Goal: Task Accomplishment & Management: Manage account settings

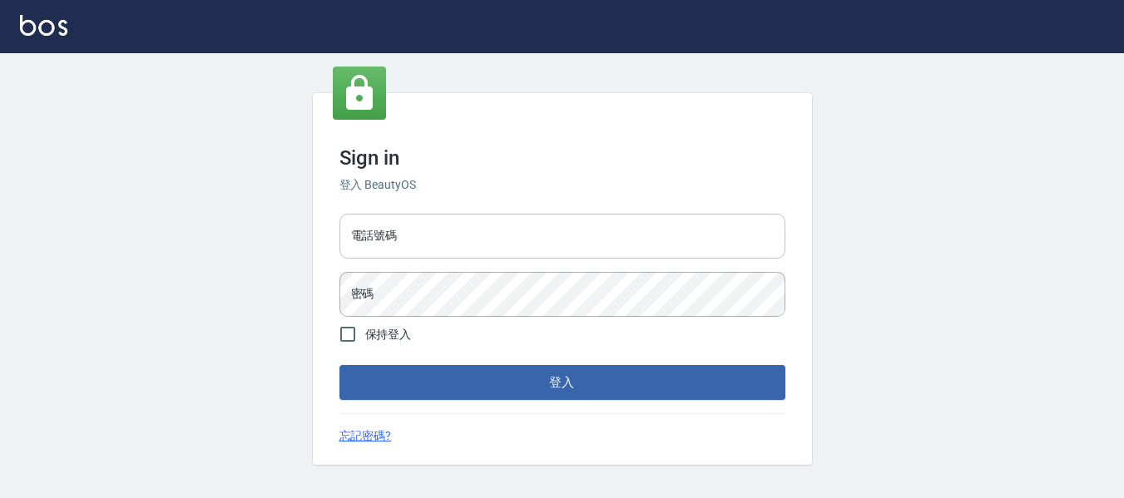
click at [446, 229] on input "電話號碼" at bounding box center [562, 236] width 446 height 45
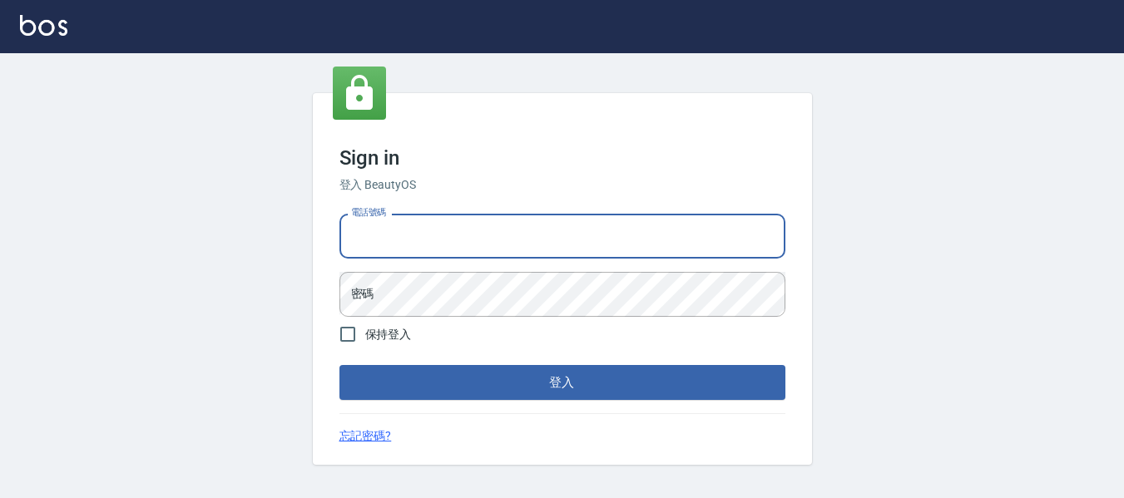
type input "82951313"
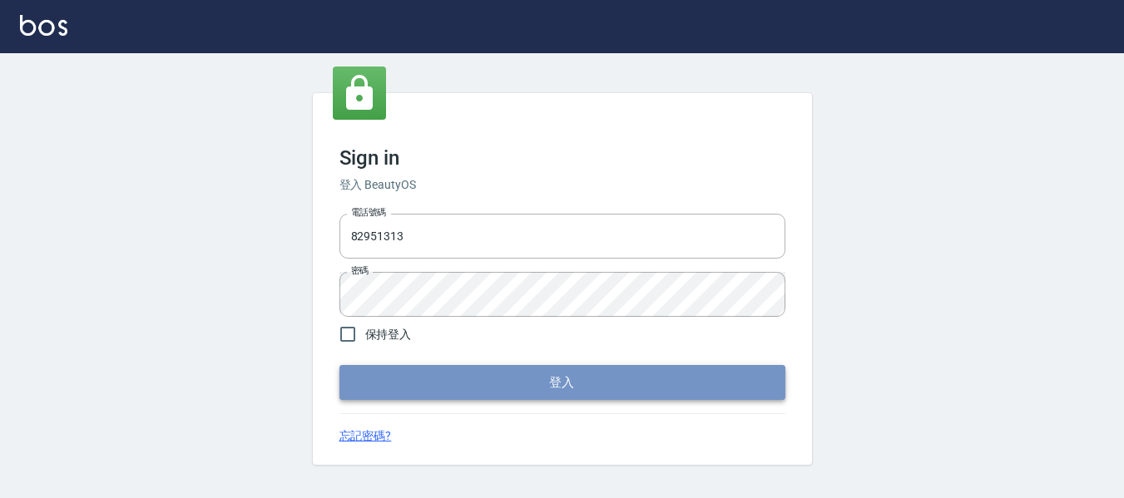
click at [579, 379] on button "登入" at bounding box center [562, 382] width 446 height 35
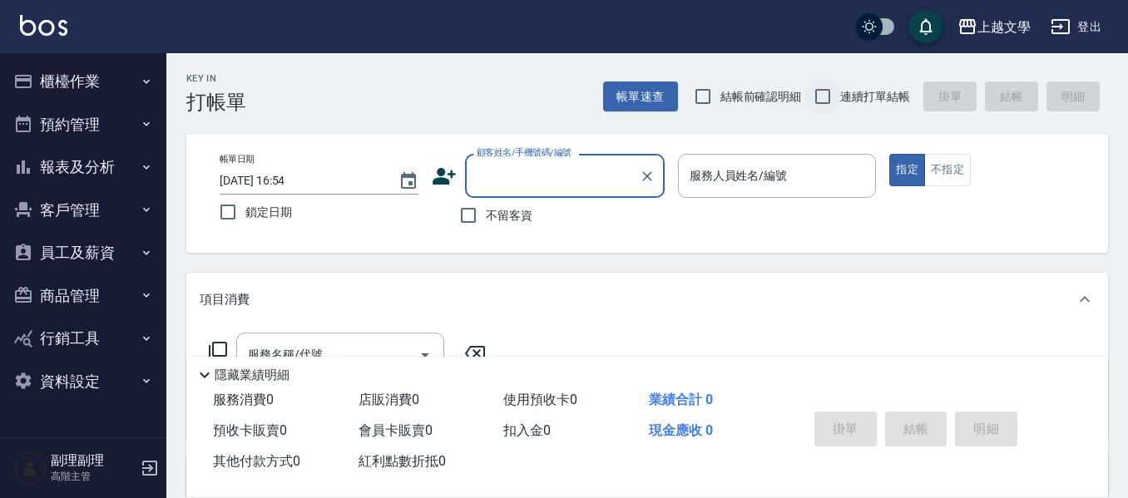
click at [825, 89] on input "連續打單結帳" at bounding box center [822, 96] width 35 height 35
checkbox input "true"
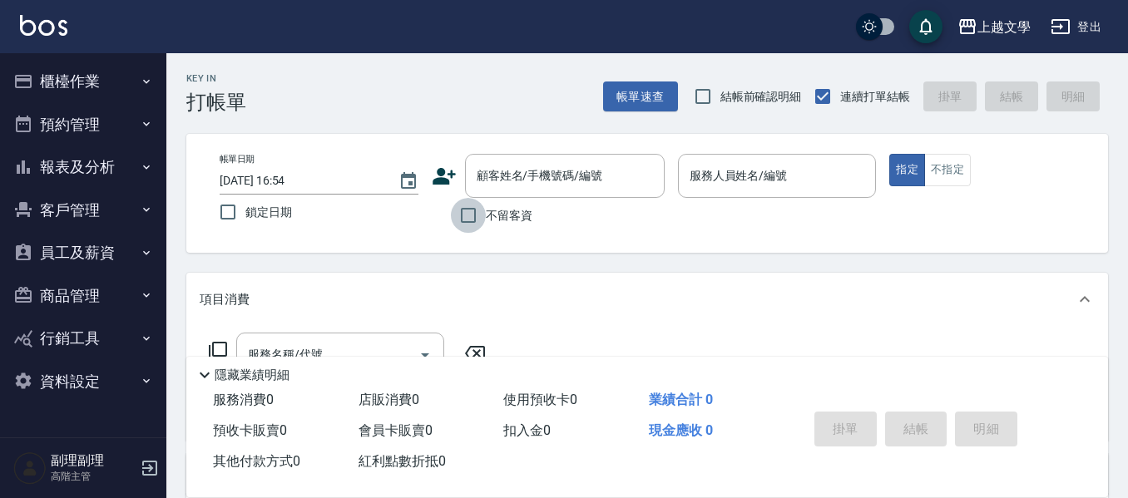
click at [462, 211] on input "不留客資" at bounding box center [468, 215] width 35 height 35
checkbox input "true"
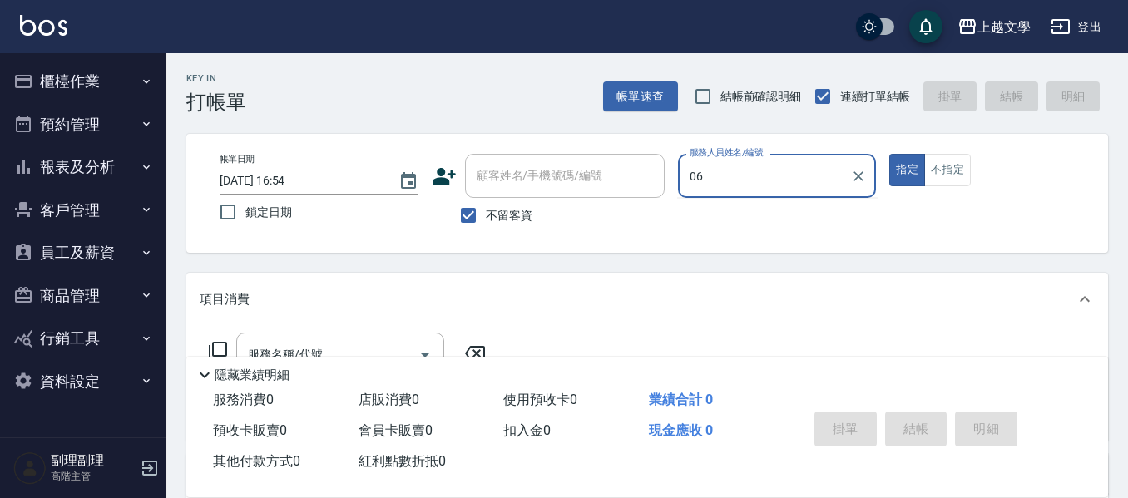
type input "佳珍-06"
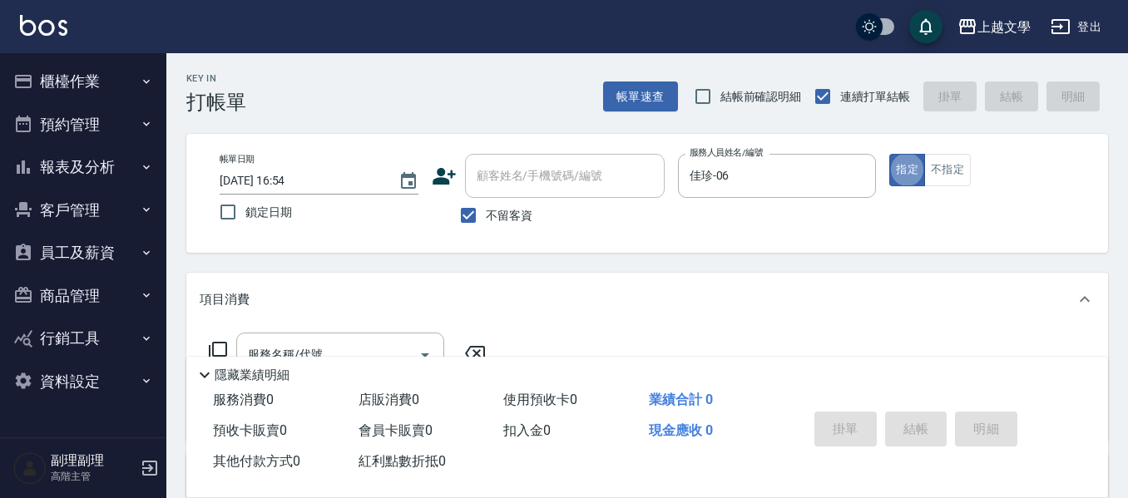
type button "true"
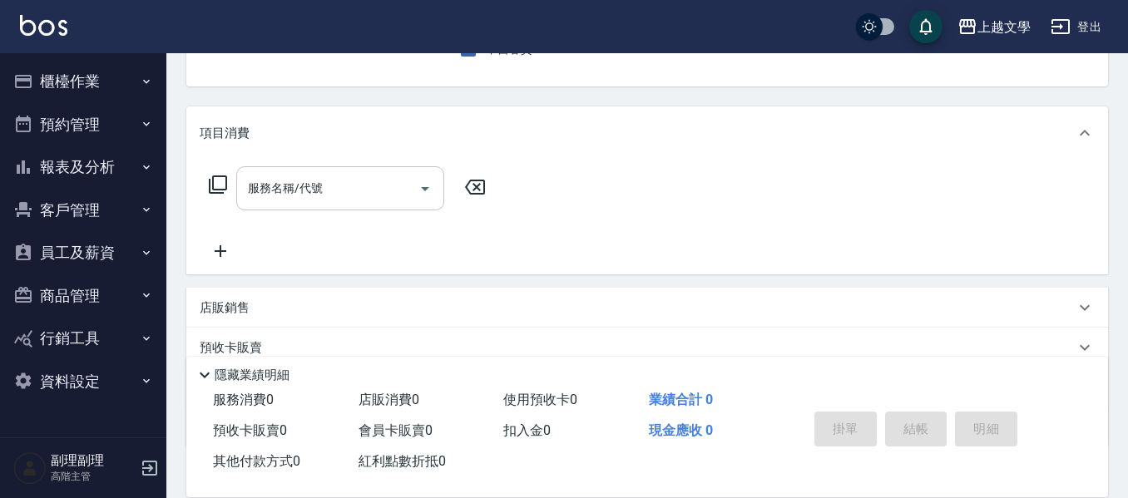
click at [363, 185] on input "服務名稱/代號" at bounding box center [328, 188] width 168 height 29
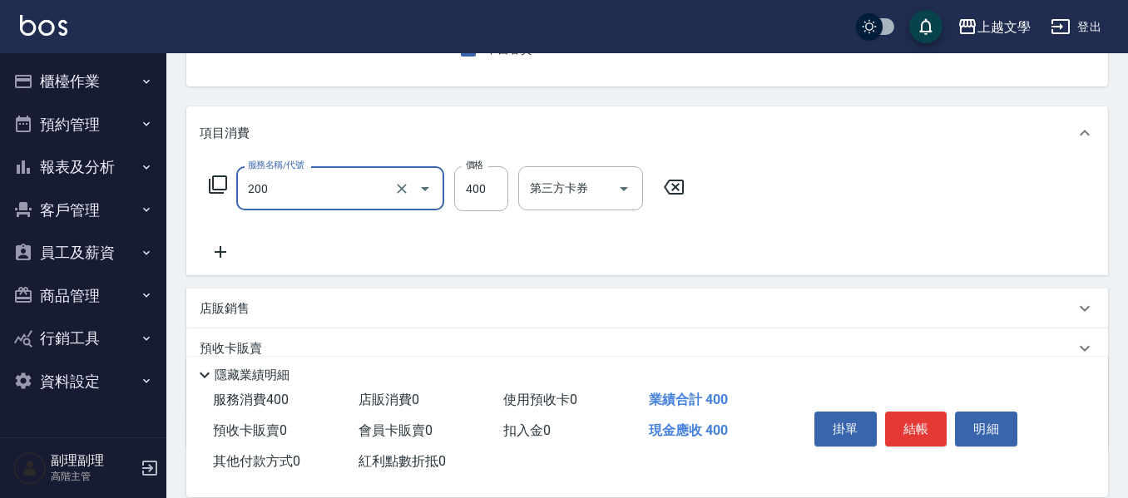
type input "剪髮(200)"
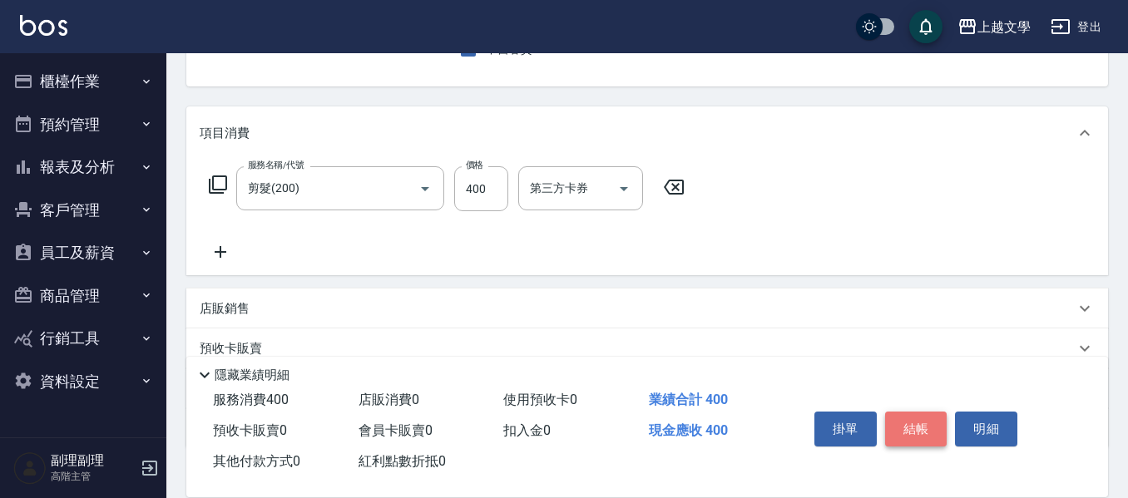
click at [926, 427] on button "結帳" at bounding box center [916, 429] width 62 height 35
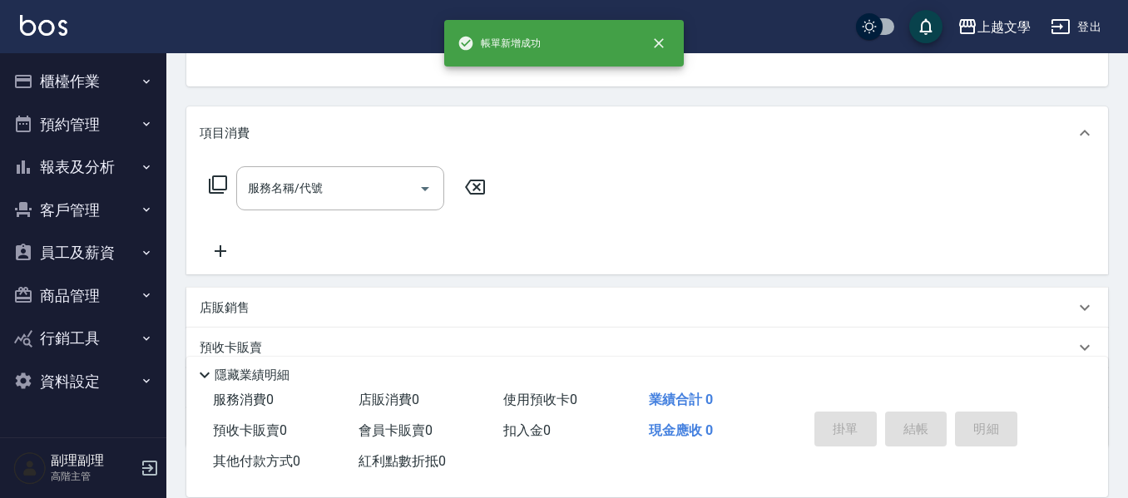
scroll to position [161, 0]
type input "佳珍-06"
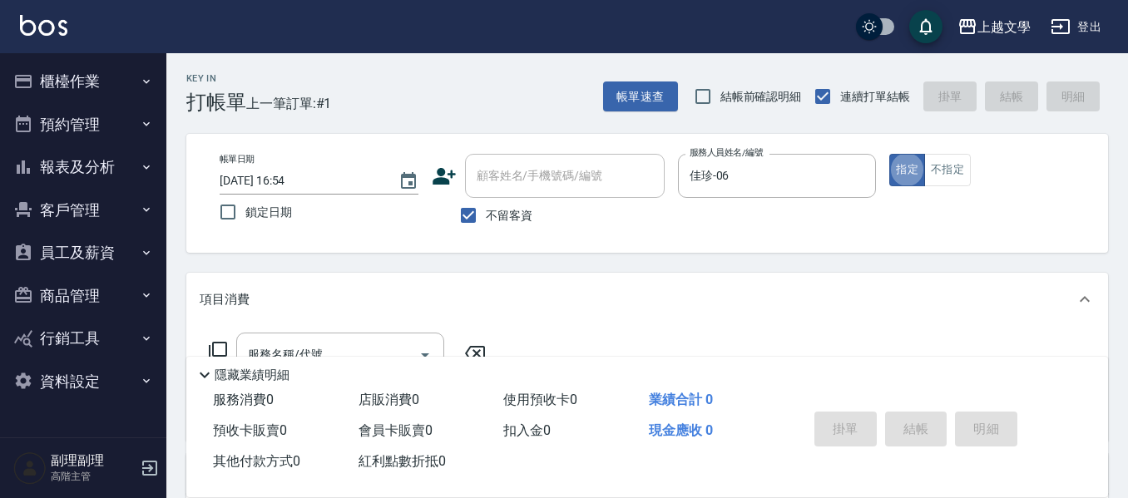
scroll to position [83, 0]
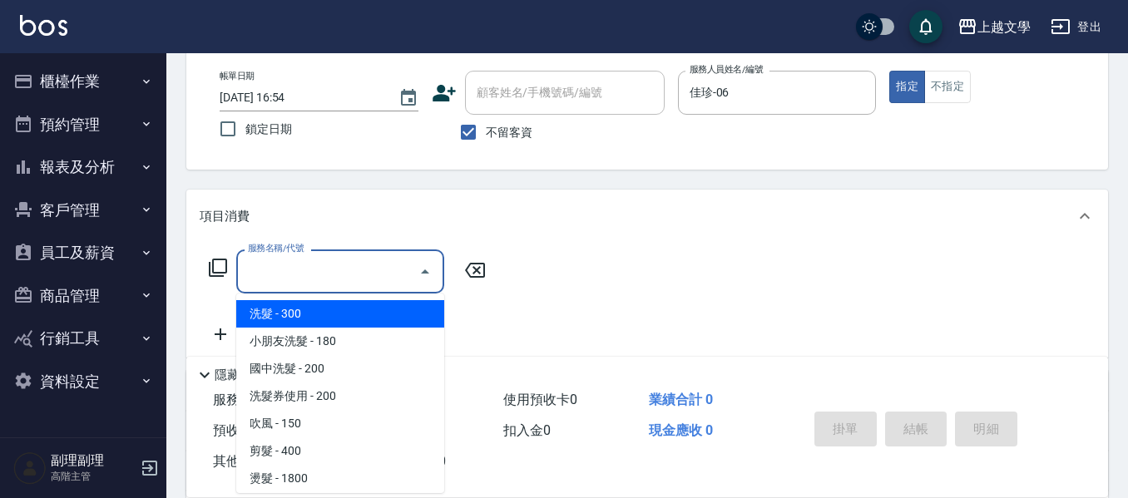
click at [263, 280] on input "服務名稱/代號" at bounding box center [328, 271] width 168 height 29
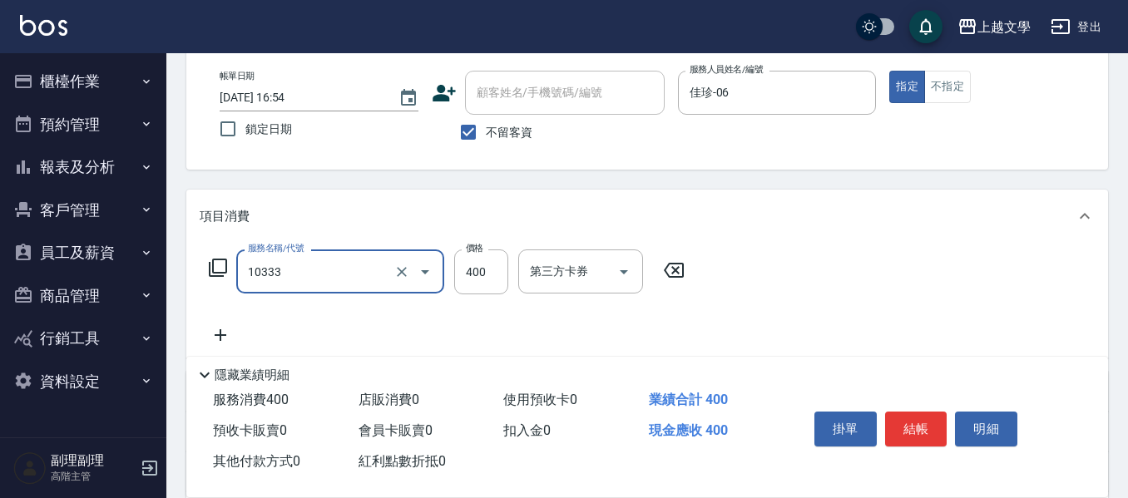
type input "舒暢洗髮(10333)"
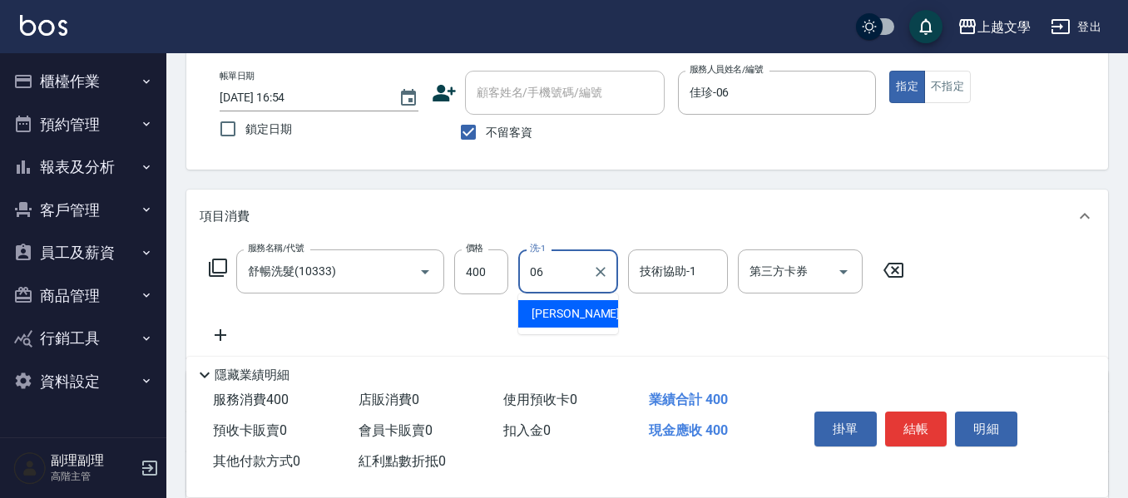
type input "佳珍-06"
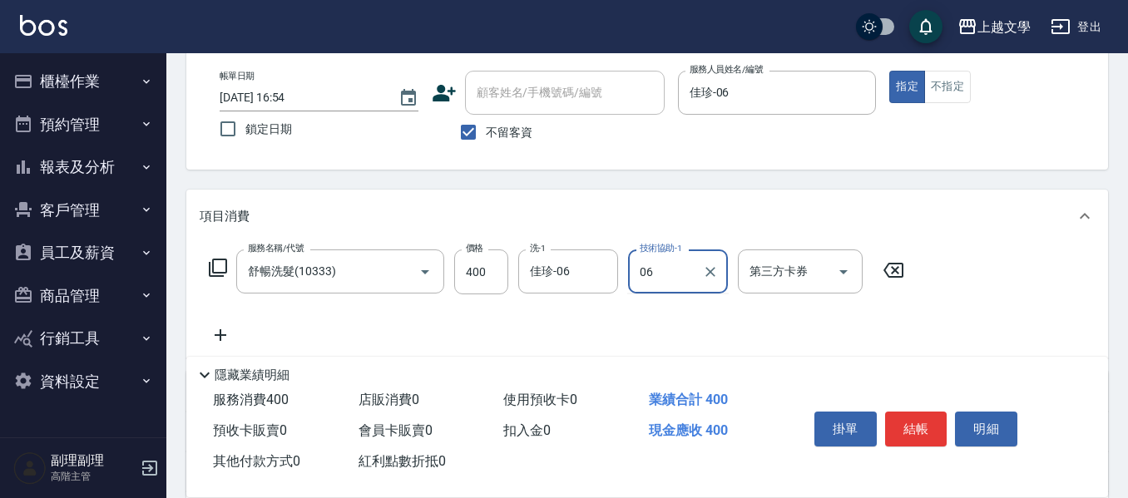
type input "佳珍-06"
click at [913, 426] on button "結帳" at bounding box center [916, 429] width 62 height 35
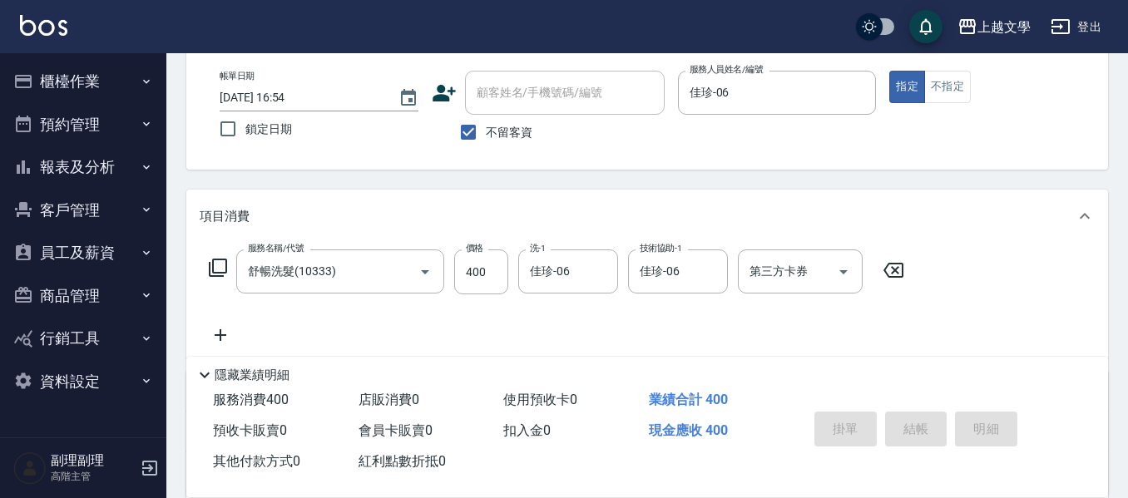
type input "2025/09/12 16:55"
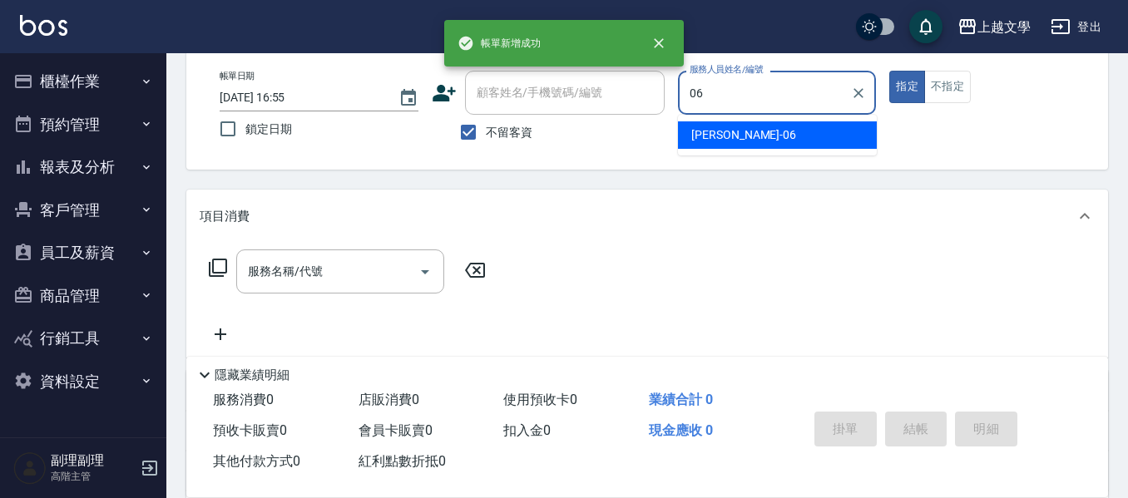
type input "佳珍-06"
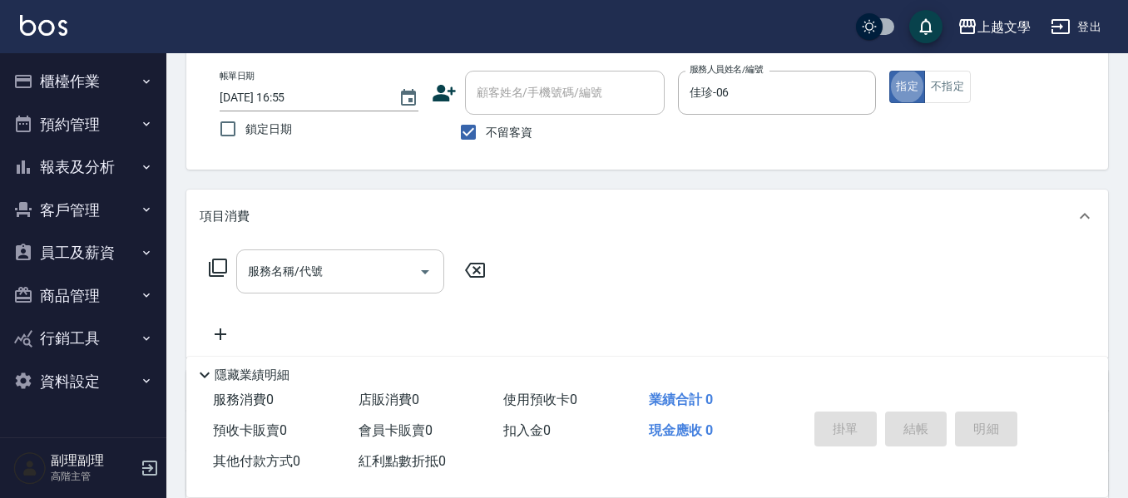
click at [335, 259] on input "服務名稱/代號" at bounding box center [328, 271] width 168 height 29
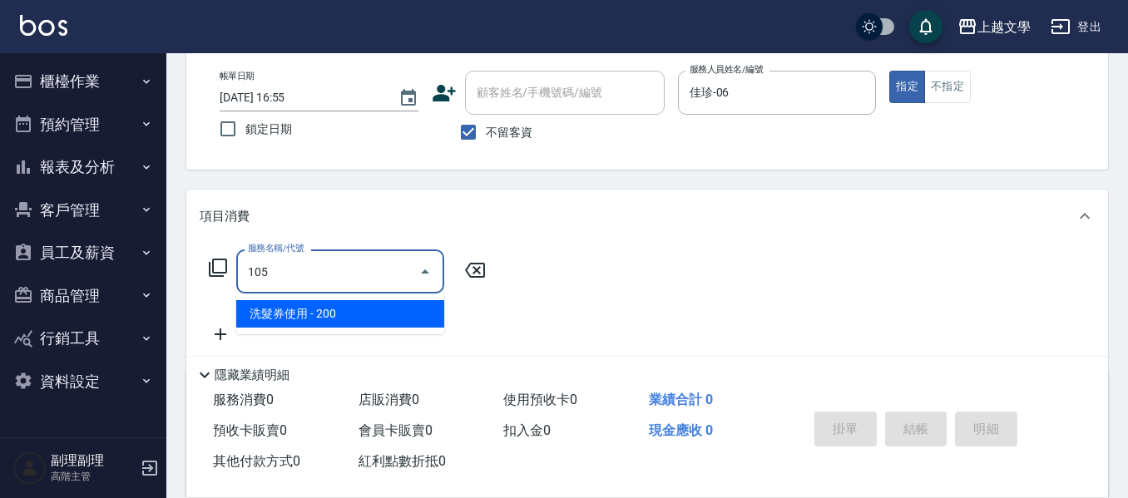
type input "洗髮券使用(105)"
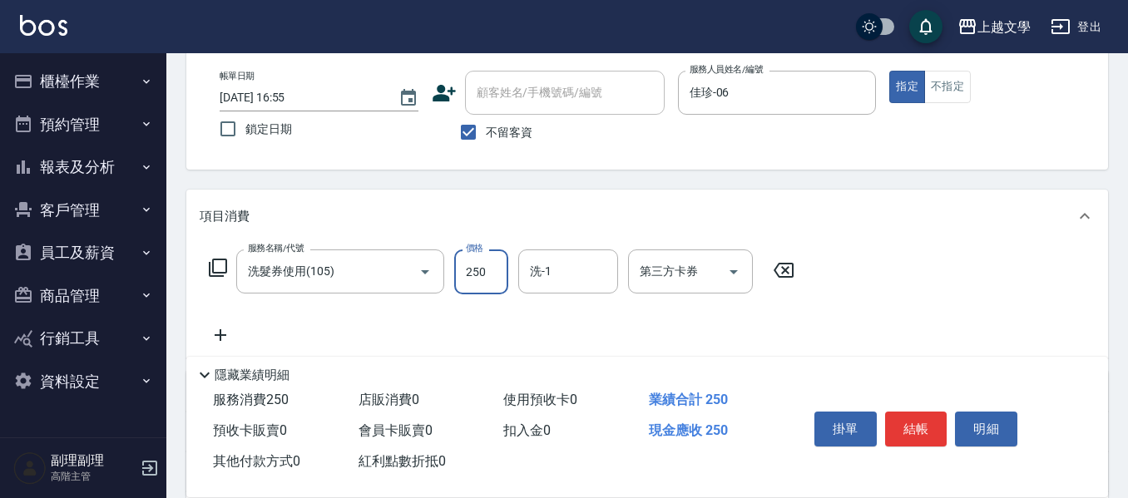
type input "250"
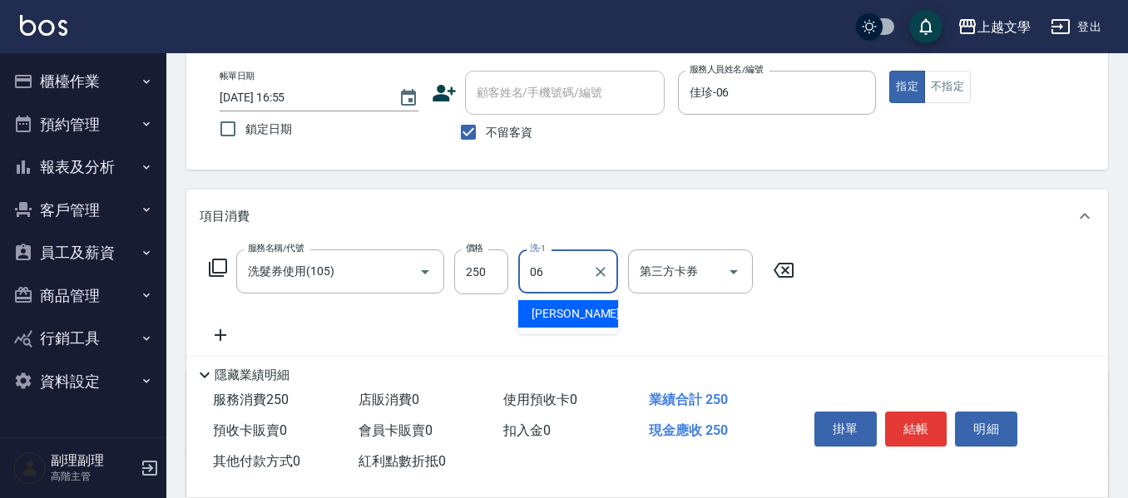
type input "佳珍-06"
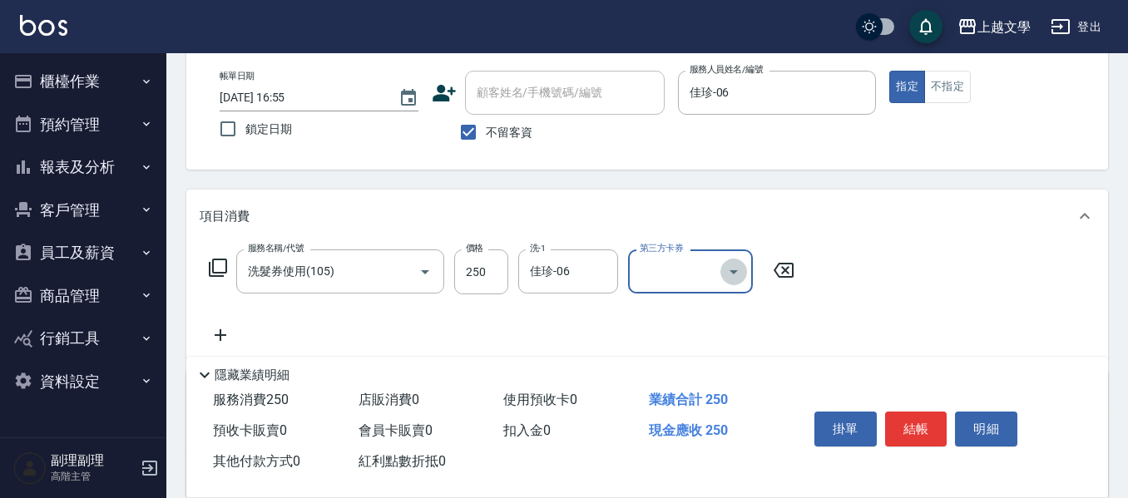
drag, startPoint x: 744, startPoint y: 269, endPoint x: 730, endPoint y: 276, distance: 14.9
click at [741, 269] on button "Open" at bounding box center [733, 272] width 27 height 27
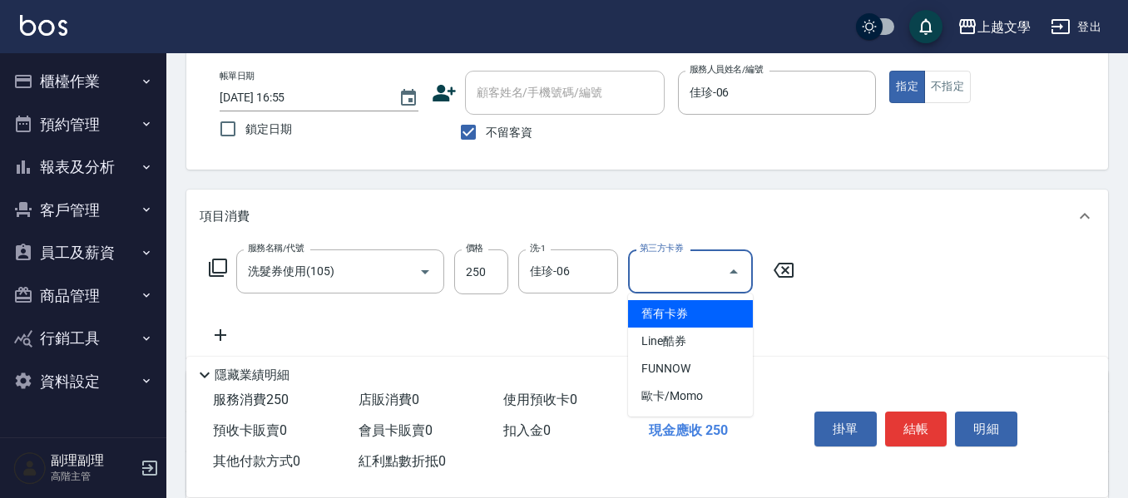
click at [667, 310] on span "舊有卡券" at bounding box center [690, 313] width 125 height 27
type input "舊有卡券"
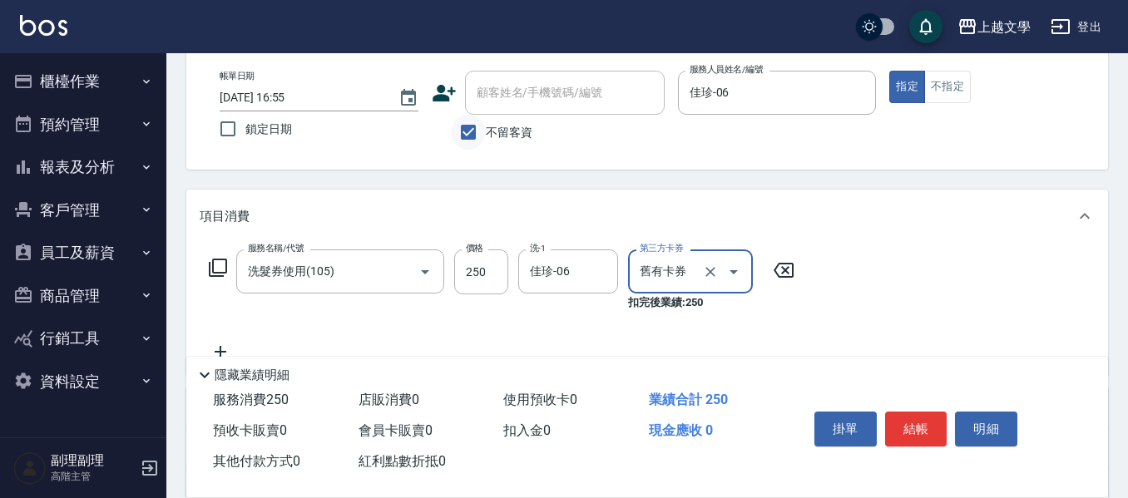
click at [462, 132] on input "不留客資" at bounding box center [468, 132] width 35 height 35
checkbox input "false"
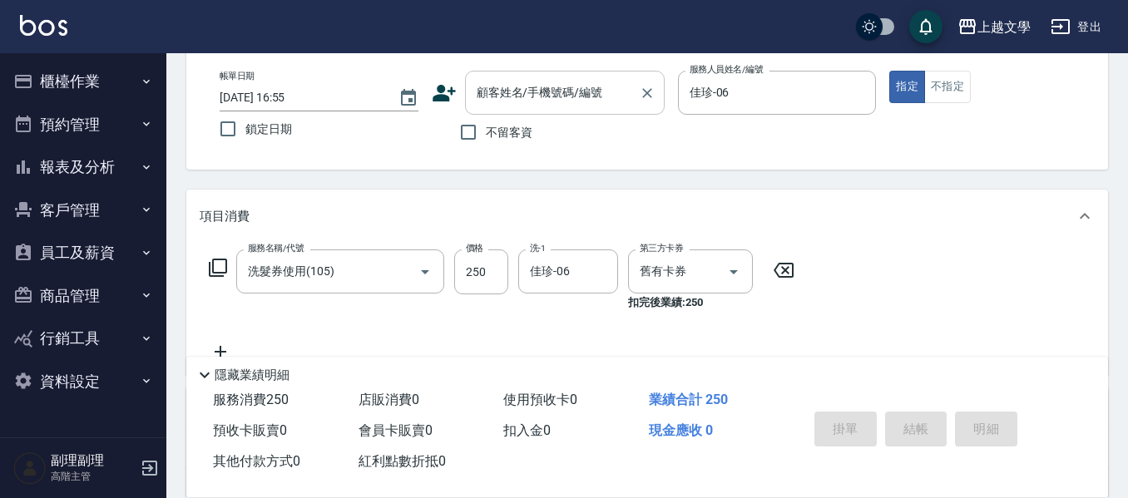
click at [487, 102] on input "顧客姓名/手機號碼/編號" at bounding box center [552, 92] width 160 height 29
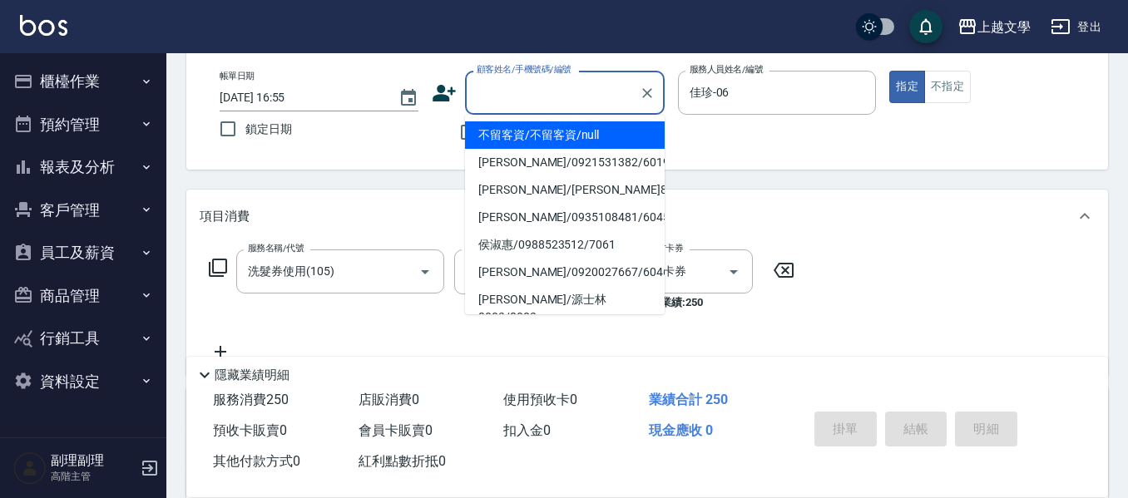
type input "0"
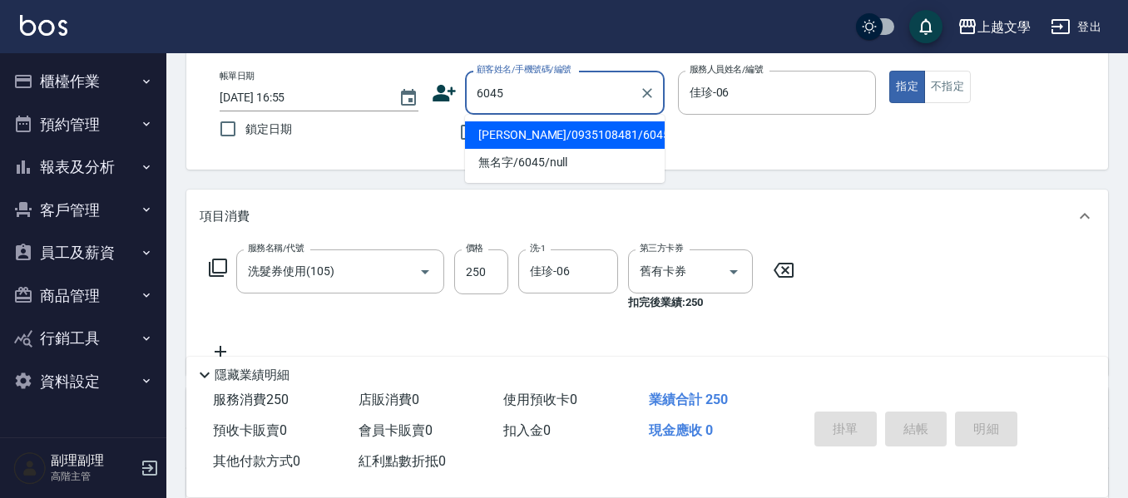
click at [505, 132] on li "黃美玉/0935108481/6045" at bounding box center [565, 134] width 200 height 27
type input "黃美玉/0935108481/6045"
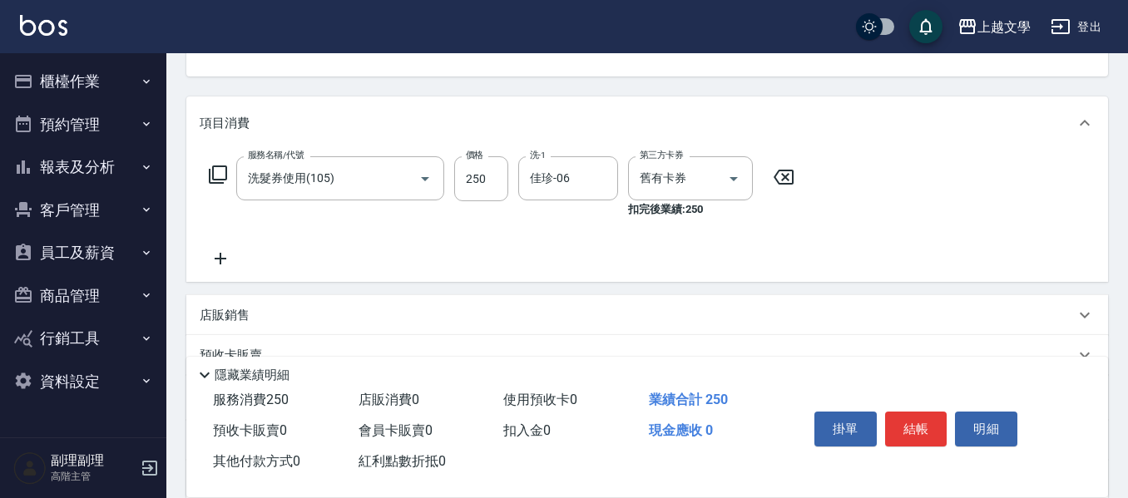
scroll to position [249, 0]
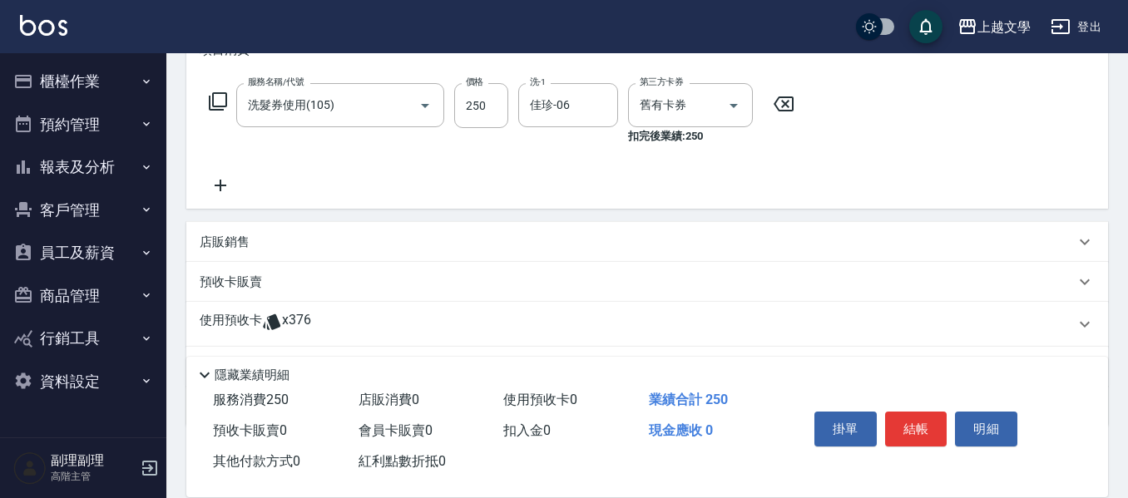
click at [220, 240] on p "店販銷售" at bounding box center [225, 242] width 50 height 17
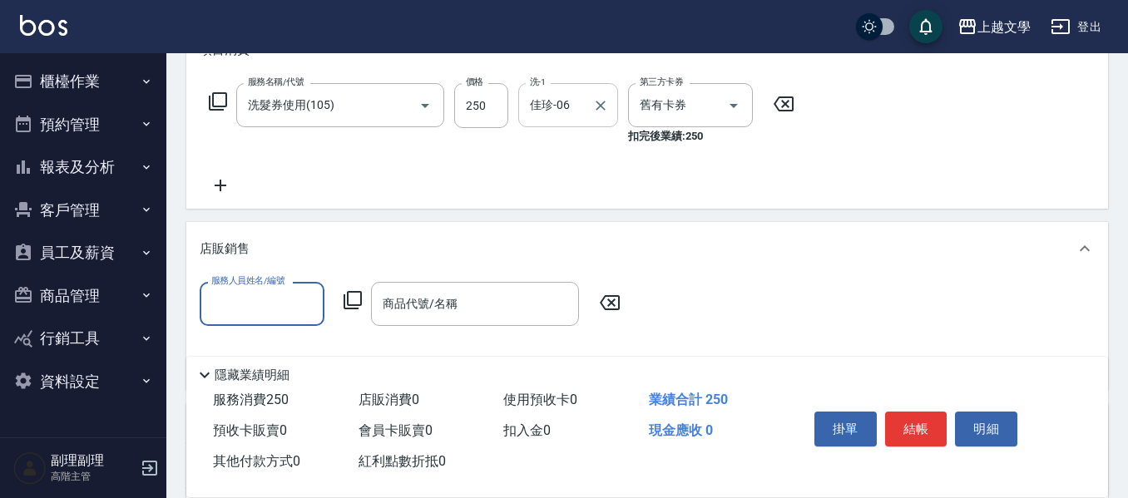
scroll to position [0, 0]
type input "佳珍-06"
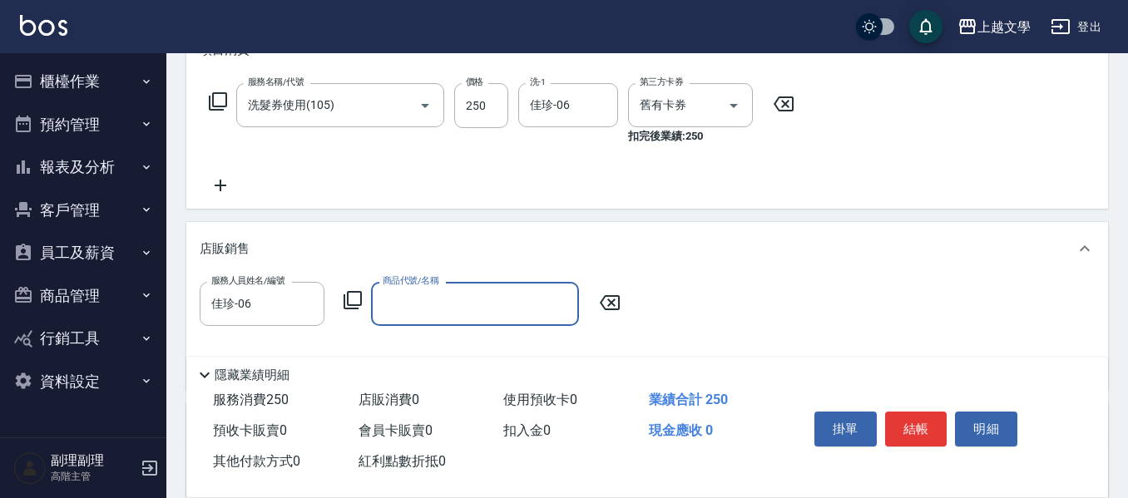
click at [469, 314] on input "商品代號/名稱" at bounding box center [474, 303] width 193 height 29
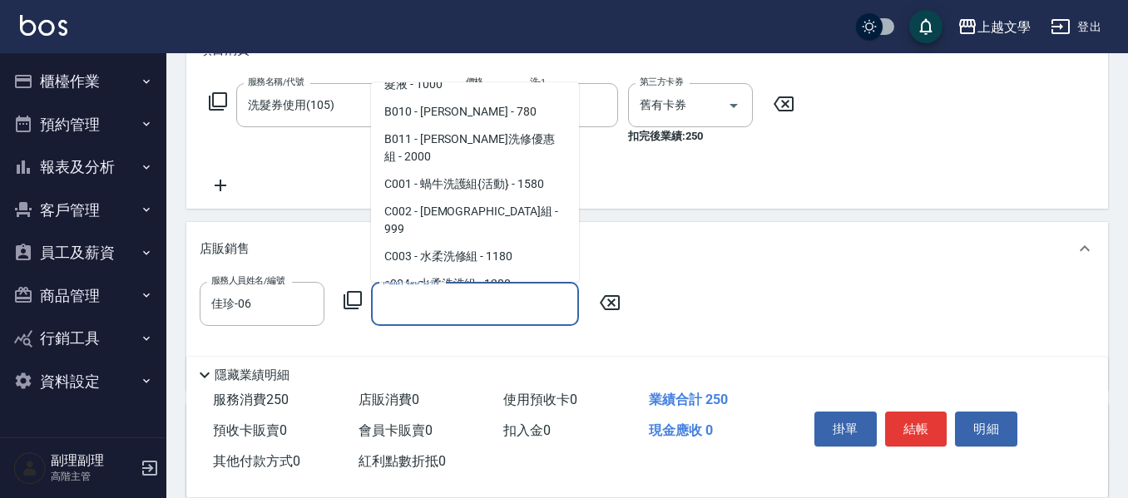
scroll to position [499, 0]
click at [487, 269] on span "c004 - 水柔洗洗組 - 1280" at bounding box center [475, 282] width 208 height 27
type input "水柔洗洗組"
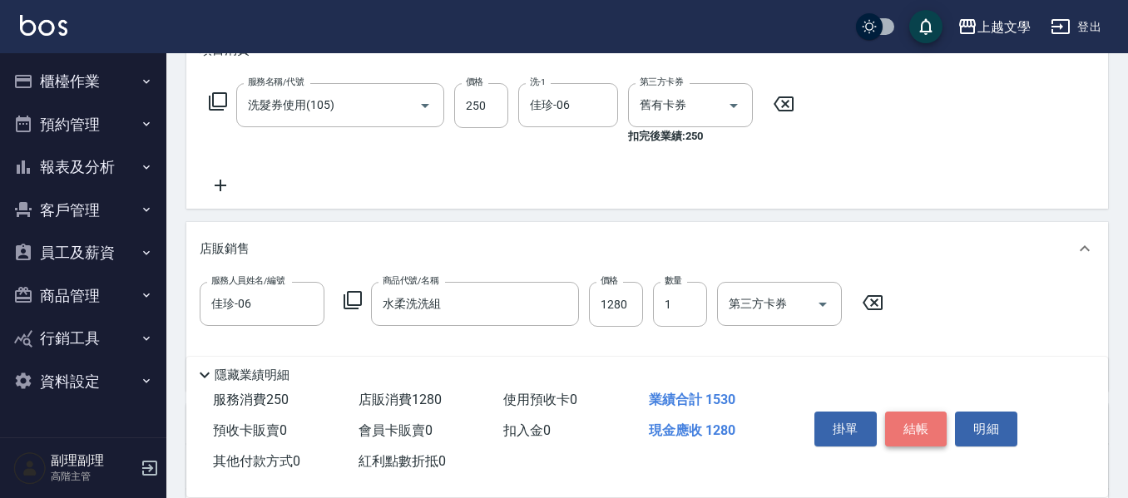
click at [910, 426] on button "結帳" at bounding box center [916, 429] width 62 height 35
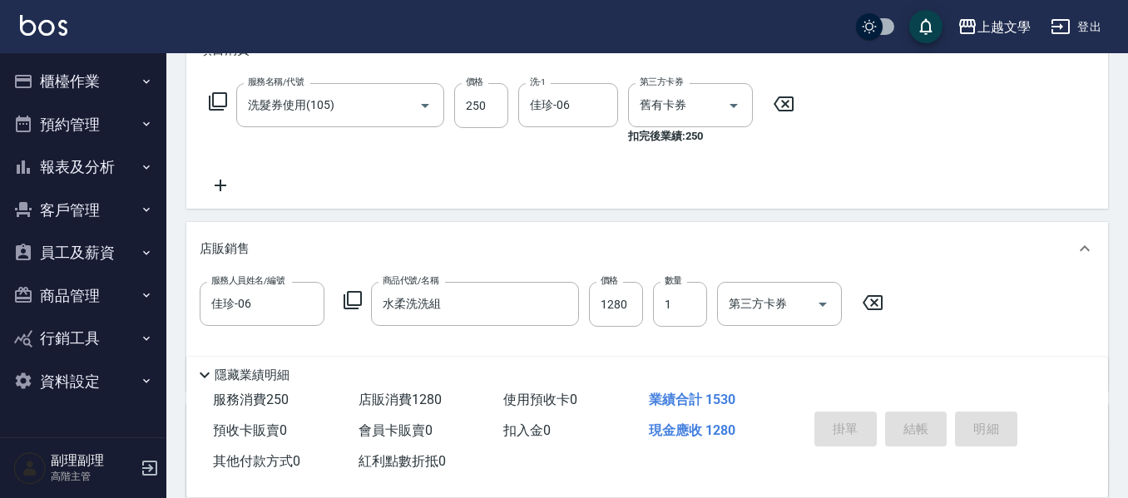
scroll to position [0, 0]
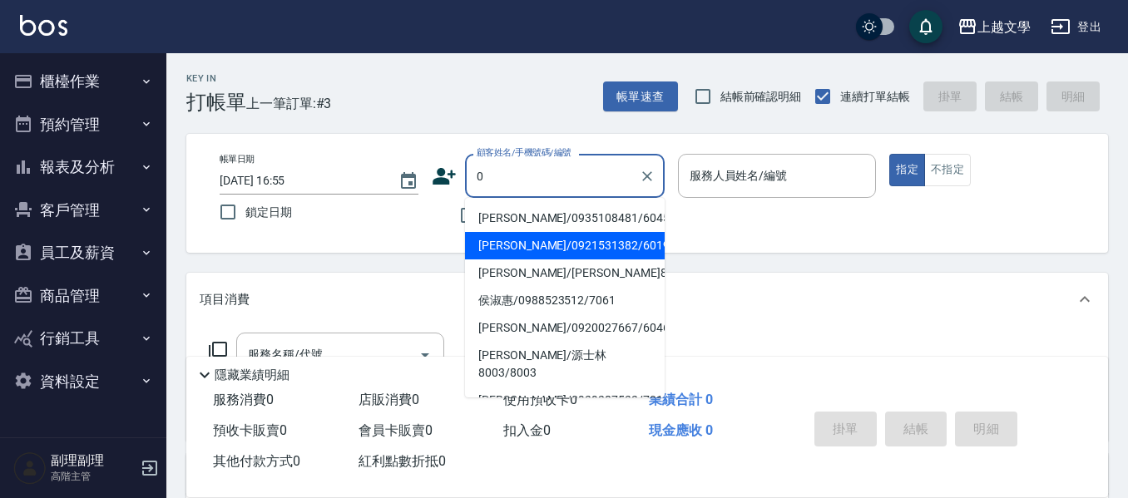
type input "0"
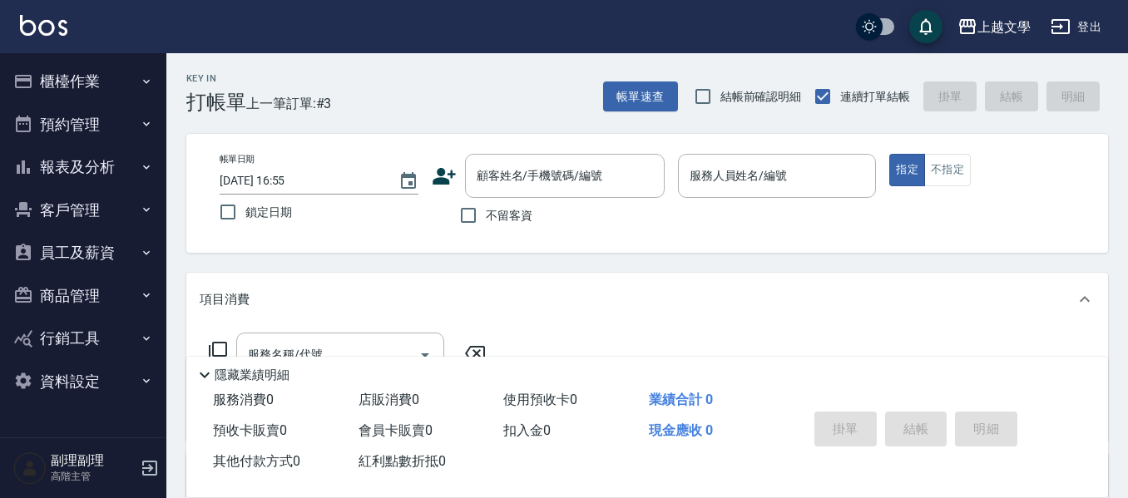
click at [410, 219] on div "帳單日期 2025/09/12 16:55 鎖定日期" at bounding box center [319, 192] width 199 height 76
click at [473, 215] on input "不留客資" at bounding box center [468, 215] width 35 height 35
checkbox input "true"
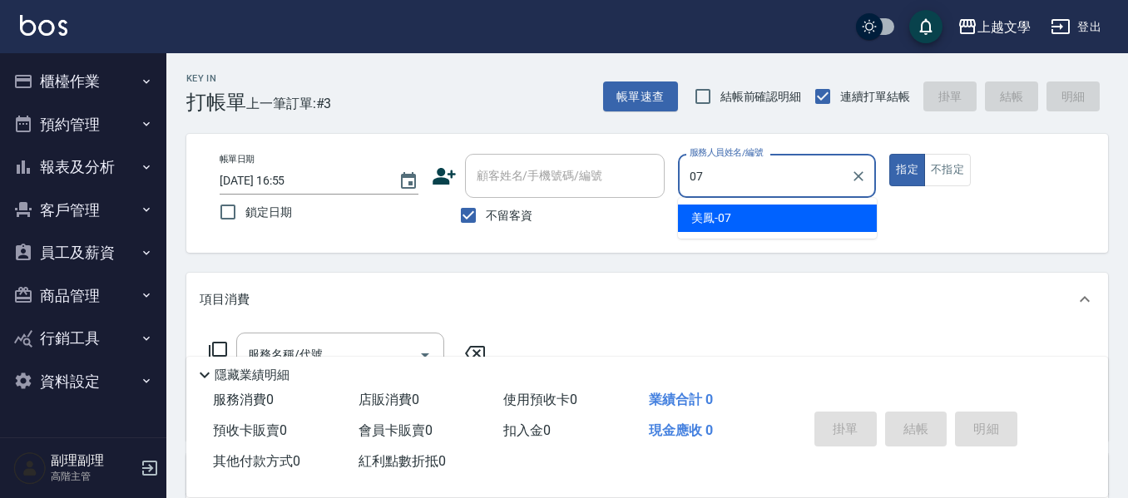
type input "美鳳-07"
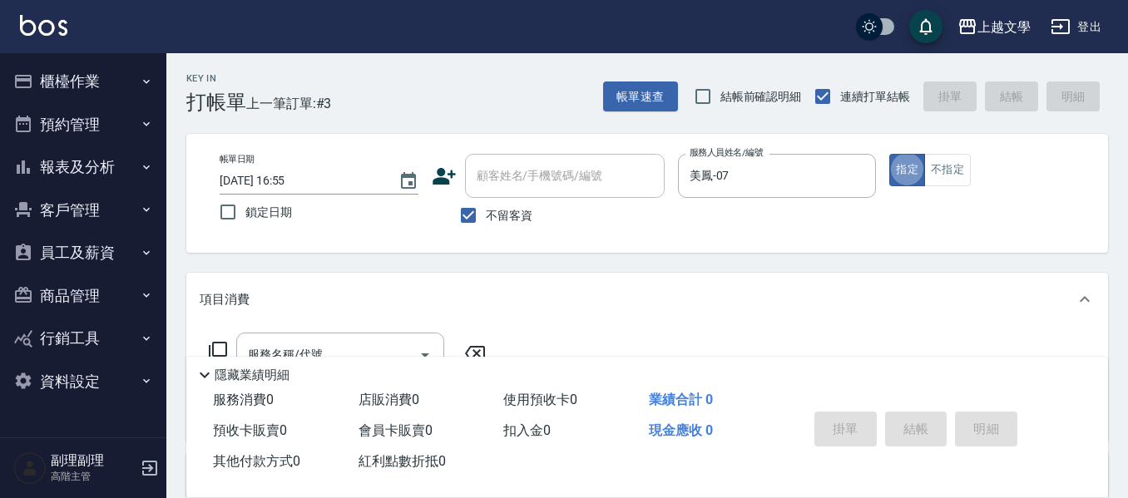
scroll to position [83, 0]
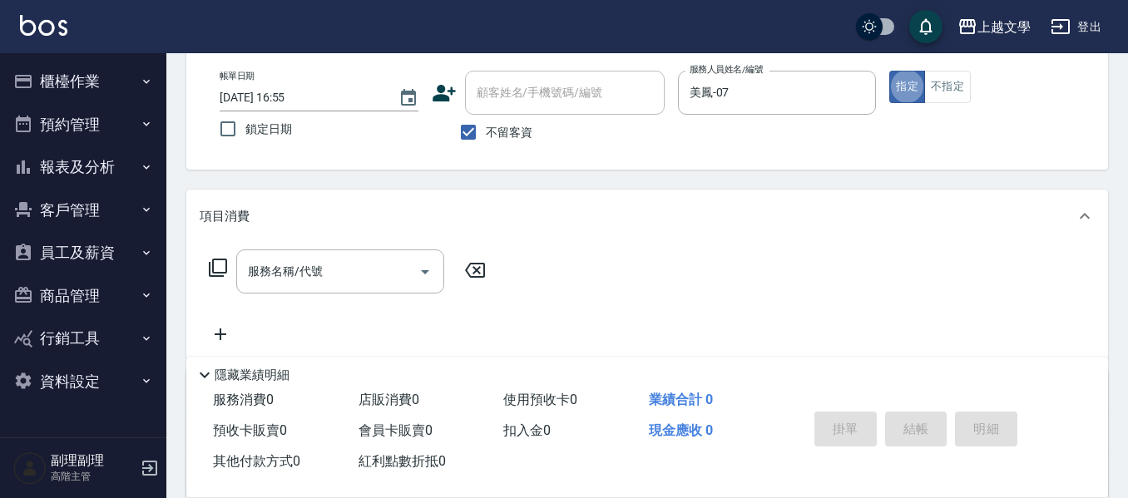
click at [289, 255] on div "服務名稱/代號" at bounding box center [340, 271] width 208 height 44
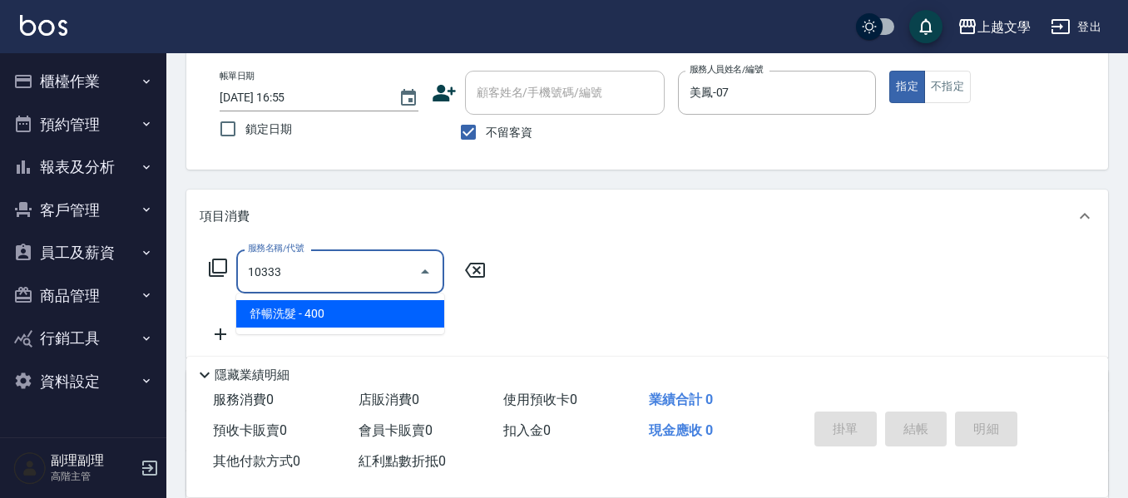
type input "舒暢洗髮(10333)"
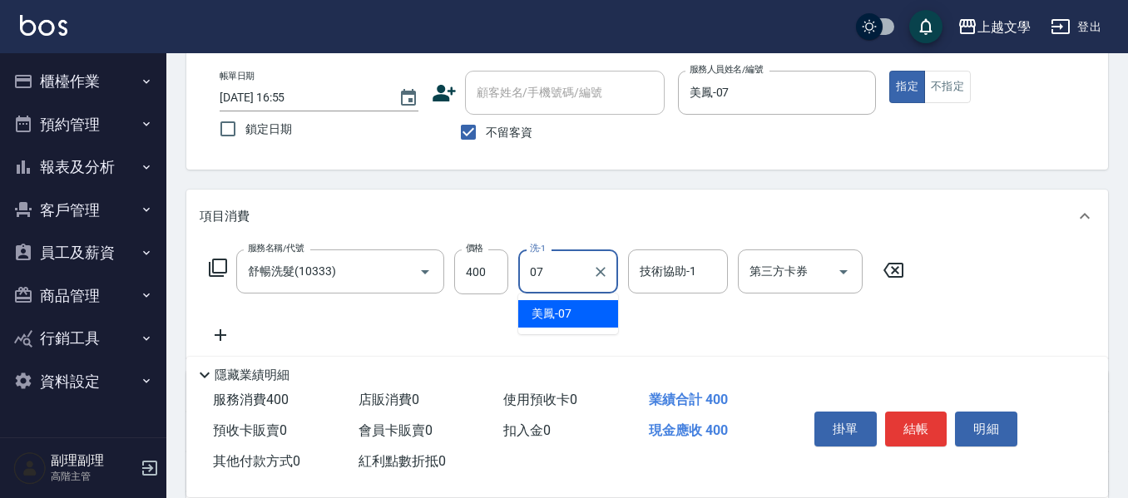
type input "美鳳-07"
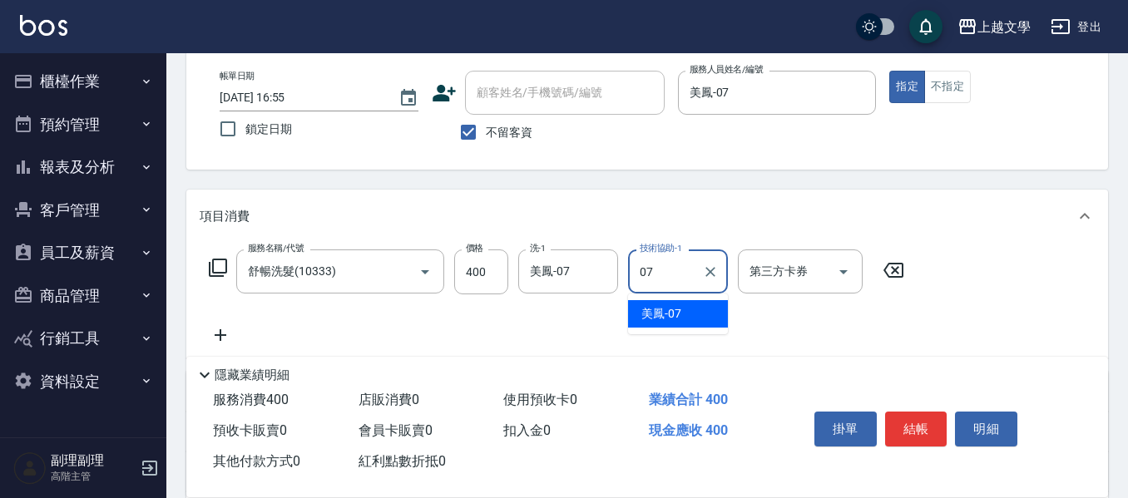
type input "美鳳-07"
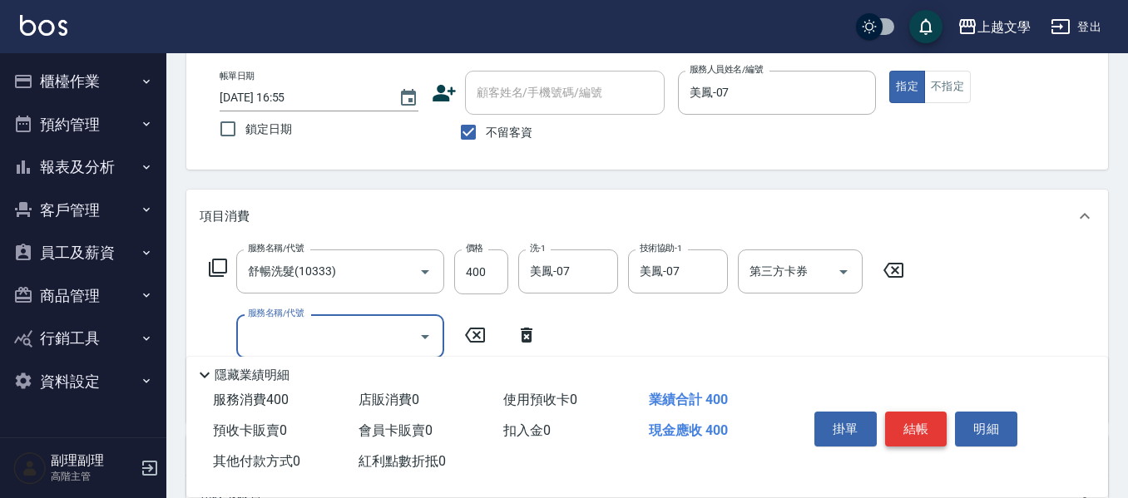
click at [898, 428] on button "結帳" at bounding box center [916, 429] width 62 height 35
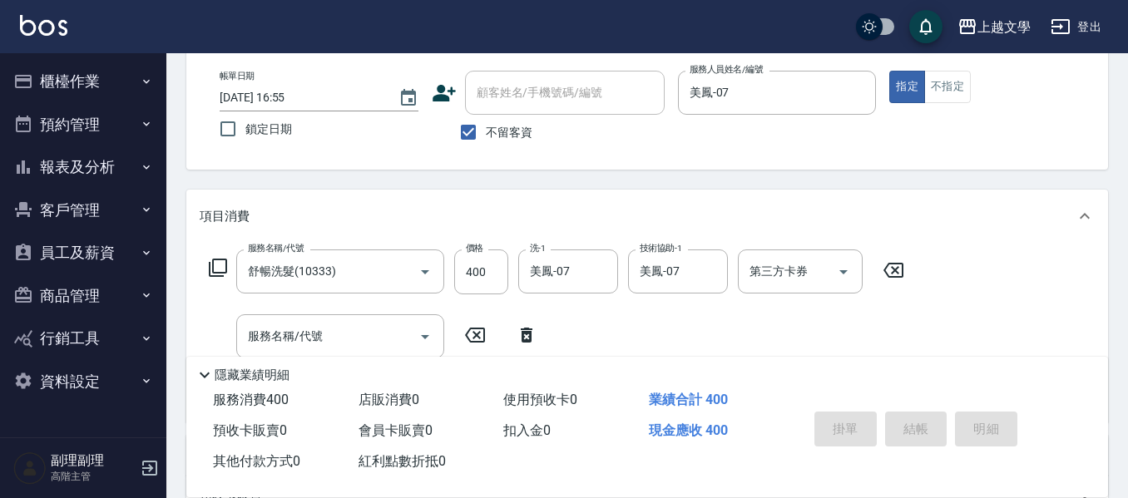
type input "2025/09/12 16:56"
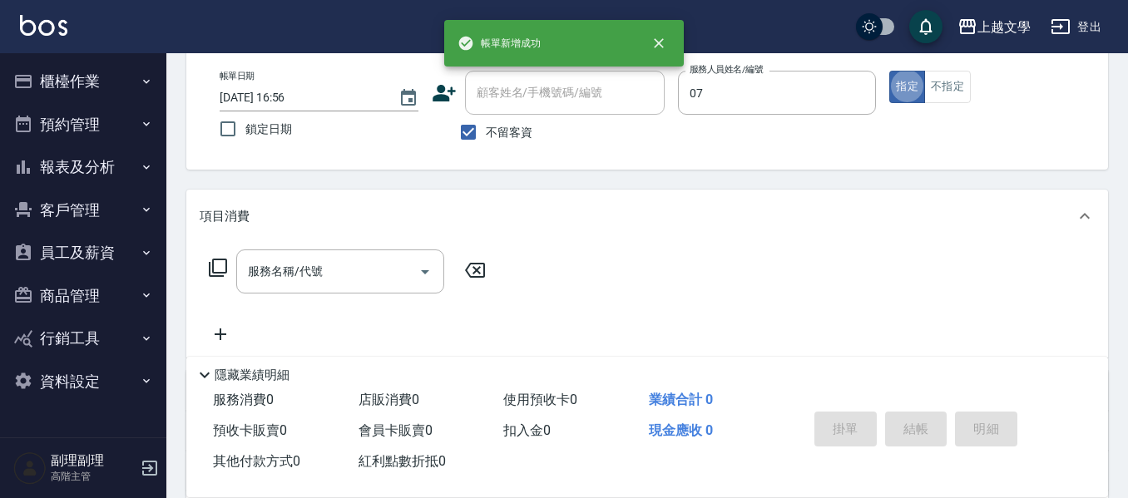
type input "美鳳-07"
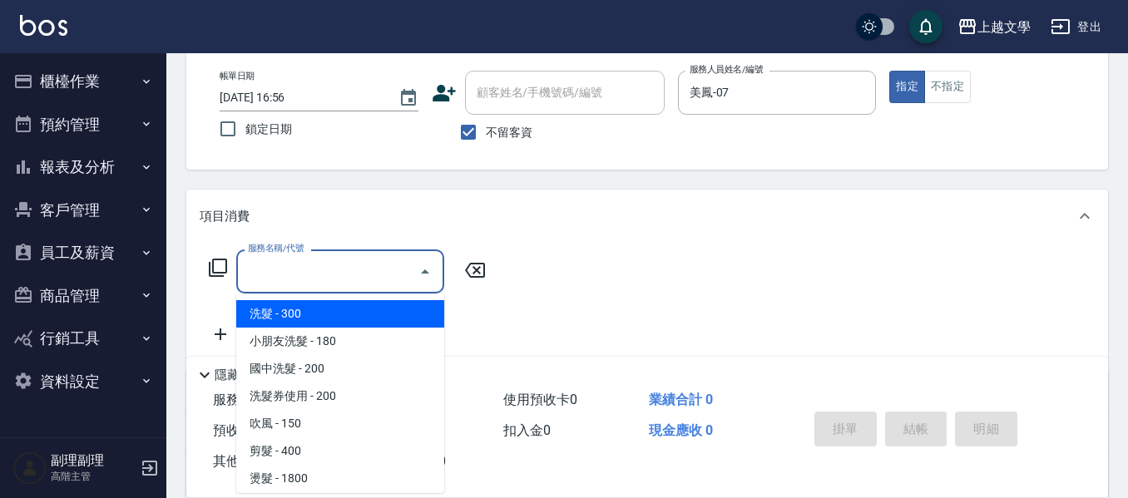
click at [311, 282] on input "服務名稱/代號" at bounding box center [328, 271] width 168 height 29
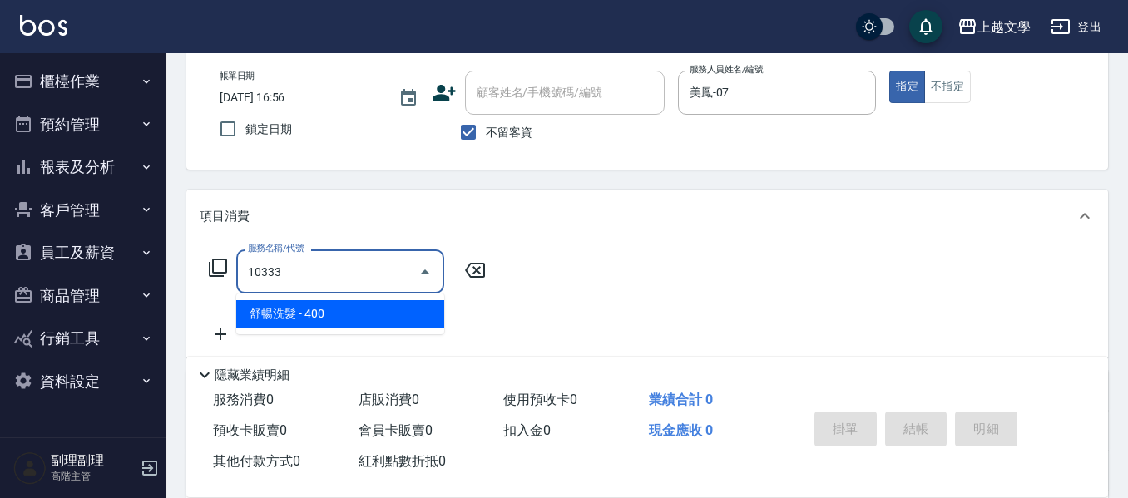
type input "舒暢洗髮(10333)"
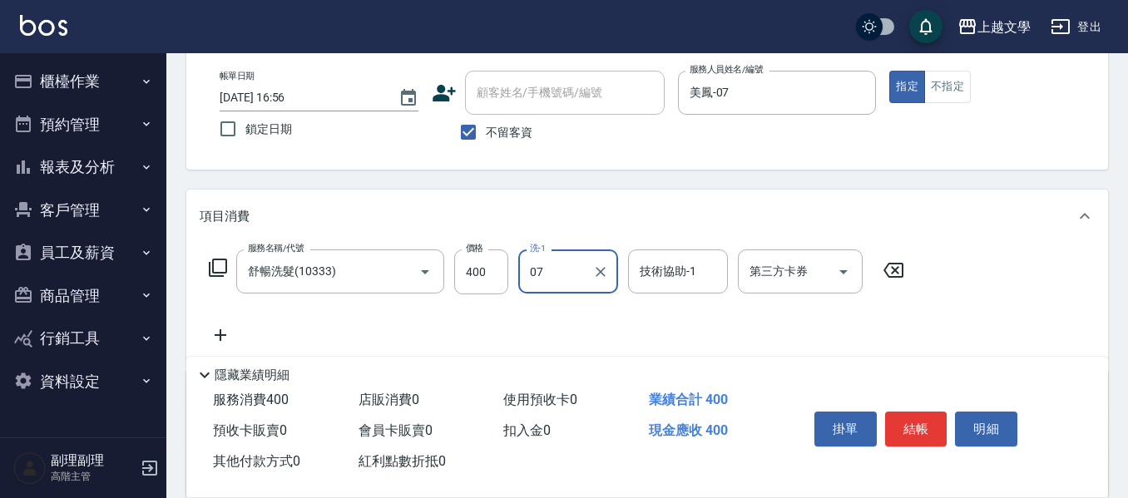
type input "美鳳-07"
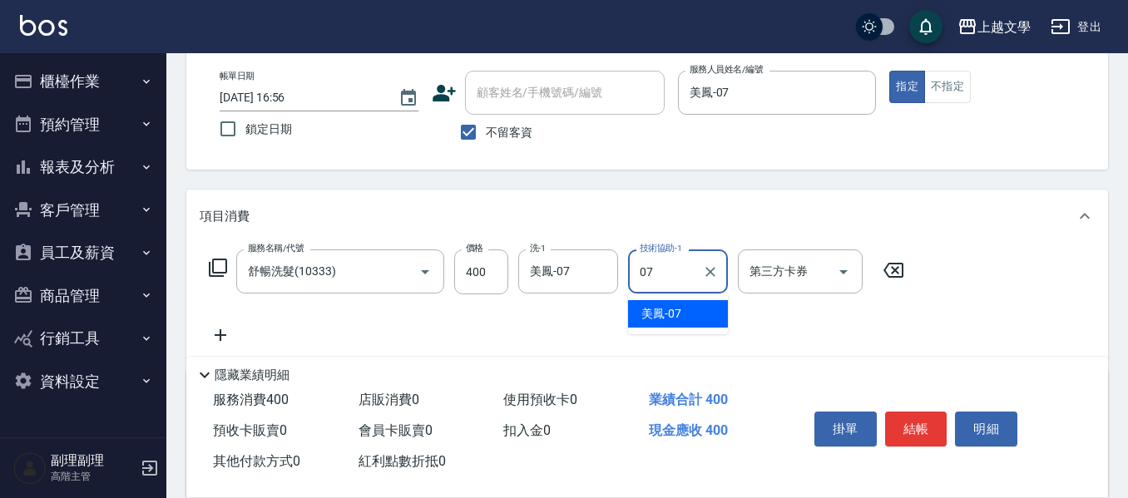
type input "美鳳-07"
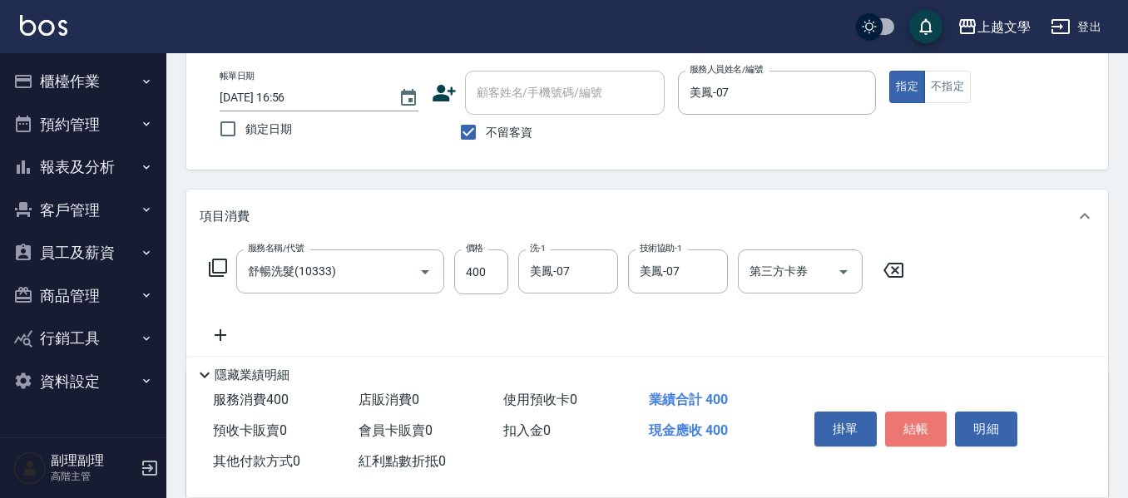
drag, startPoint x: 919, startPoint y: 423, endPoint x: 991, endPoint y: 394, distance: 78.0
click at [920, 423] on button "結帳" at bounding box center [916, 429] width 62 height 35
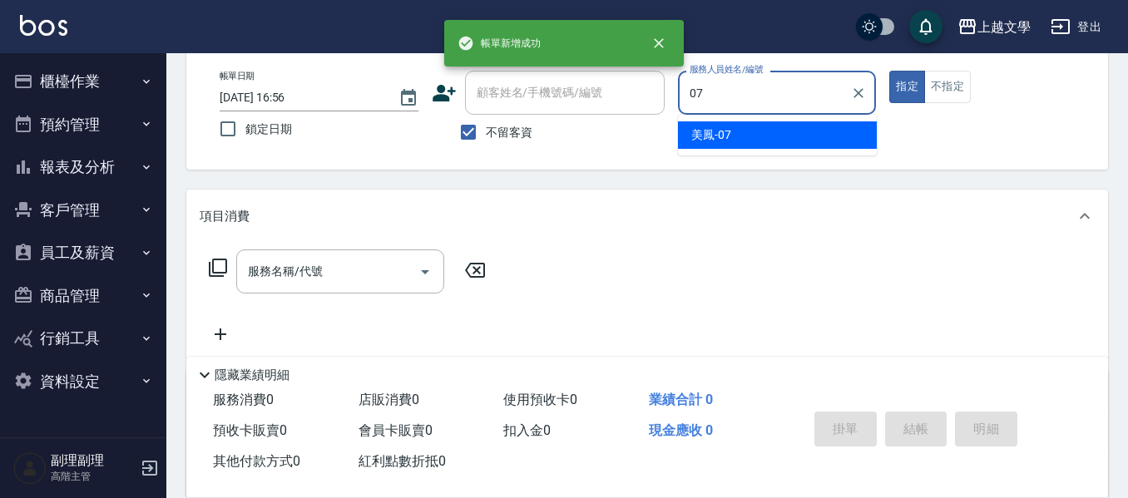
type input "美鳳-07"
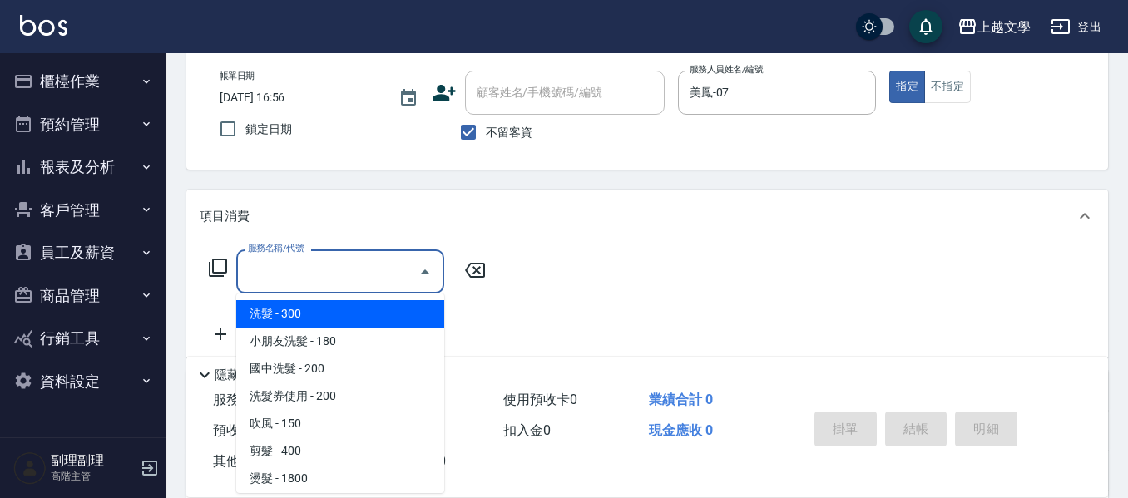
click at [272, 278] on input "服務名稱/代號" at bounding box center [328, 271] width 168 height 29
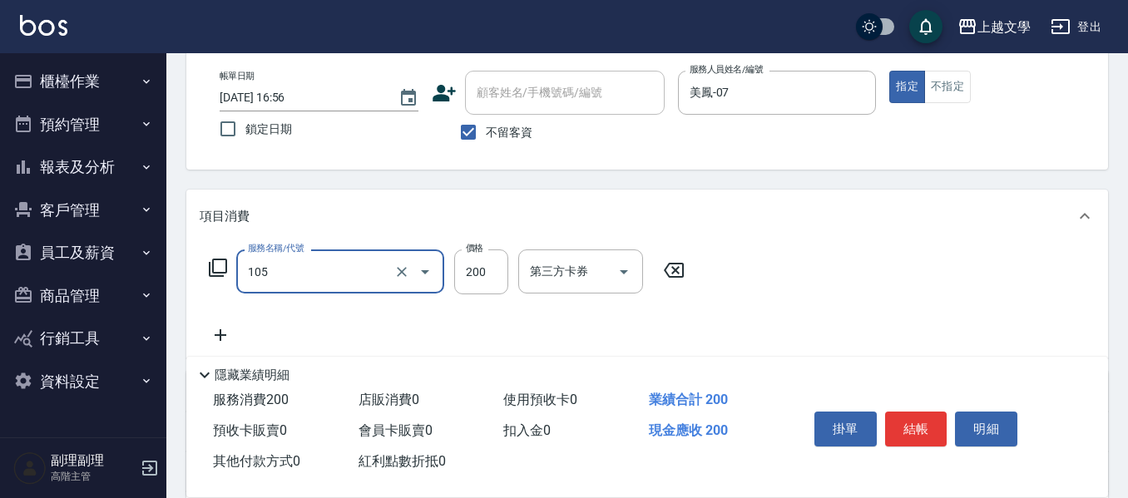
type input "洗髮券使用(105)"
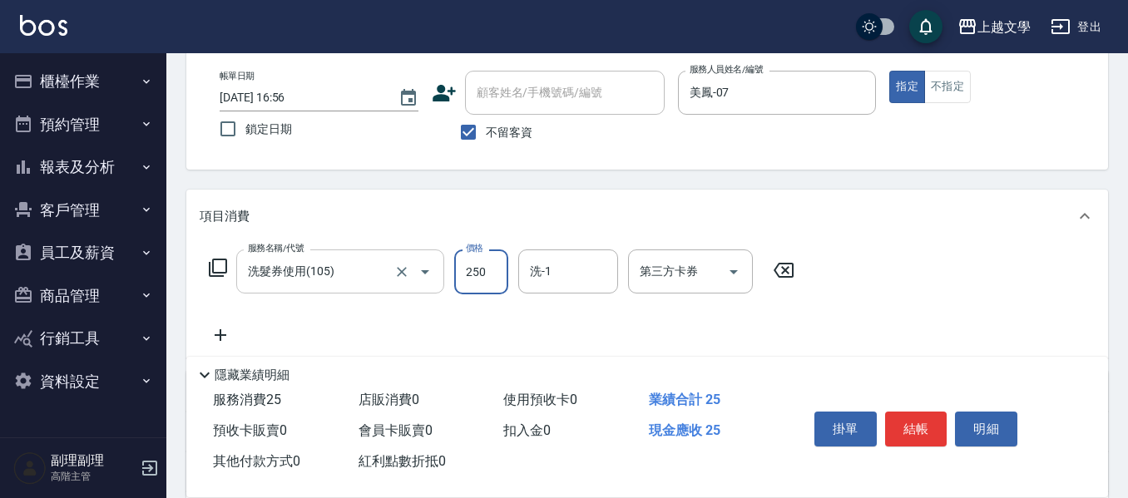
type input "250"
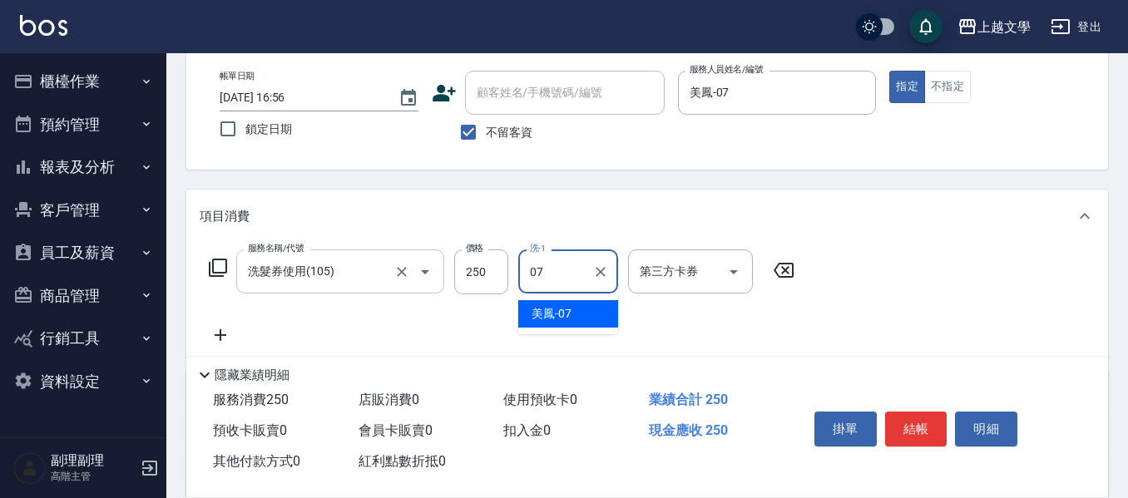
type input "美鳳-07"
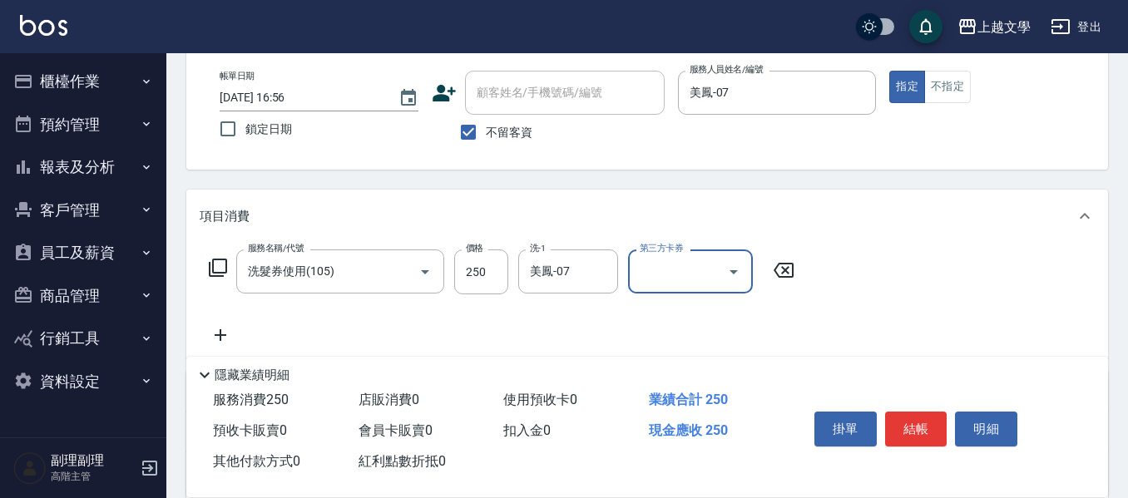
click at [732, 269] on icon "Open" at bounding box center [734, 272] width 20 height 20
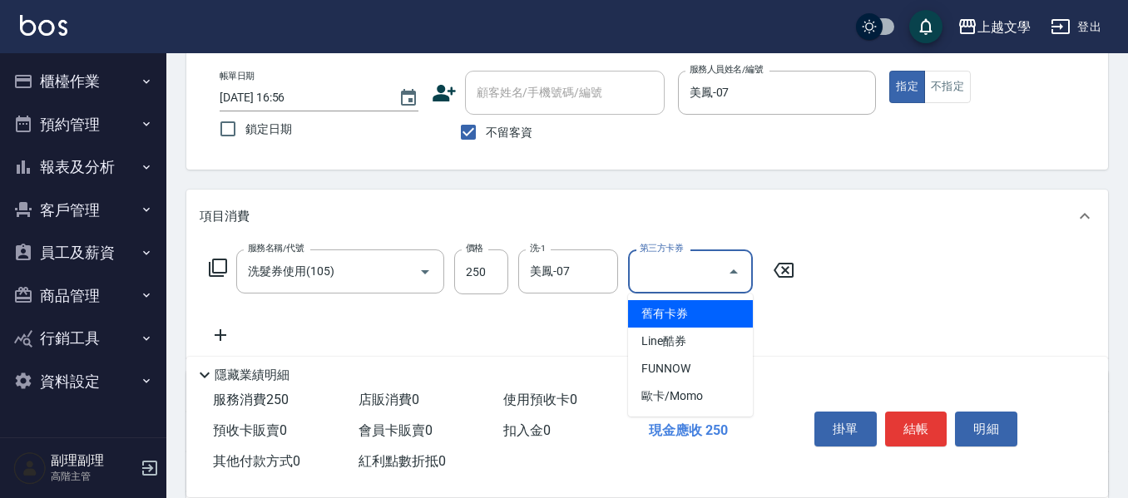
click at [669, 315] on span "舊有卡券" at bounding box center [690, 313] width 125 height 27
type input "舊有卡券"
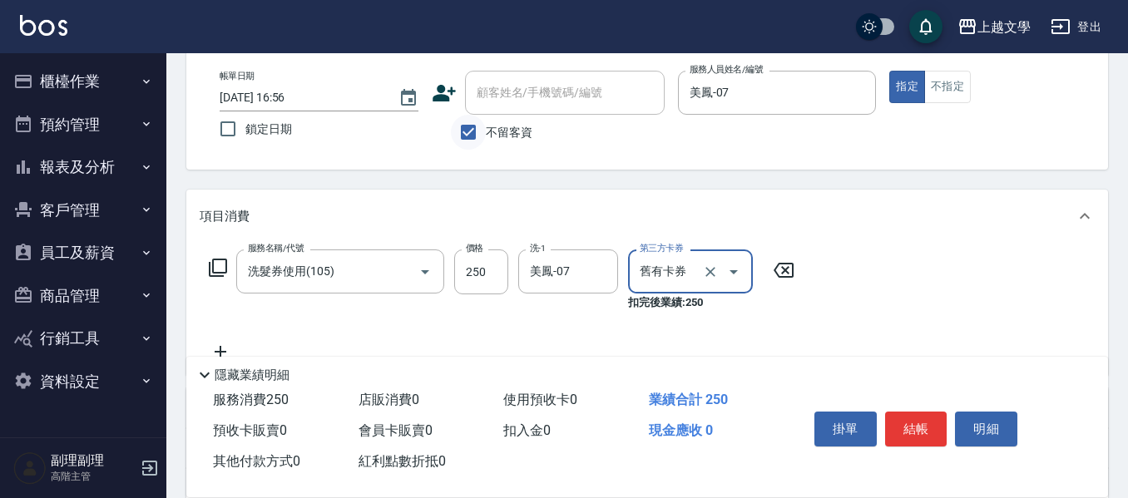
click at [463, 137] on input "不留客資" at bounding box center [468, 132] width 35 height 35
checkbox input "false"
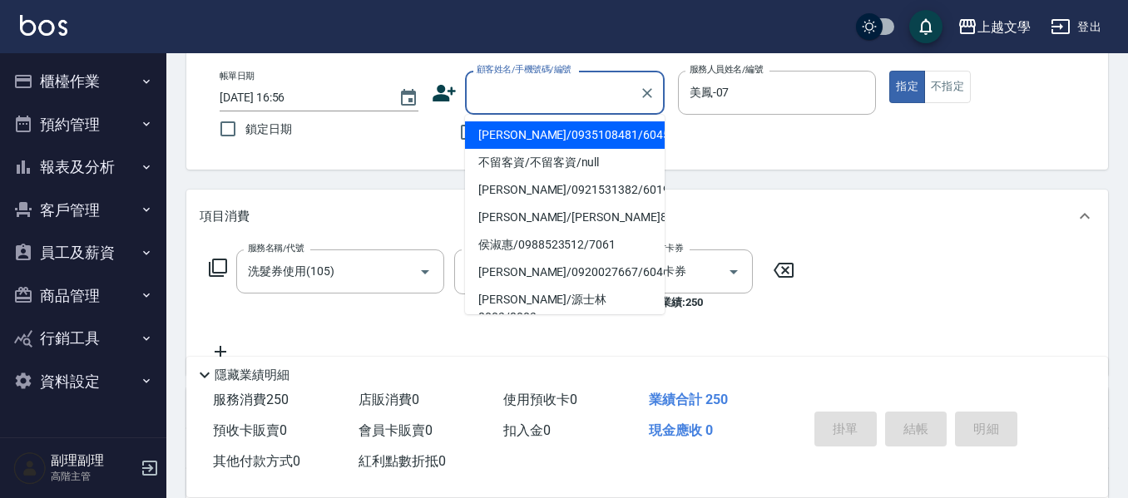
click at [485, 99] on input "顧客姓名/手機號碼/編號" at bounding box center [552, 92] width 160 height 29
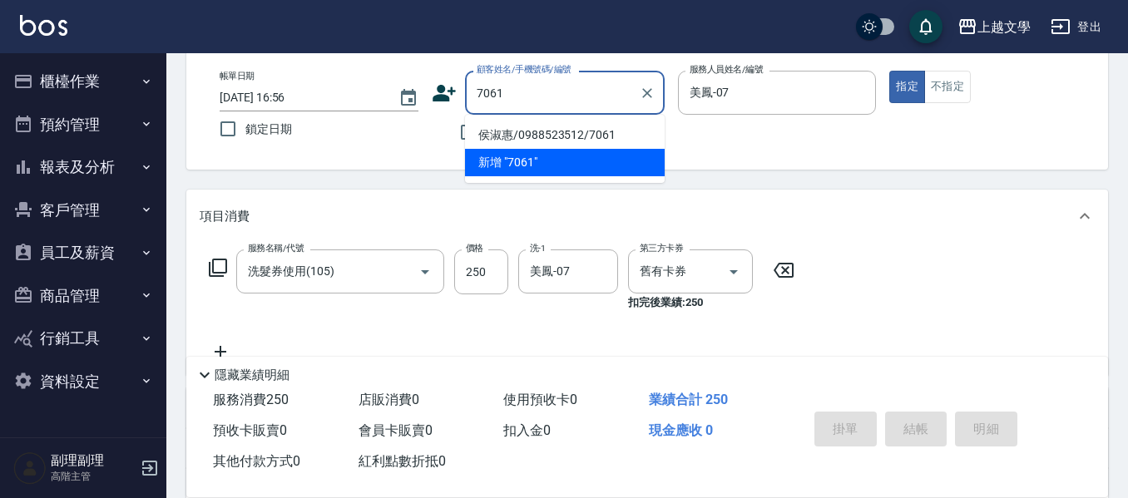
click at [512, 136] on li "侯淑惠/0988523512/7061" at bounding box center [565, 134] width 200 height 27
type input "侯淑惠/0988523512/7061"
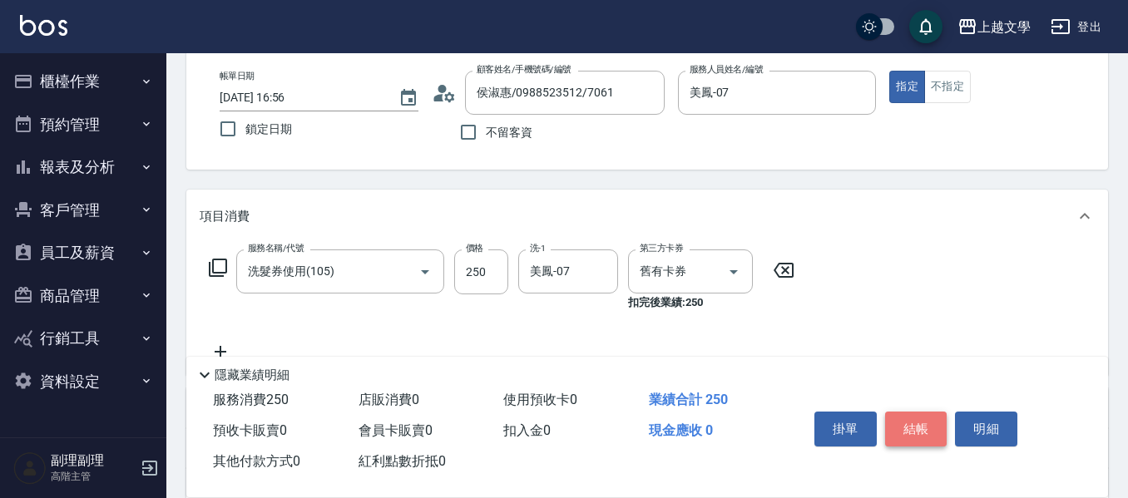
click at [921, 437] on button "結帳" at bounding box center [916, 429] width 62 height 35
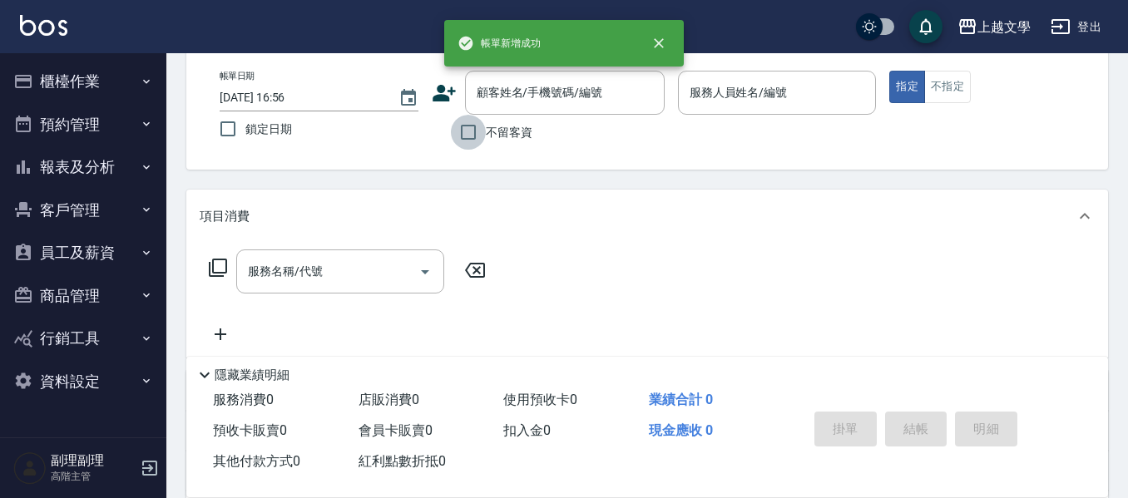
click at [472, 131] on input "不留客資" at bounding box center [468, 132] width 35 height 35
checkbox input "true"
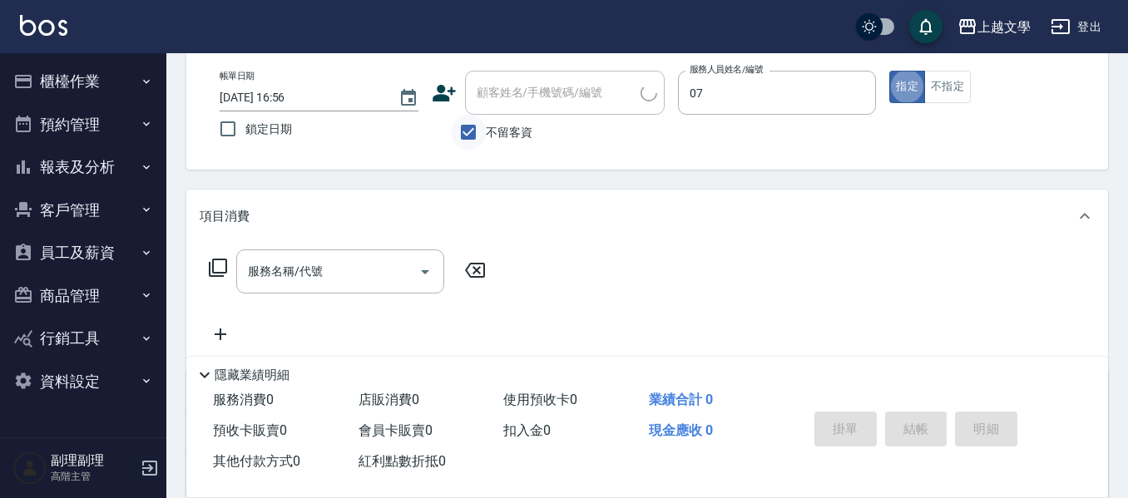
type input "美鳳-07"
click at [269, 259] on input "服務名稱/代號" at bounding box center [328, 271] width 168 height 29
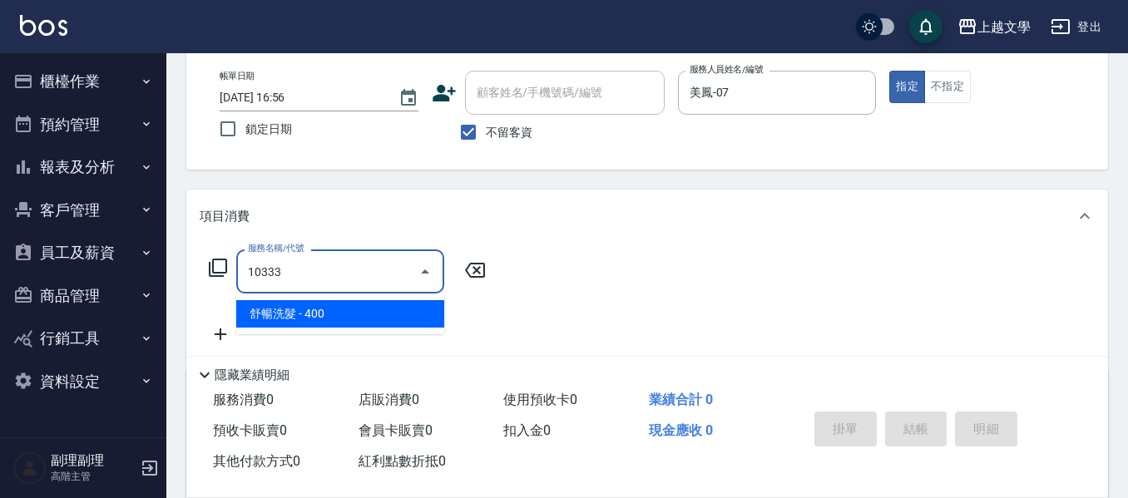
type input "舒暢洗髮(10333)"
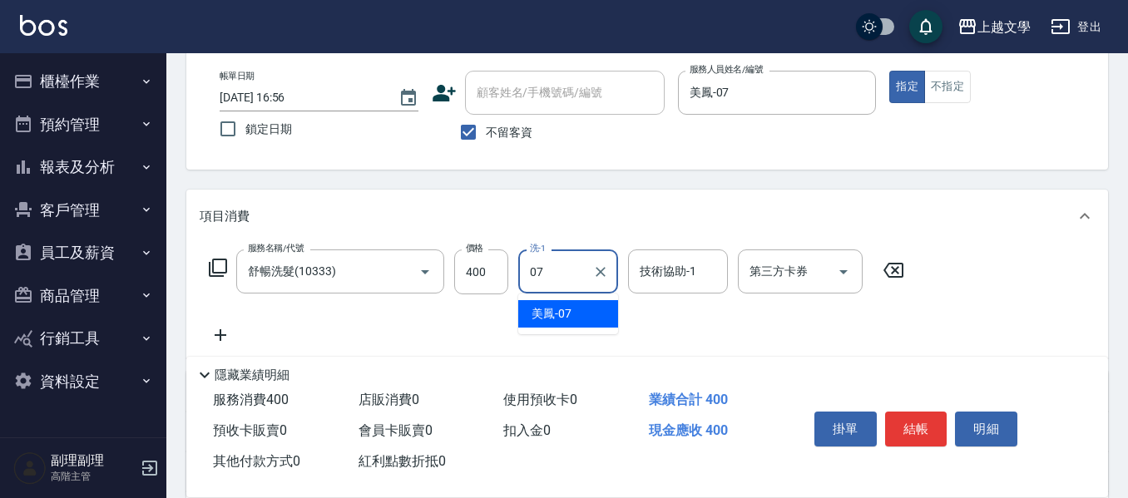
type input "美鳳-07"
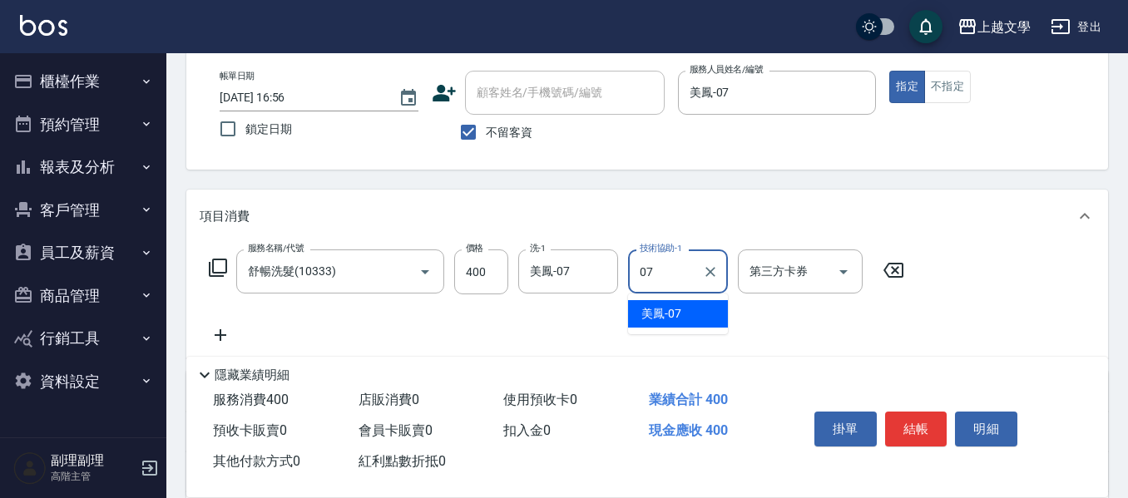
type input "美鳳-07"
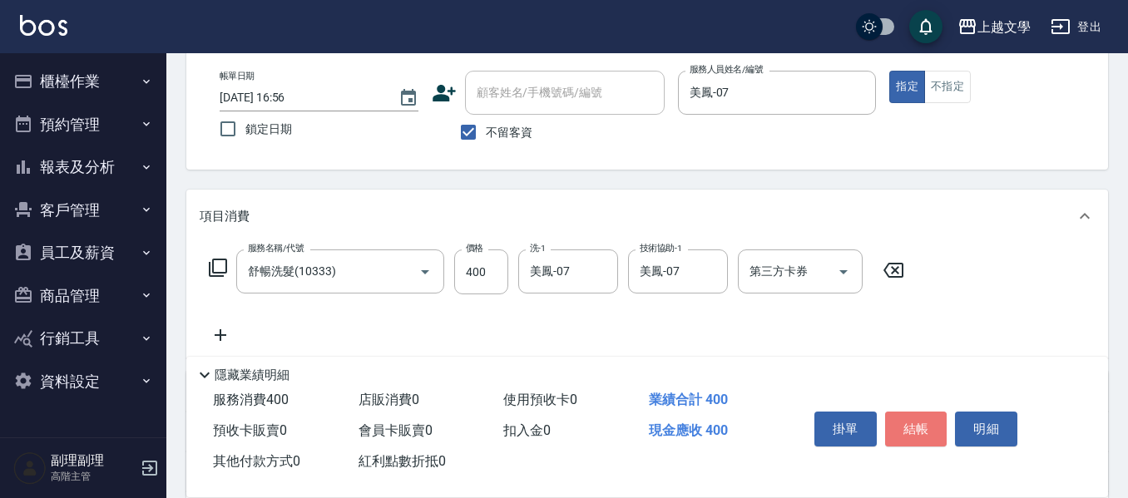
click at [912, 417] on button "結帳" at bounding box center [916, 429] width 62 height 35
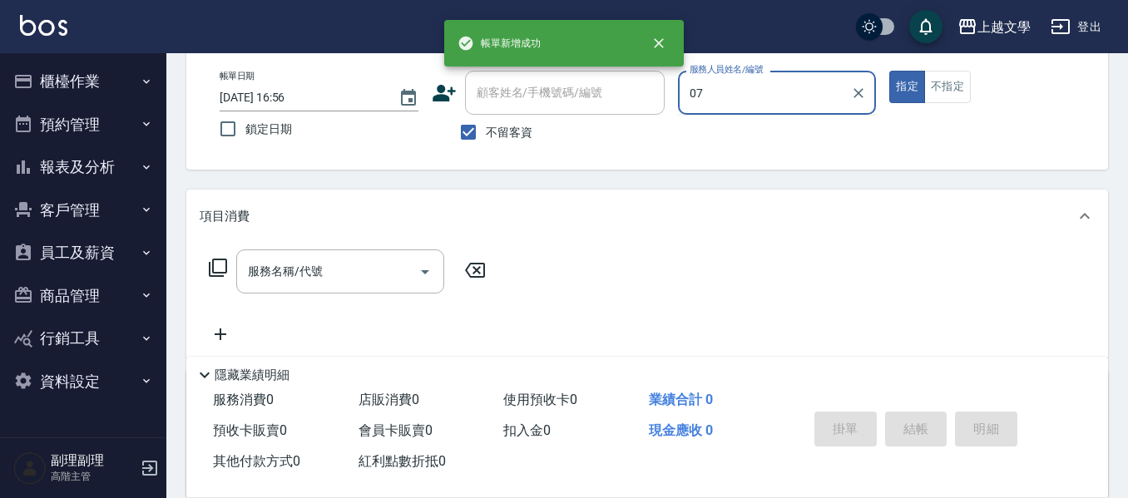
type input "美鳳-07"
click at [304, 275] on input "服務名稱/代號" at bounding box center [328, 271] width 168 height 29
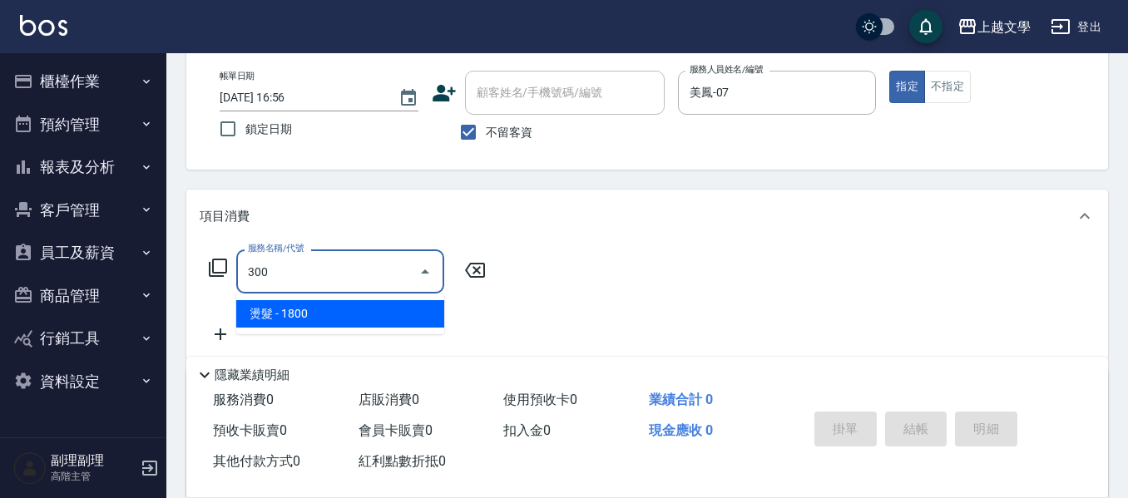
type input "燙髮(300)"
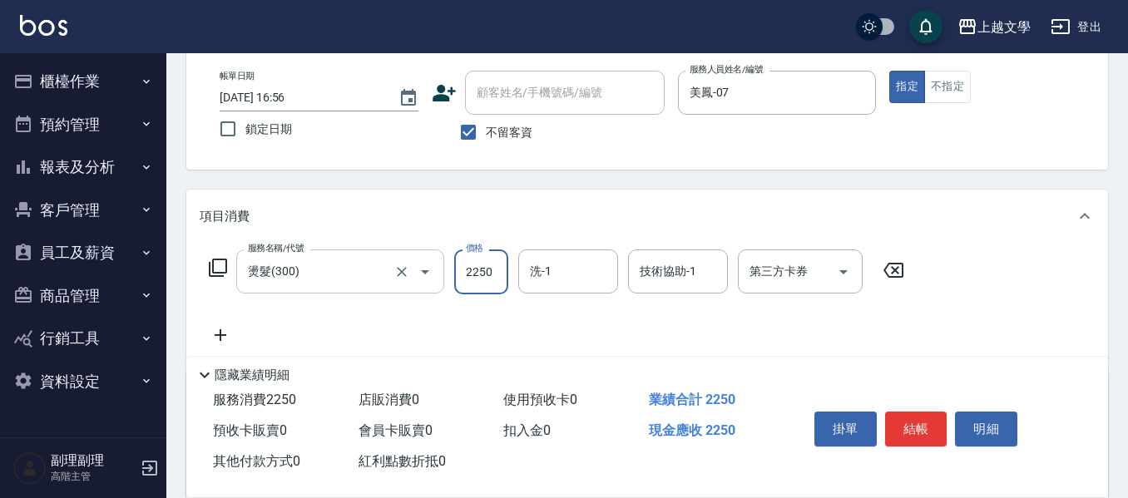
type input "2250"
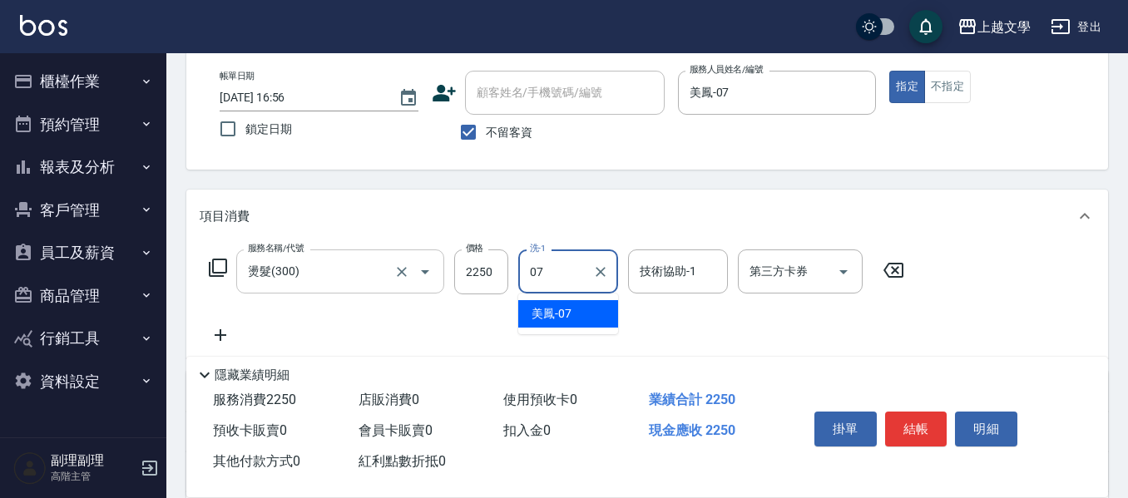
type input "美鳳-07"
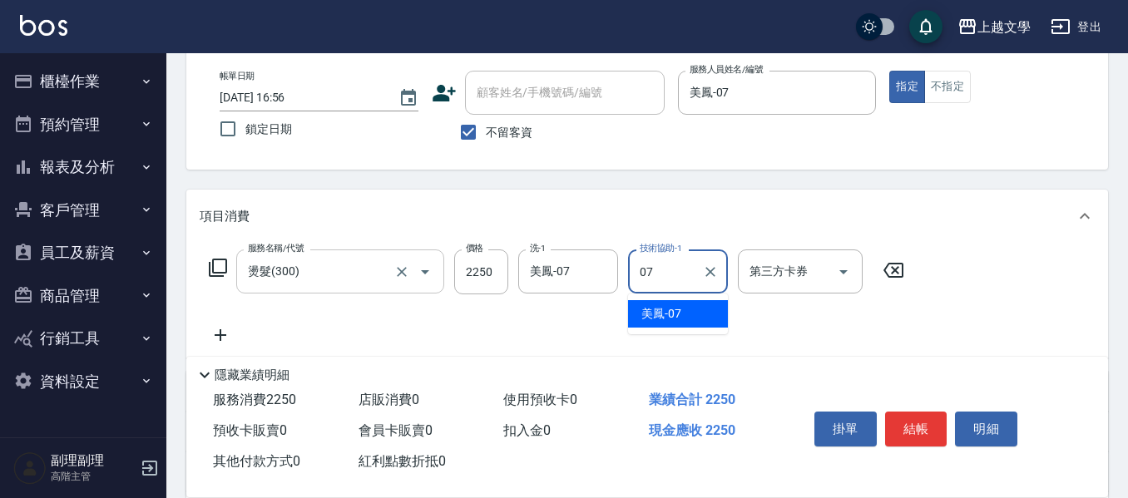
type input "美鳳-07"
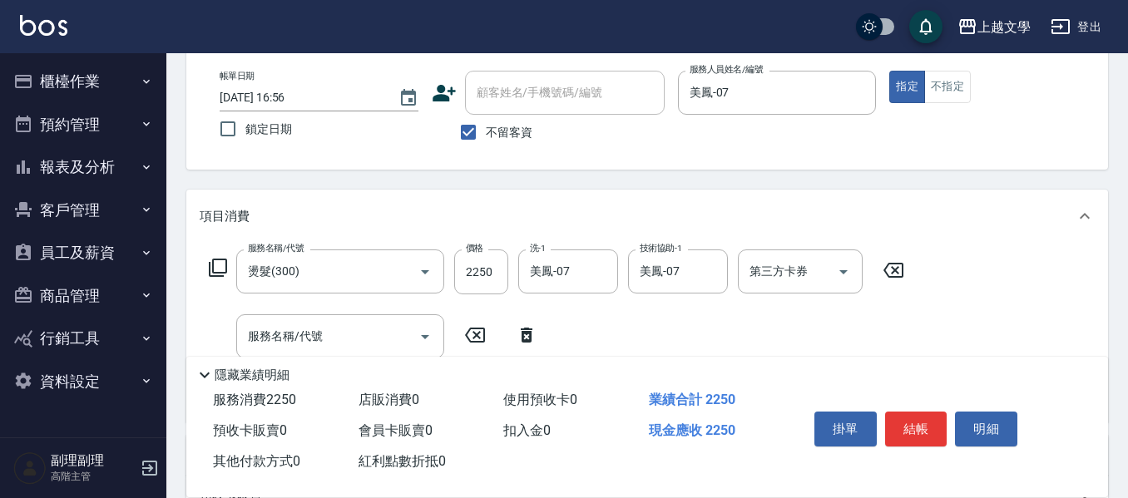
click at [913, 405] on div "掛單 結帳 明細" at bounding box center [916, 431] width 217 height 52
click at [932, 422] on button "結帳" at bounding box center [916, 429] width 62 height 35
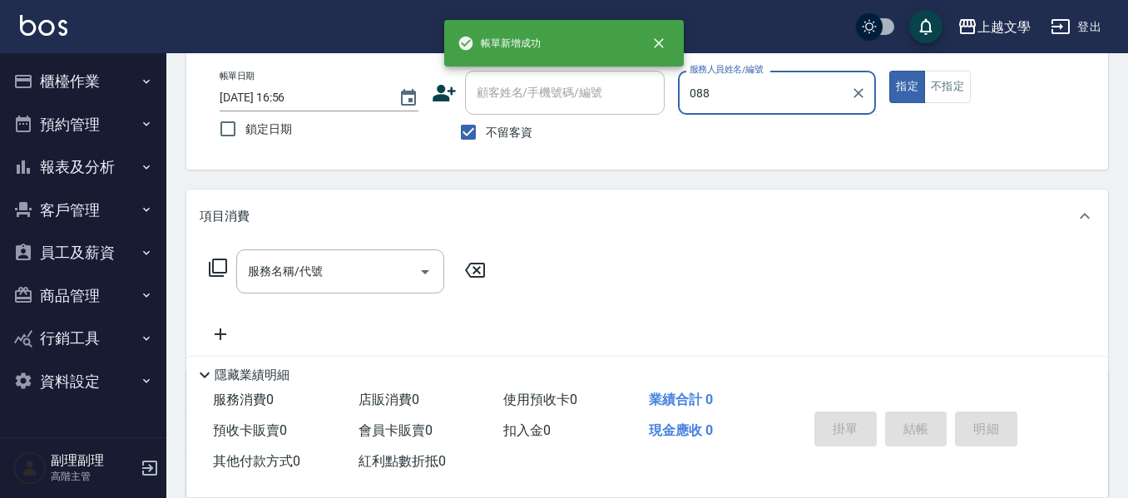
type input "088"
click at [889, 71] on button "指定" at bounding box center [907, 87] width 36 height 32
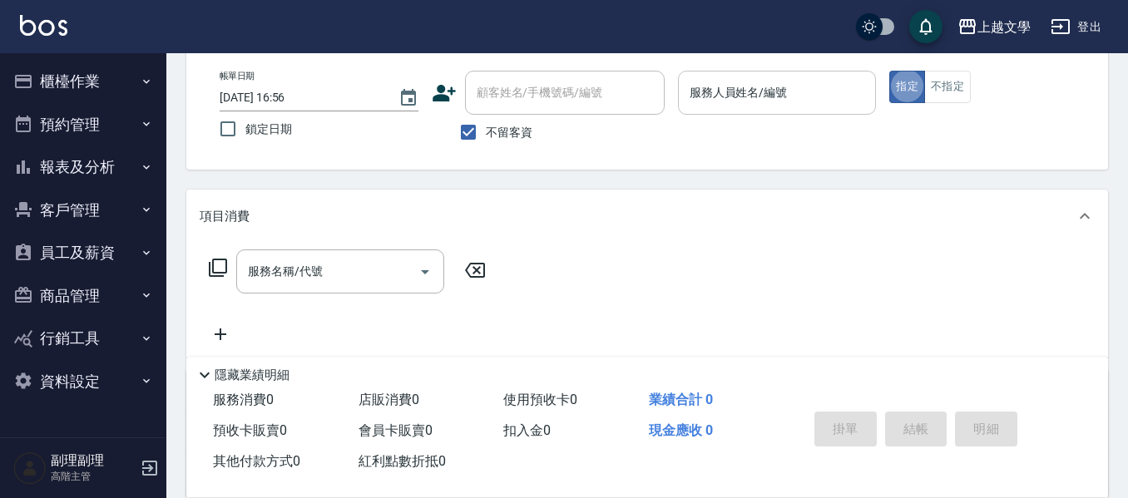
click at [739, 91] on input "服務人員姓名/編號" at bounding box center [777, 92] width 184 height 29
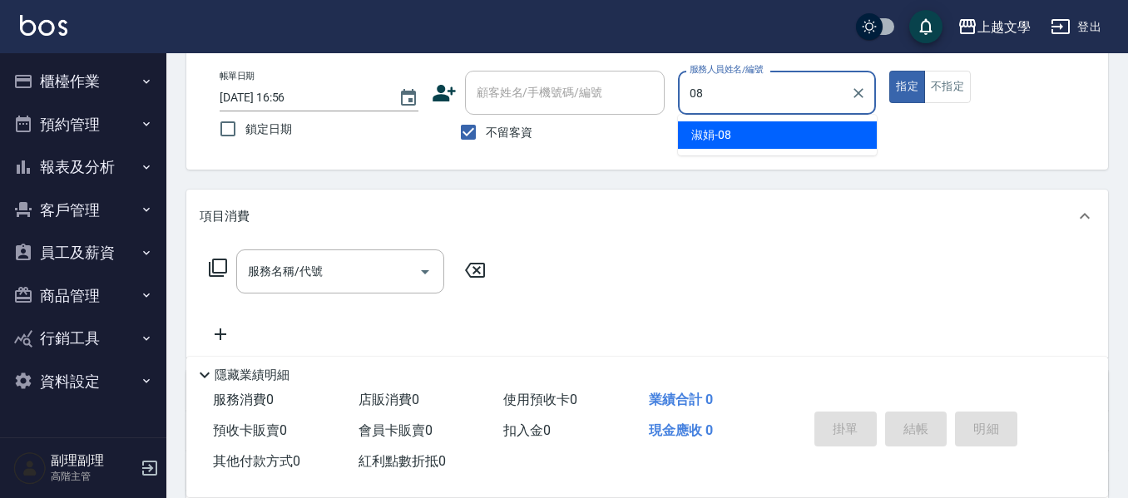
type input "淑娟-08"
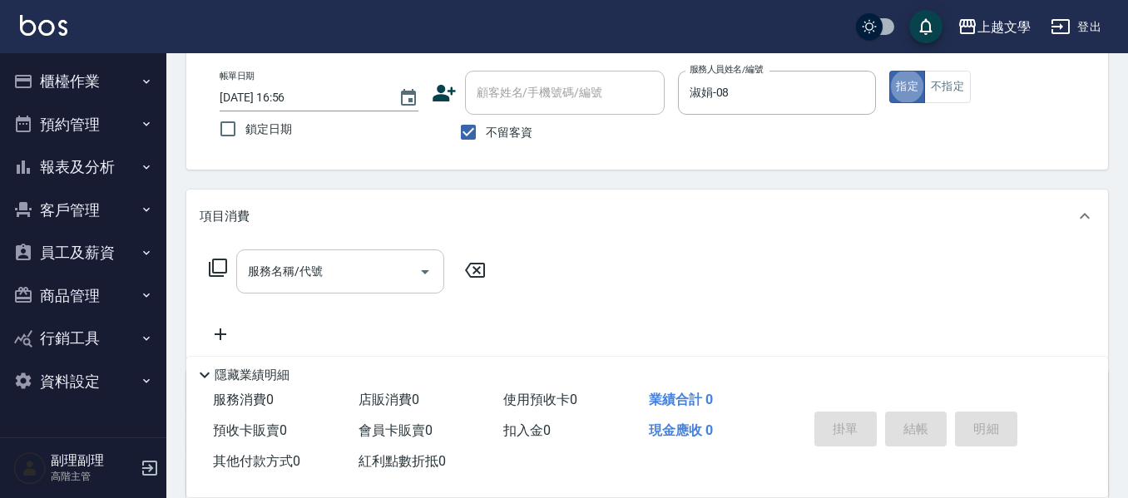
click at [263, 280] on input "服務名稱/代號" at bounding box center [328, 271] width 168 height 29
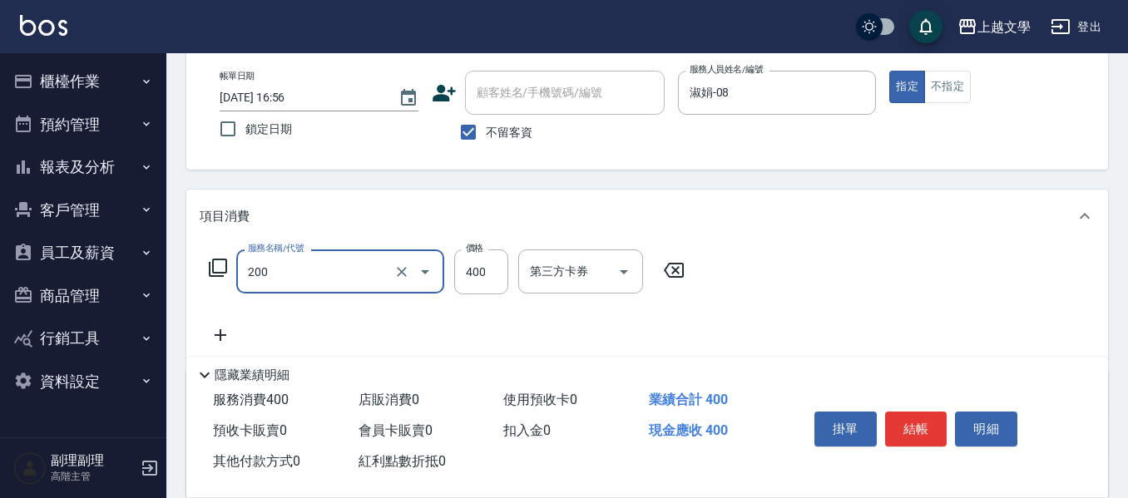
type input "剪髮(200)"
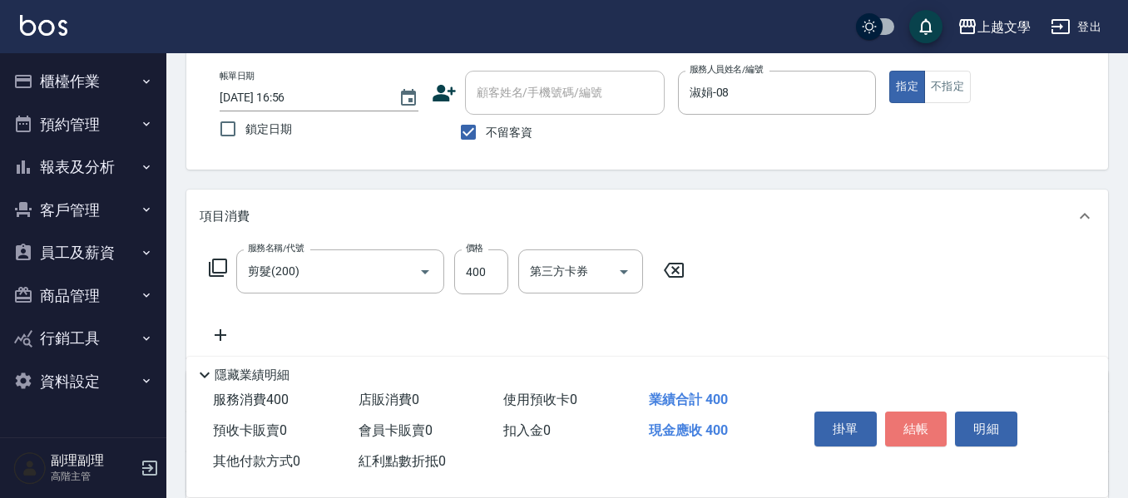
drag, startPoint x: 919, startPoint y: 422, endPoint x: 927, endPoint y: 415, distance: 10.7
click at [912, 423] on button "結帳" at bounding box center [916, 429] width 62 height 35
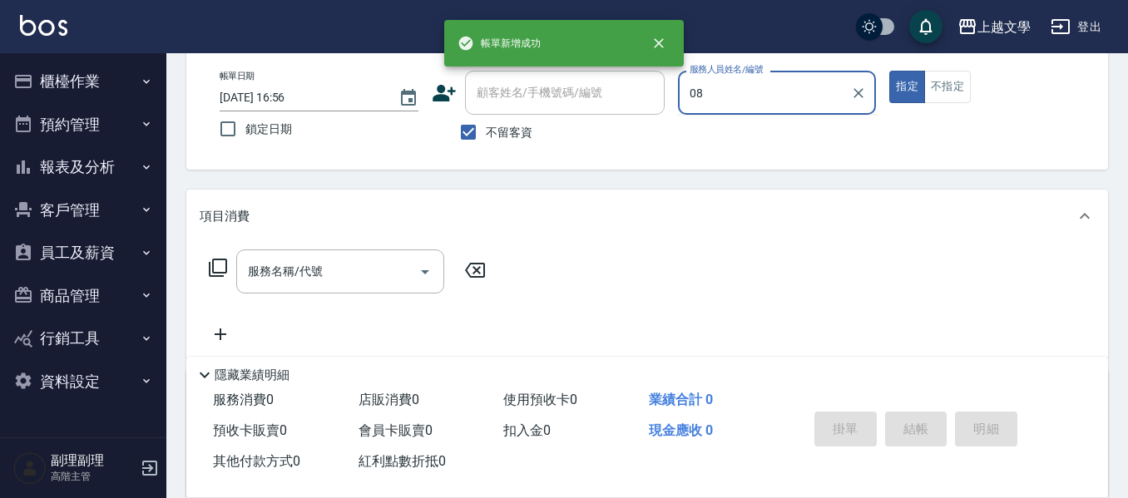
type input "淑娟-08"
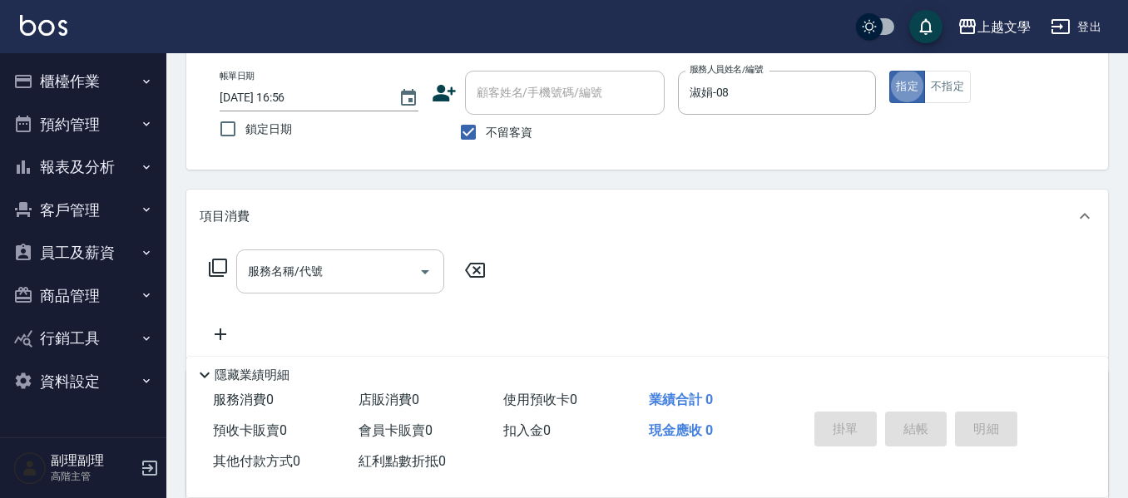
click at [354, 274] on input "服務名稱/代號" at bounding box center [328, 271] width 168 height 29
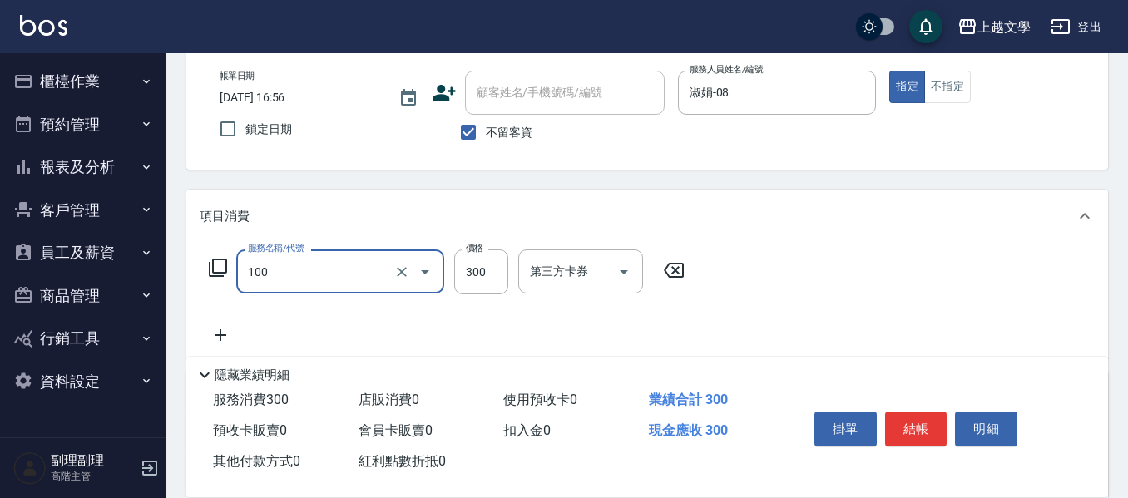
type input "洗髮(100)"
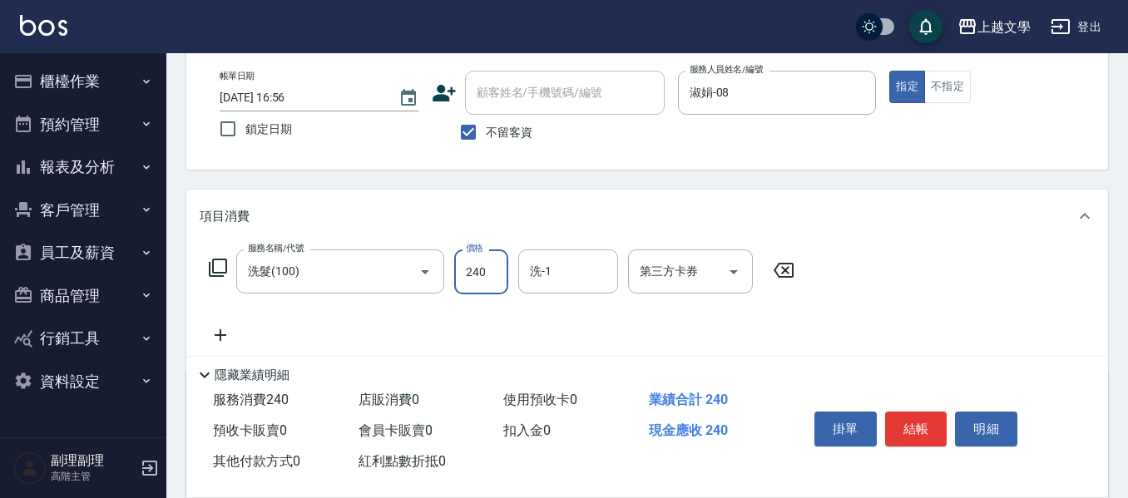
type input "240"
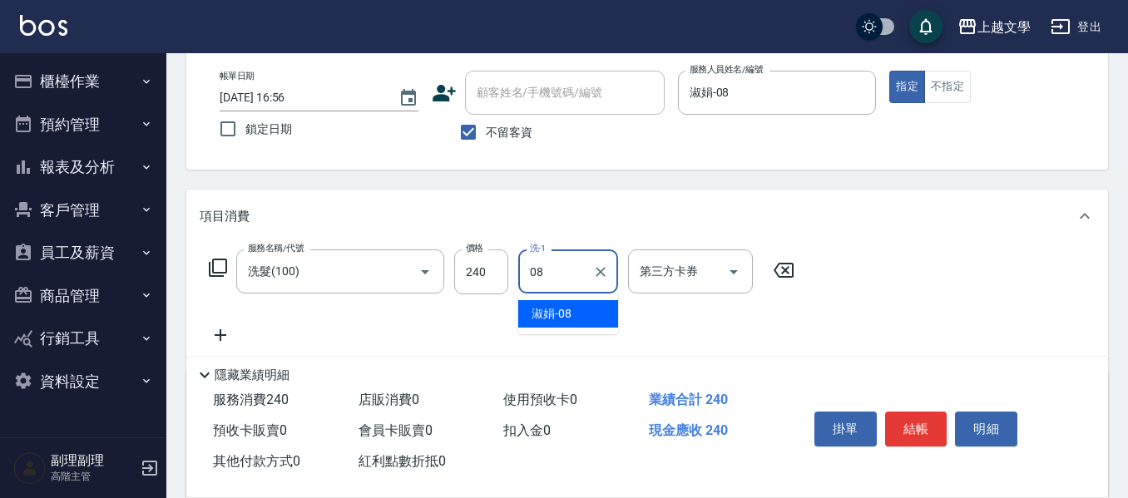
type input "淑娟-08"
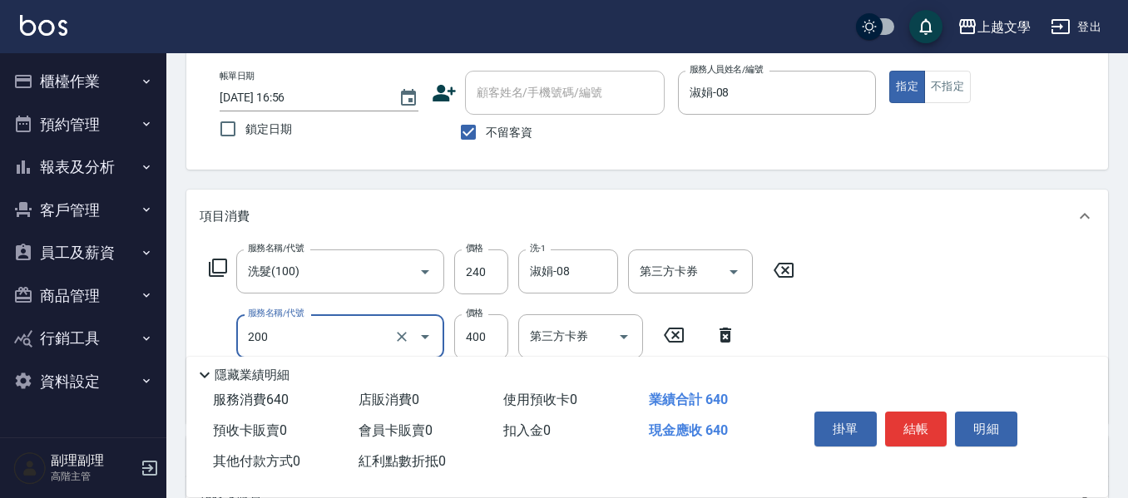
type input "剪髮(200)"
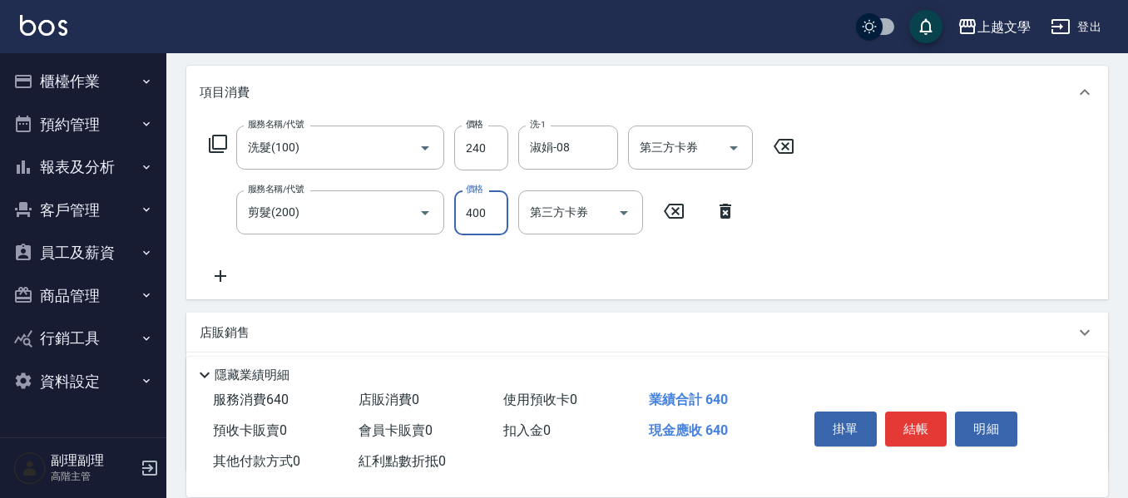
scroll to position [341, 0]
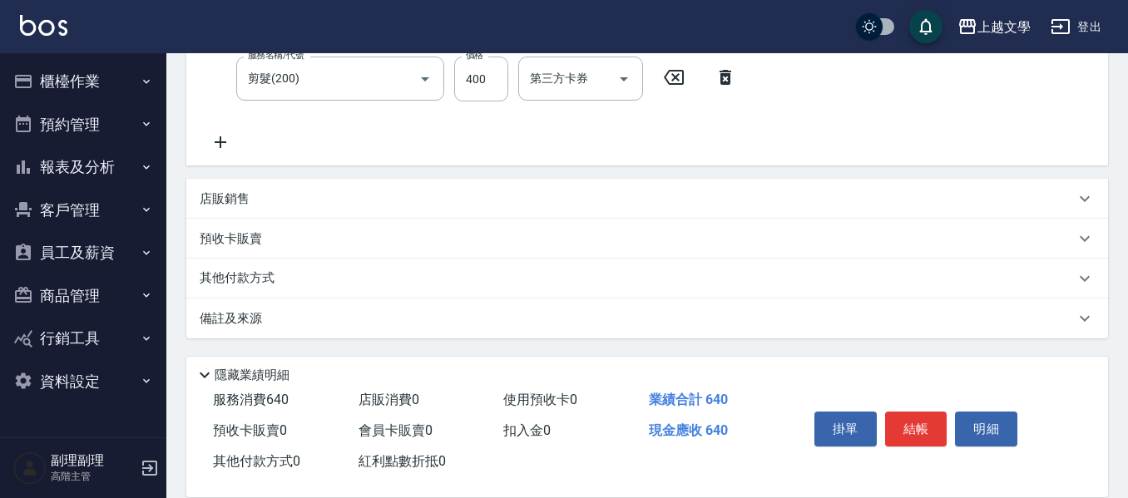
click at [246, 272] on p "其他付款方式" at bounding box center [241, 278] width 83 height 18
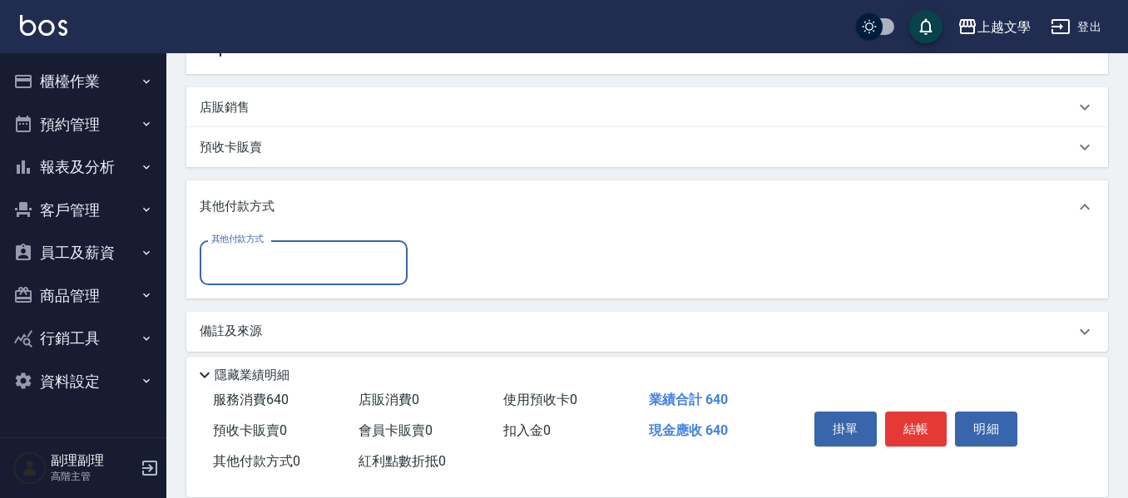
scroll to position [446, 0]
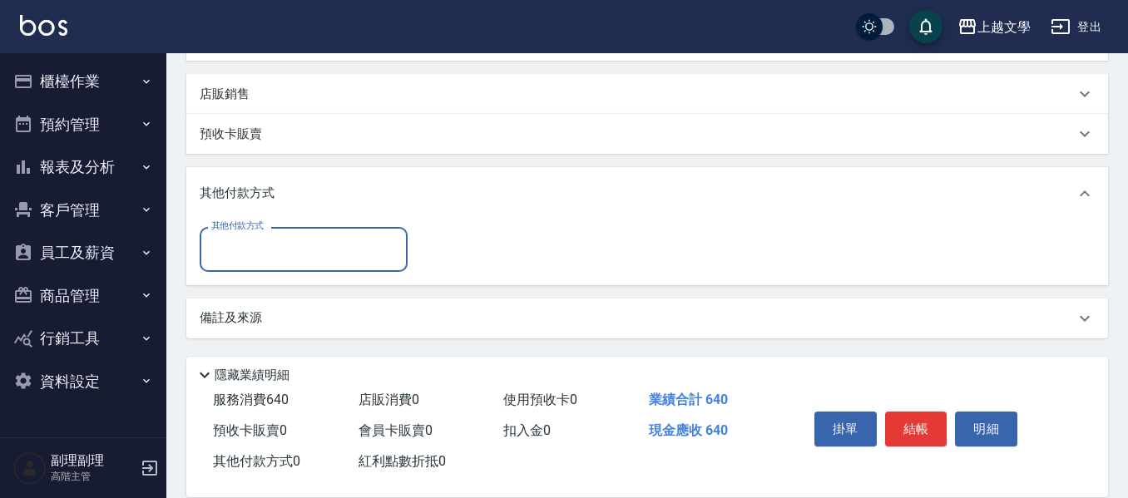
click at [299, 252] on input "其他付款方式" at bounding box center [303, 249] width 193 height 29
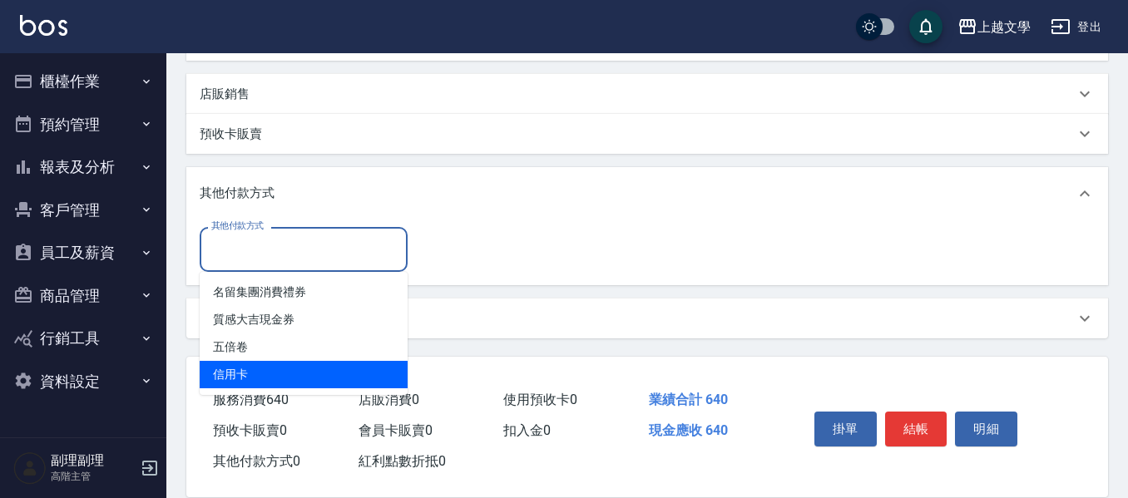
click at [264, 370] on span "信用卡" at bounding box center [304, 374] width 208 height 27
type input "信用卡"
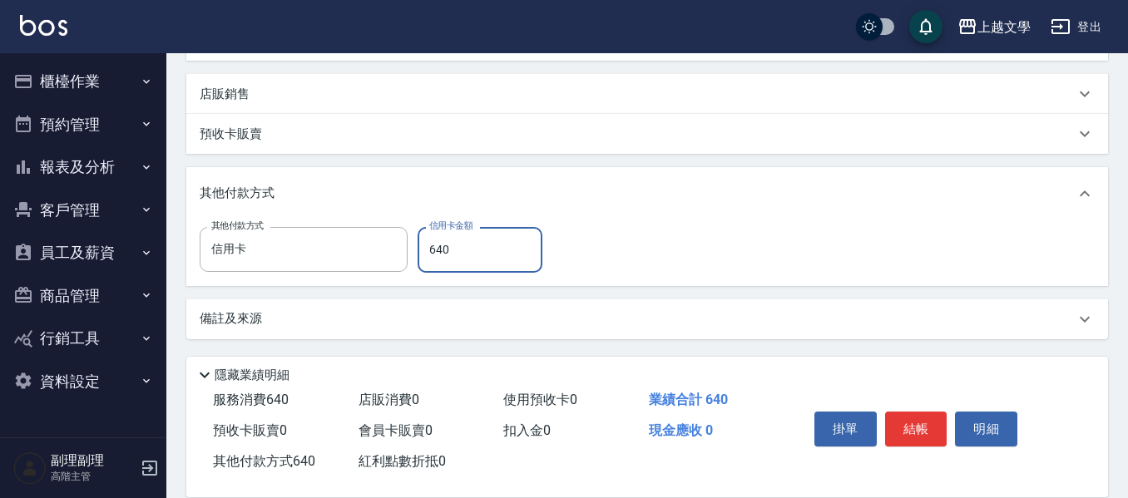
type input "640"
click at [902, 412] on button "結帳" at bounding box center [916, 429] width 62 height 35
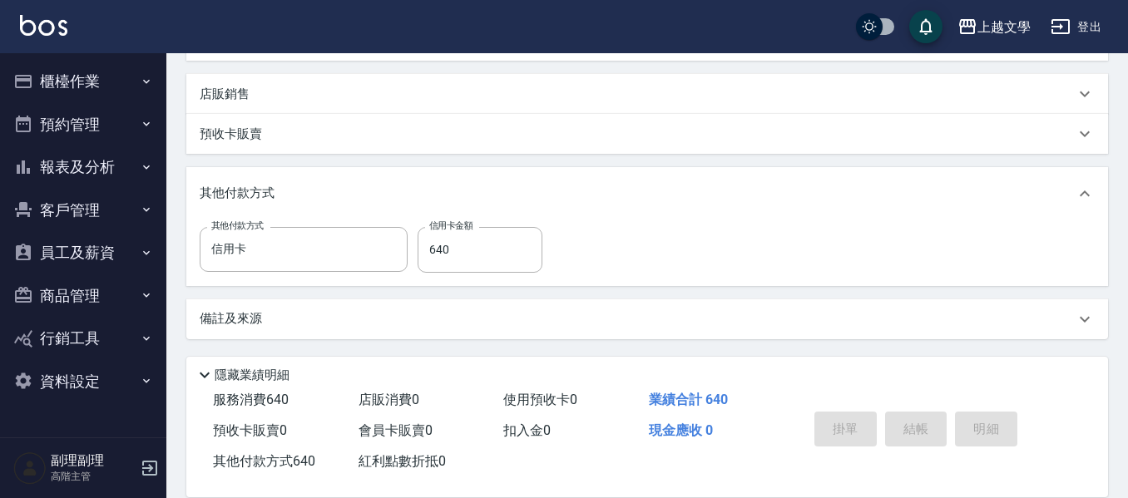
type input "2025/09/12 16:57"
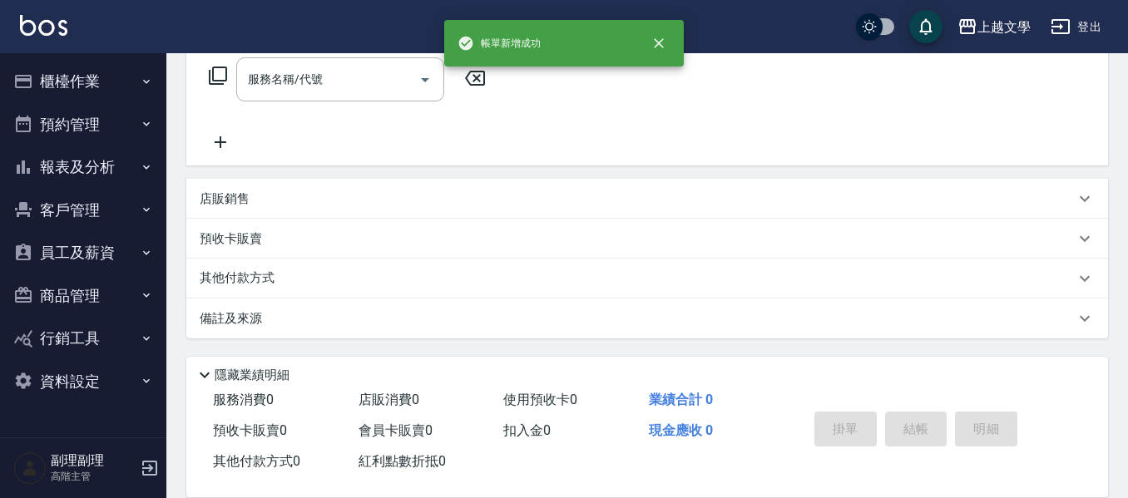
scroll to position [0, 0]
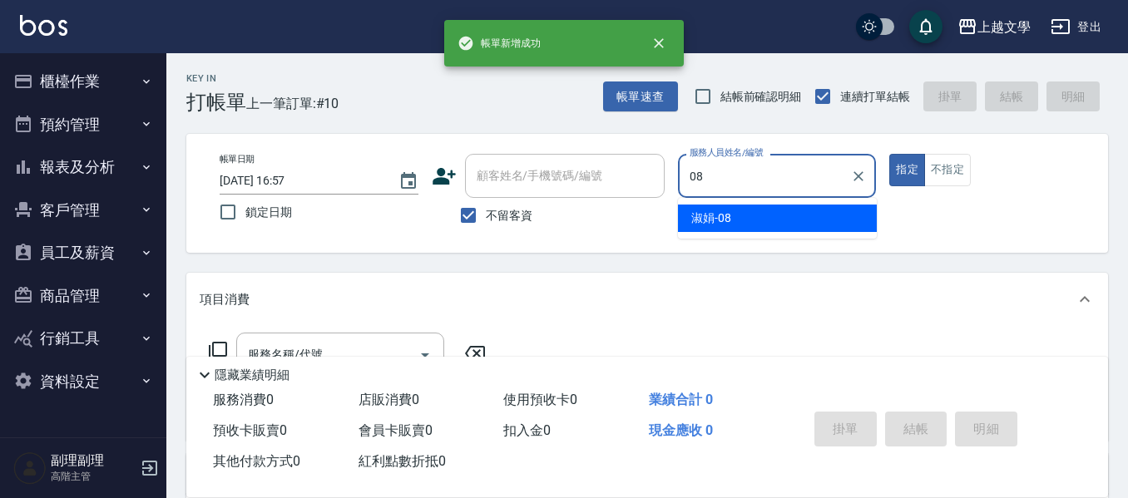
type input "淑娟-08"
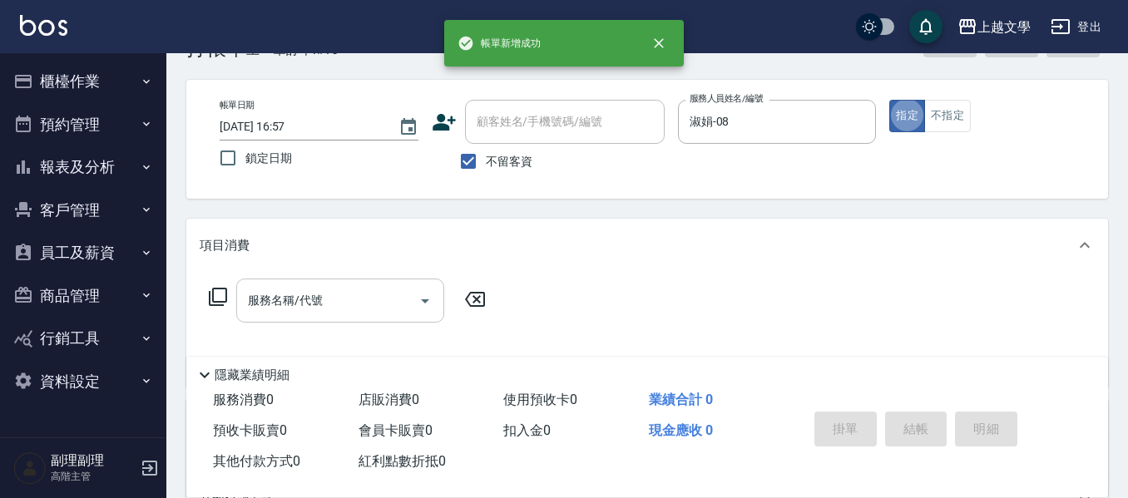
scroll to position [83, 0]
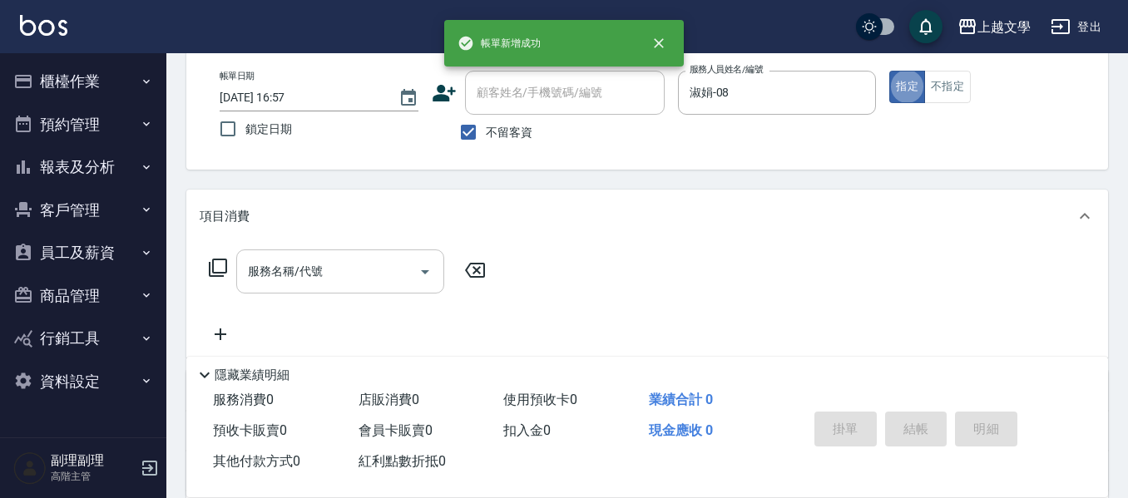
click at [383, 261] on input "服務名稱/代號" at bounding box center [328, 271] width 168 height 29
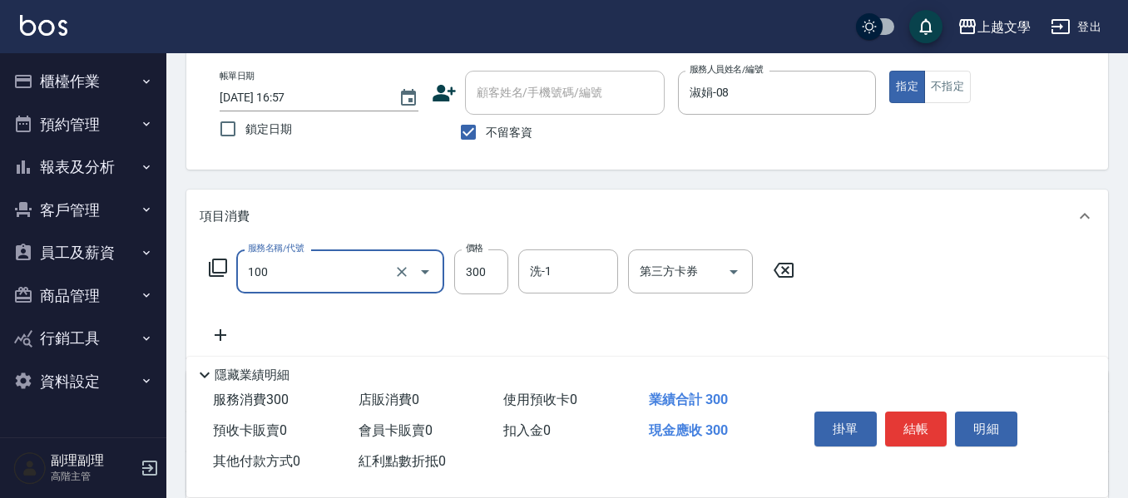
type input "洗髮(100)"
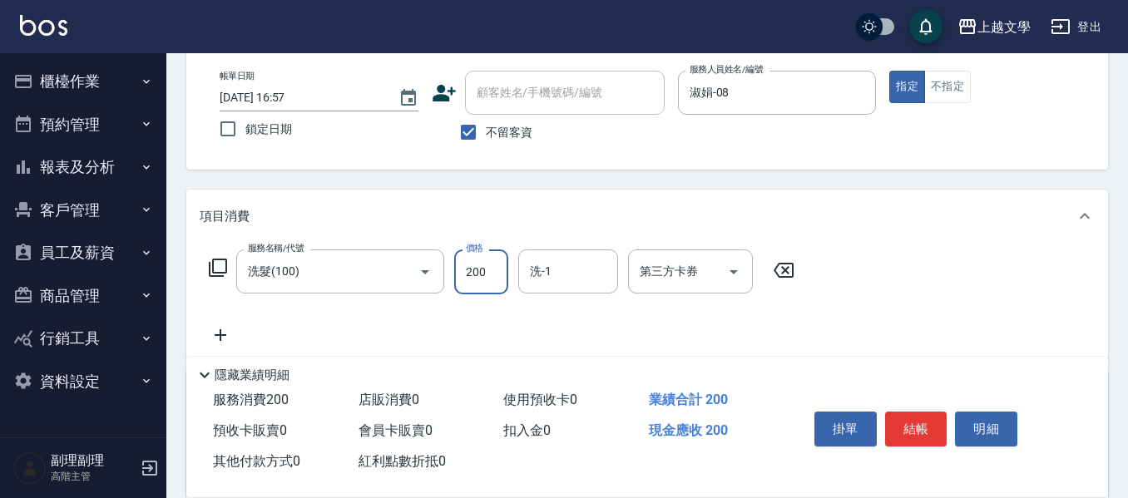
type input "200"
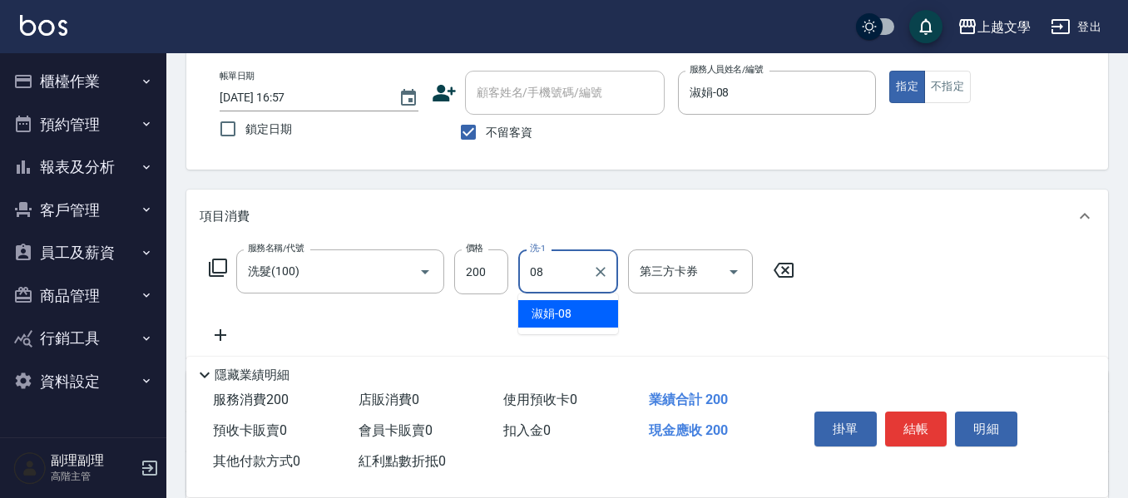
type input "淑娟-08"
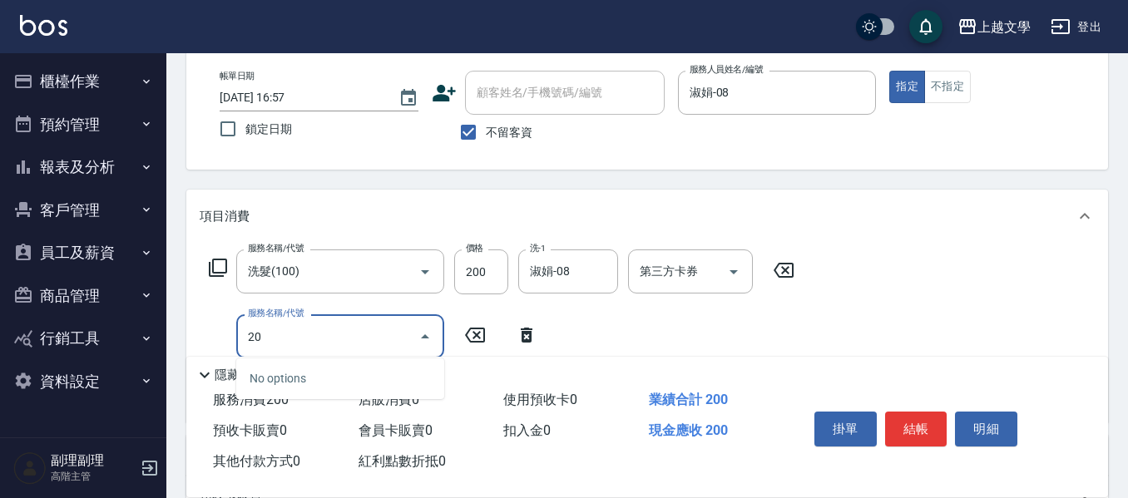
type input "2"
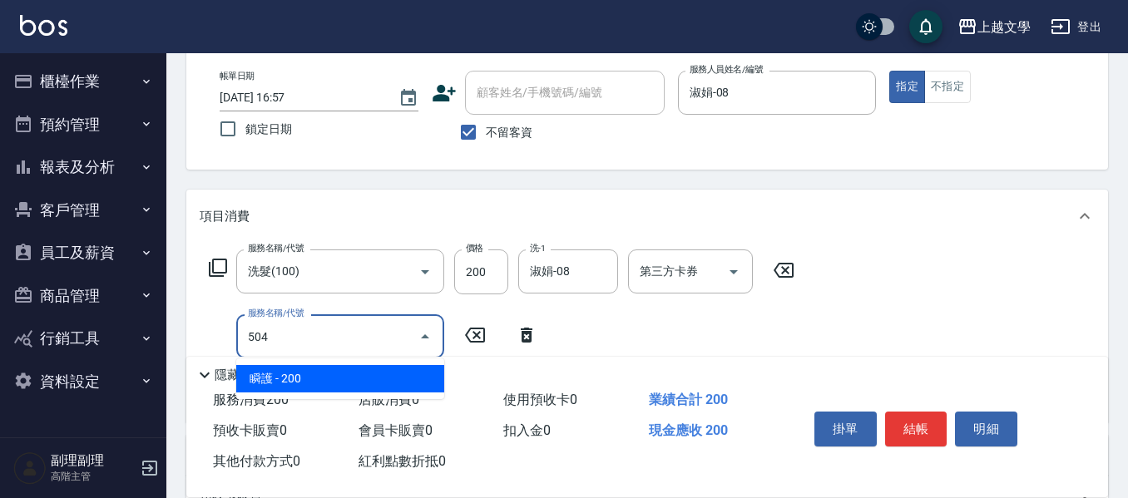
type input "瞬護(504)"
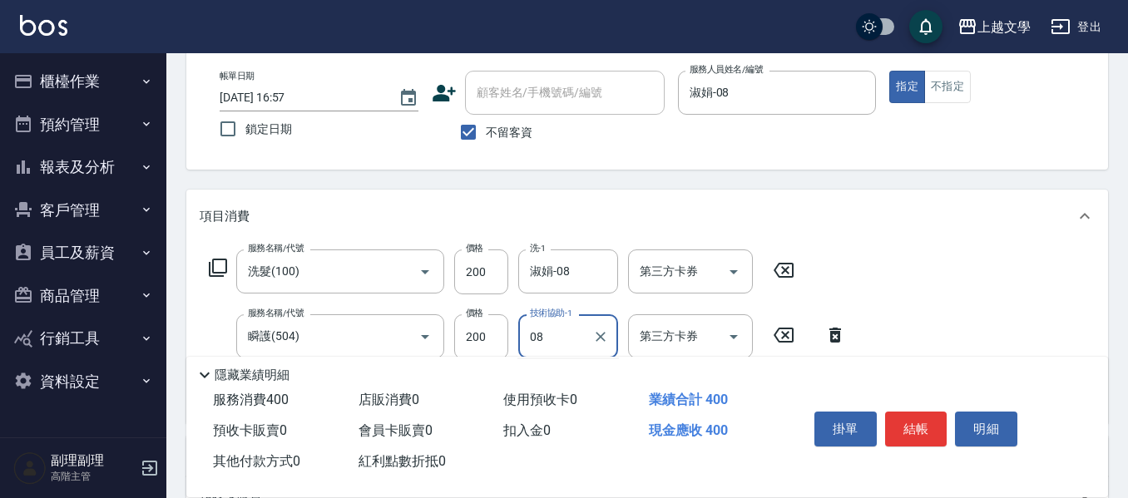
type input "淑娟-08"
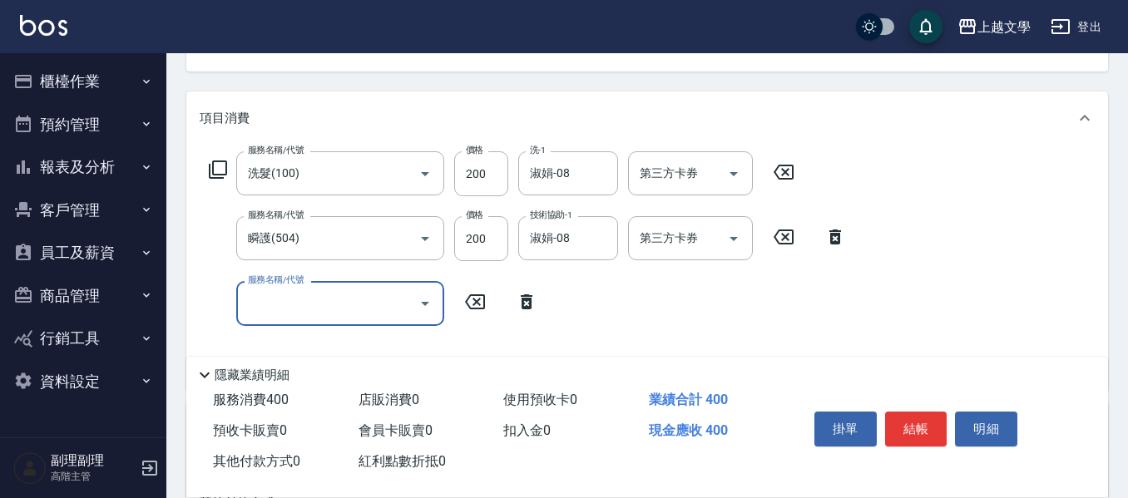
scroll to position [333, 0]
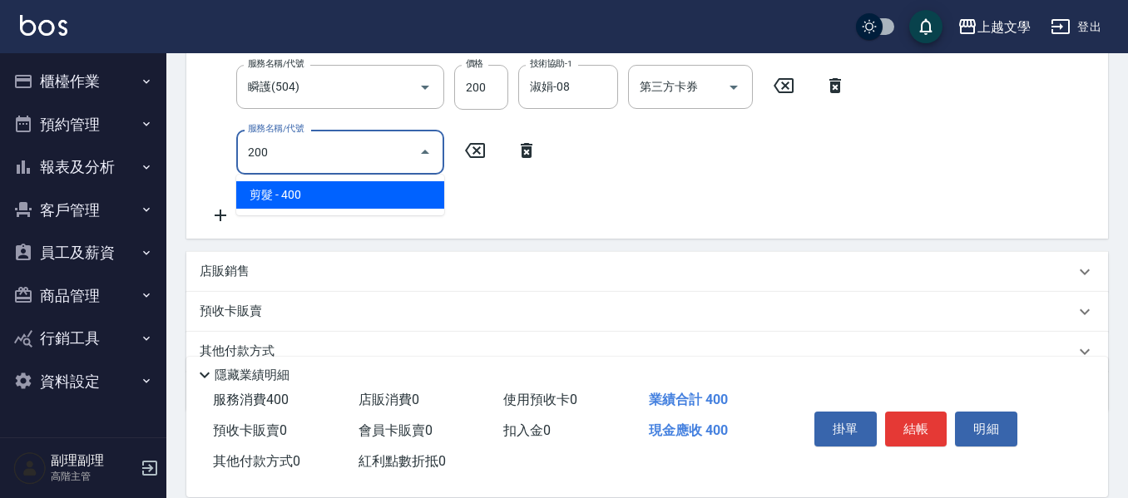
type input "剪髮(200)"
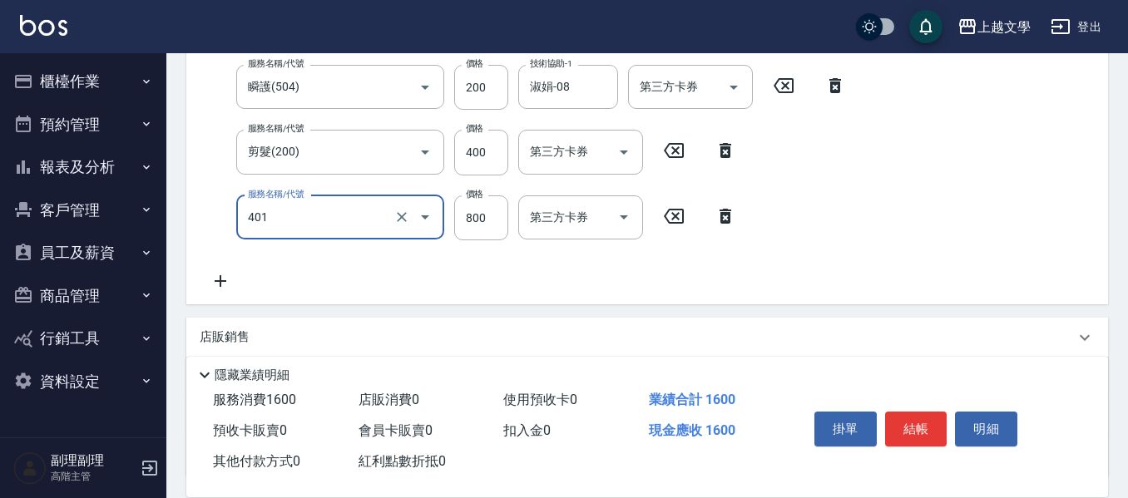
type input "補染(401)"
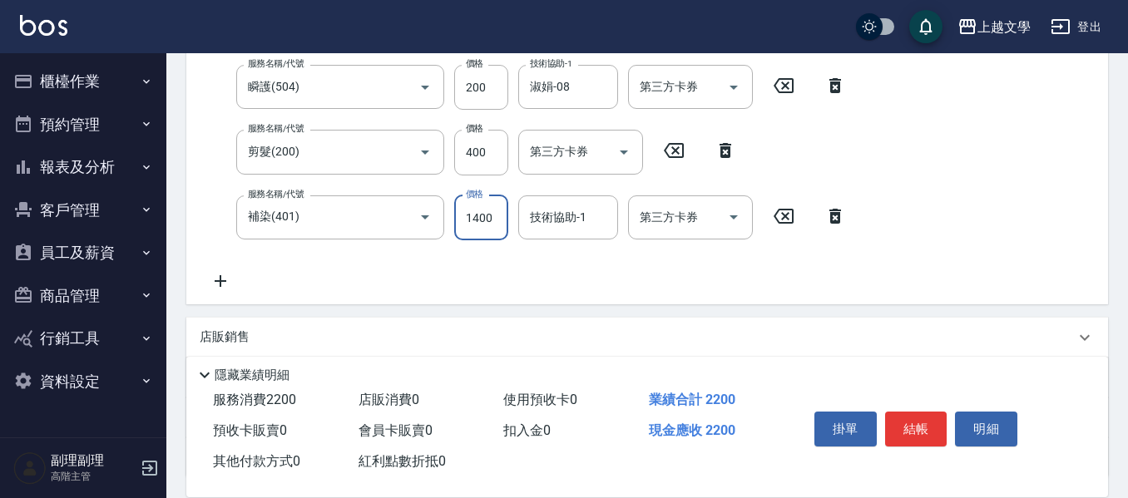
type input "1400"
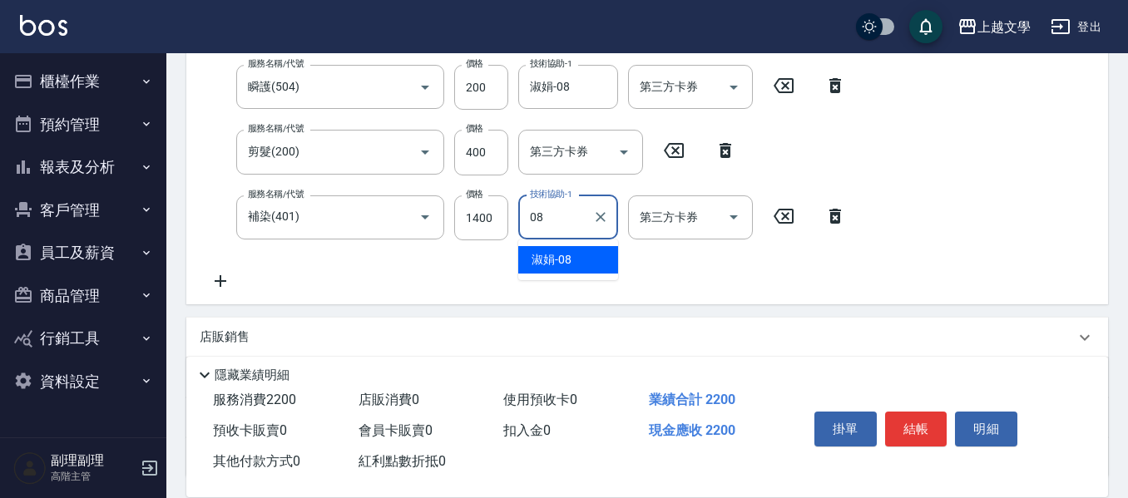
type input "淑娟-08"
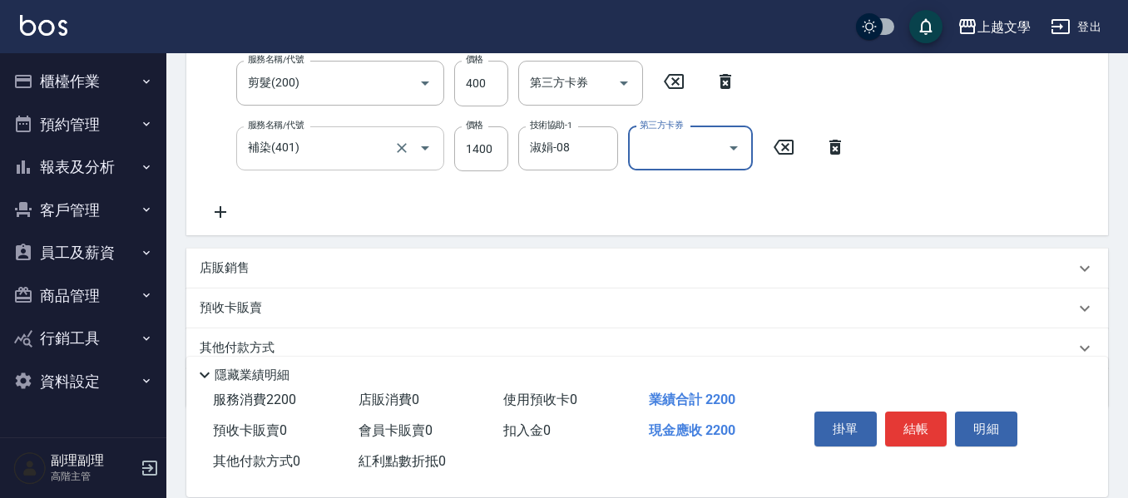
scroll to position [472, 0]
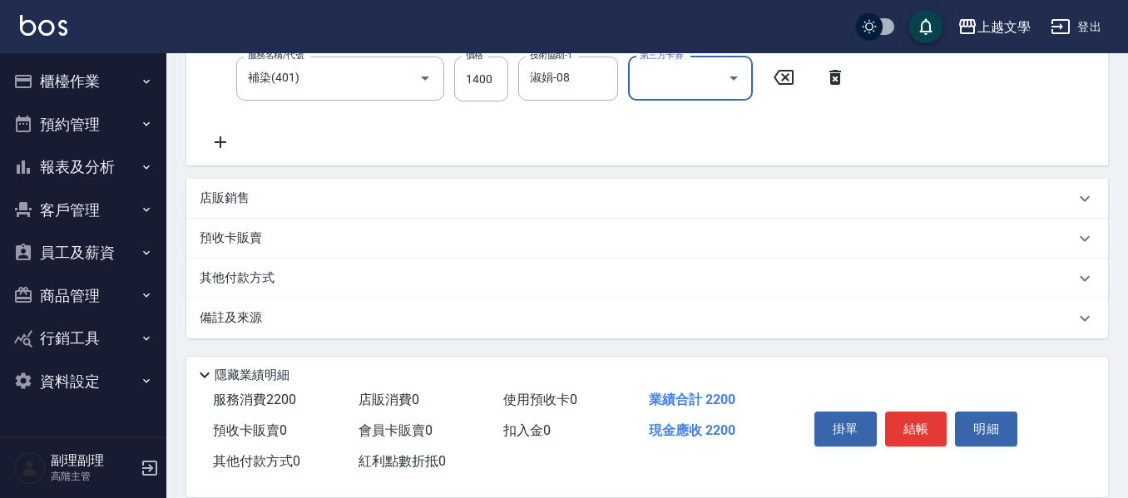
click at [228, 275] on p "其他付款方式" at bounding box center [241, 278] width 83 height 18
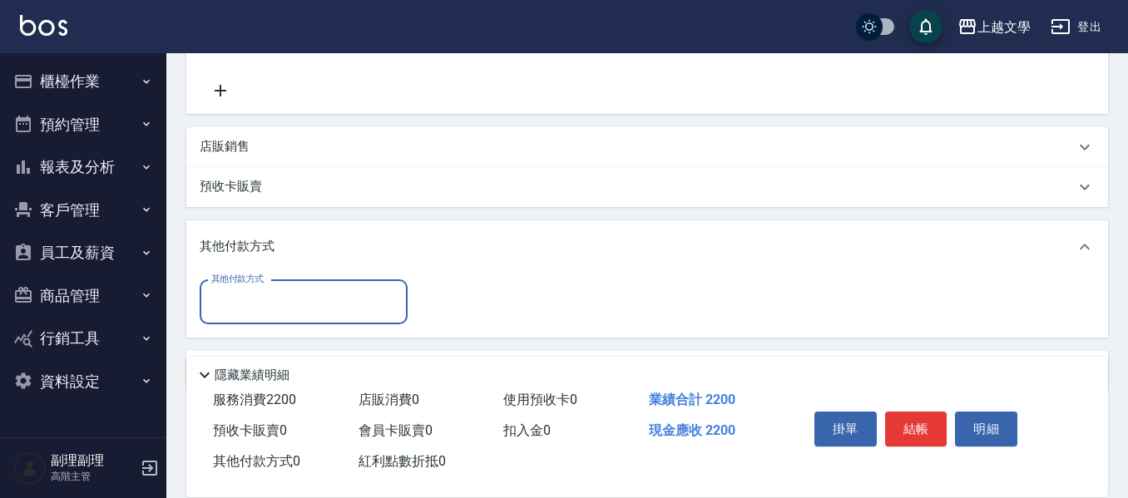
scroll to position [576, 0]
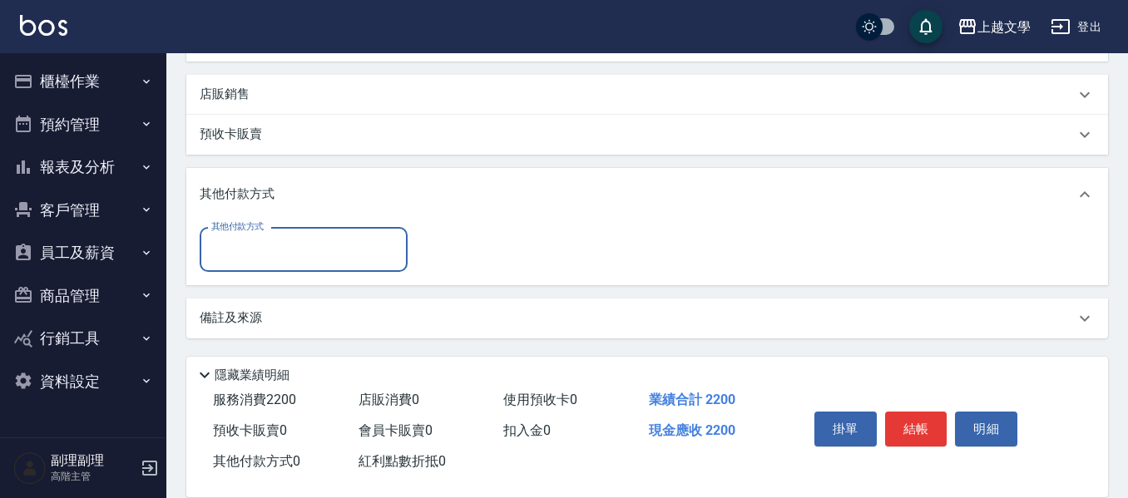
click at [319, 260] on input "其他付款方式" at bounding box center [303, 249] width 193 height 29
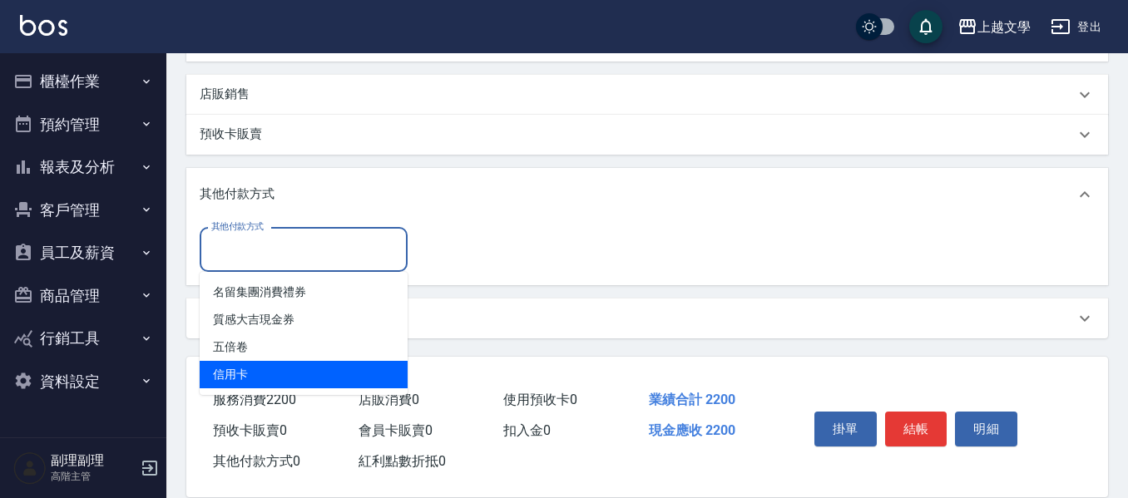
click at [269, 375] on span "信用卡" at bounding box center [304, 374] width 208 height 27
type input "信用卡"
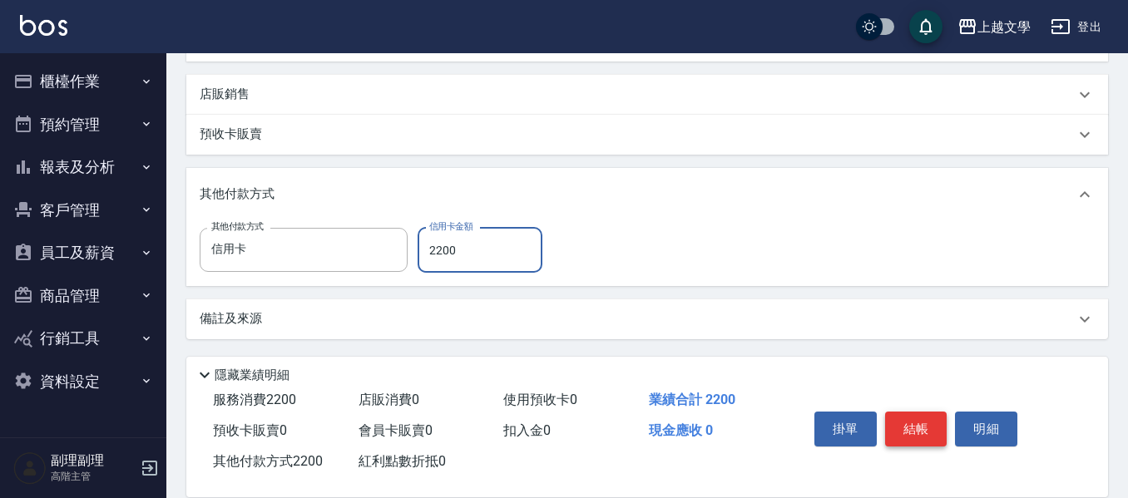
type input "2200"
click at [900, 422] on button "結帳" at bounding box center [916, 429] width 62 height 35
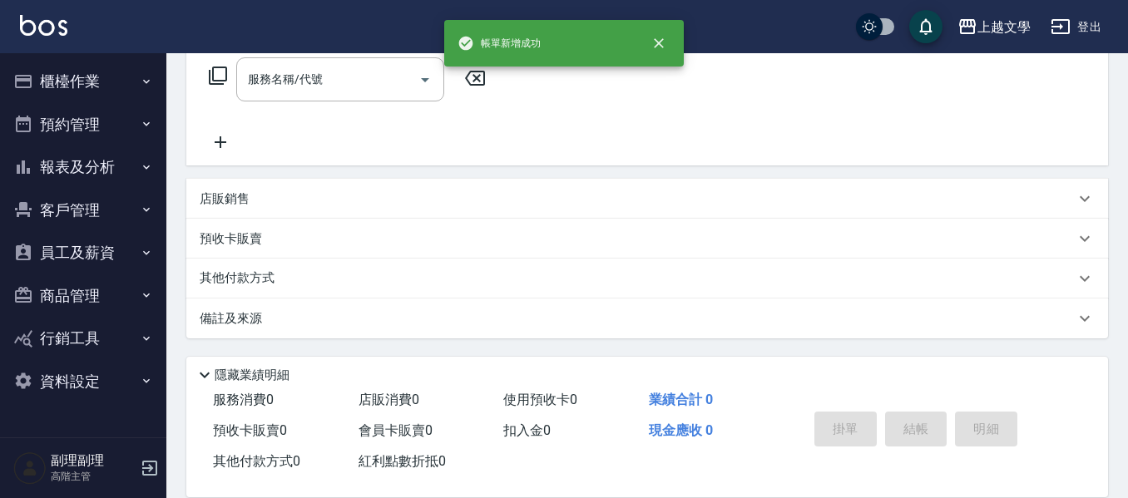
scroll to position [0, 0]
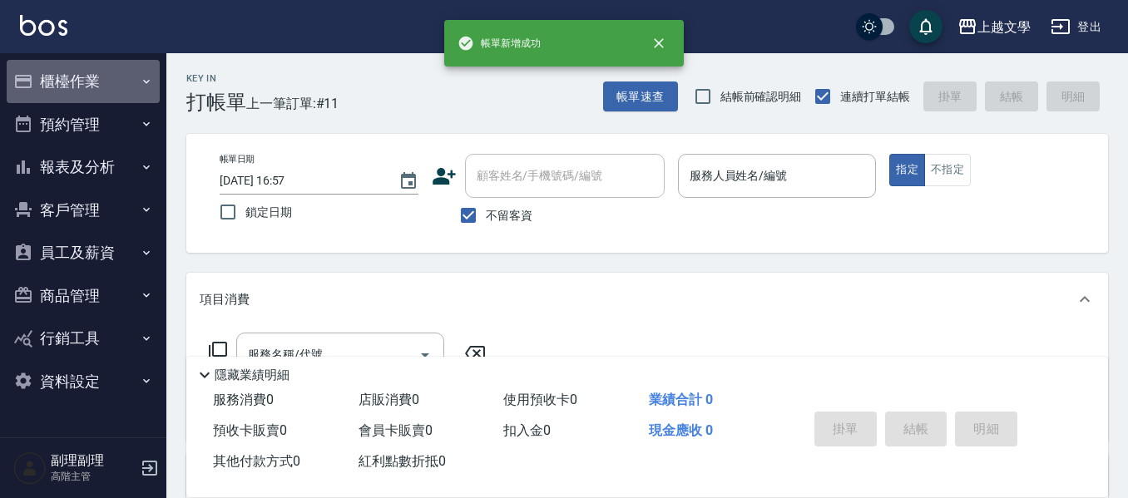
click at [40, 67] on button "櫃檯作業" at bounding box center [83, 81] width 153 height 43
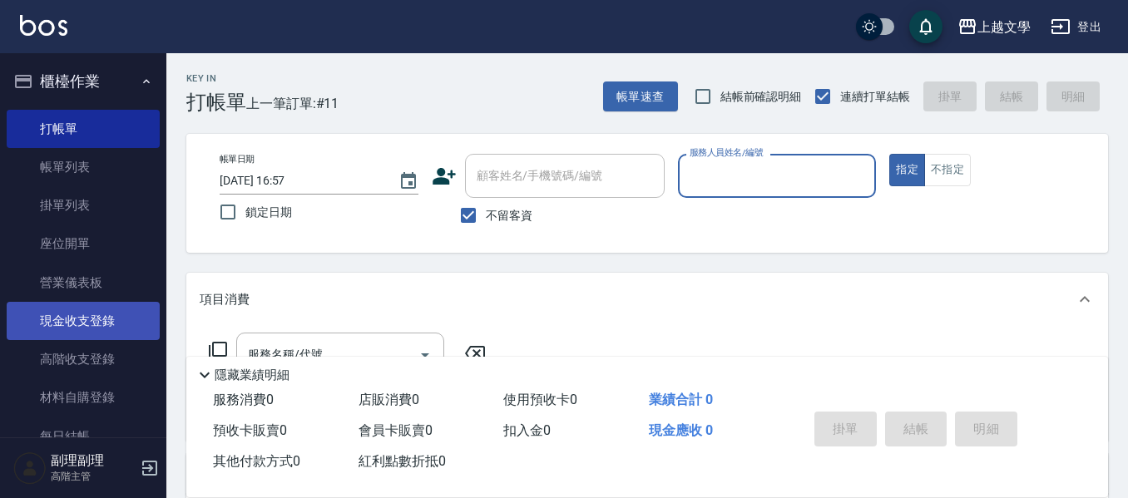
click at [68, 326] on link "現金收支登錄" at bounding box center [83, 321] width 153 height 38
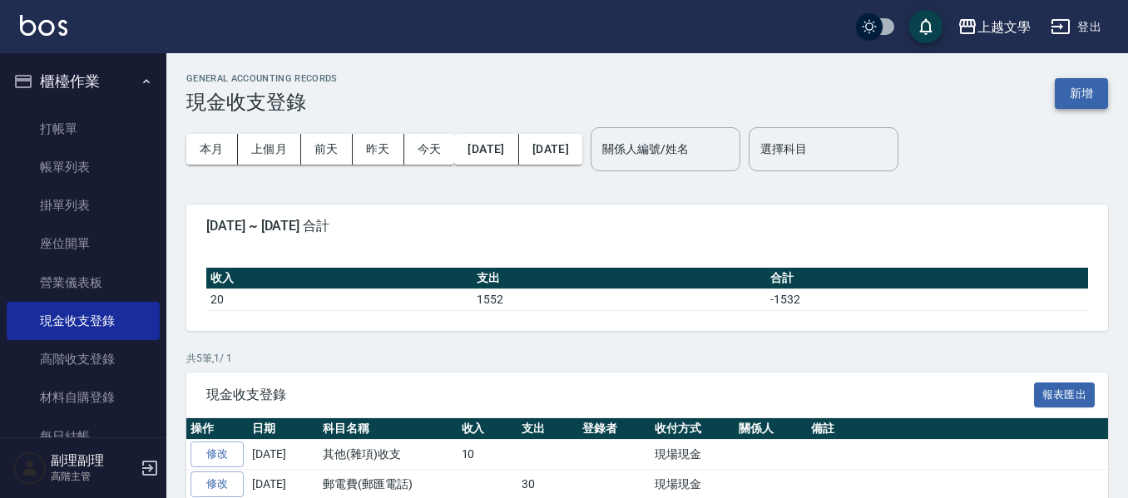
click at [1075, 106] on button "新增" at bounding box center [1081, 93] width 53 height 31
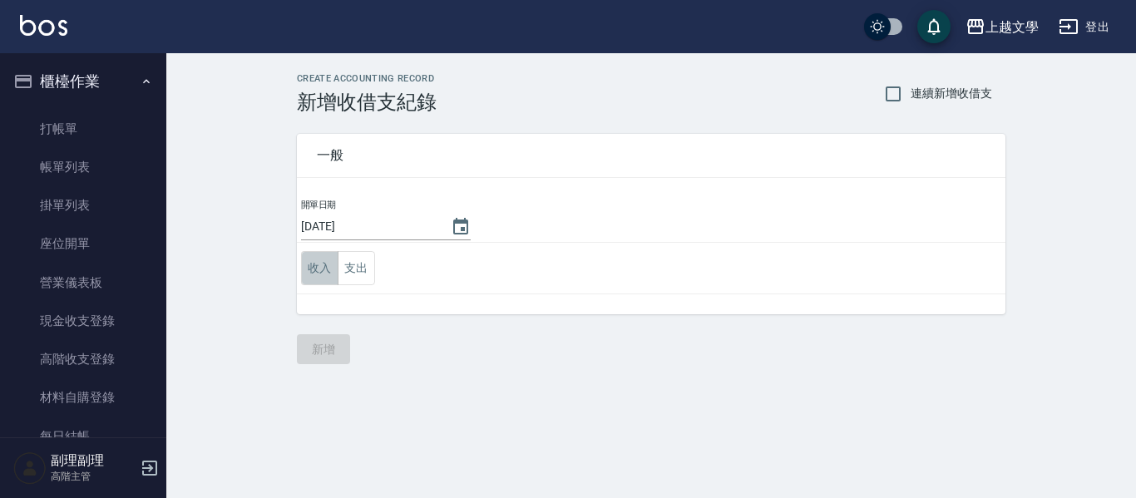
click at [309, 268] on button "收入" at bounding box center [319, 268] width 37 height 34
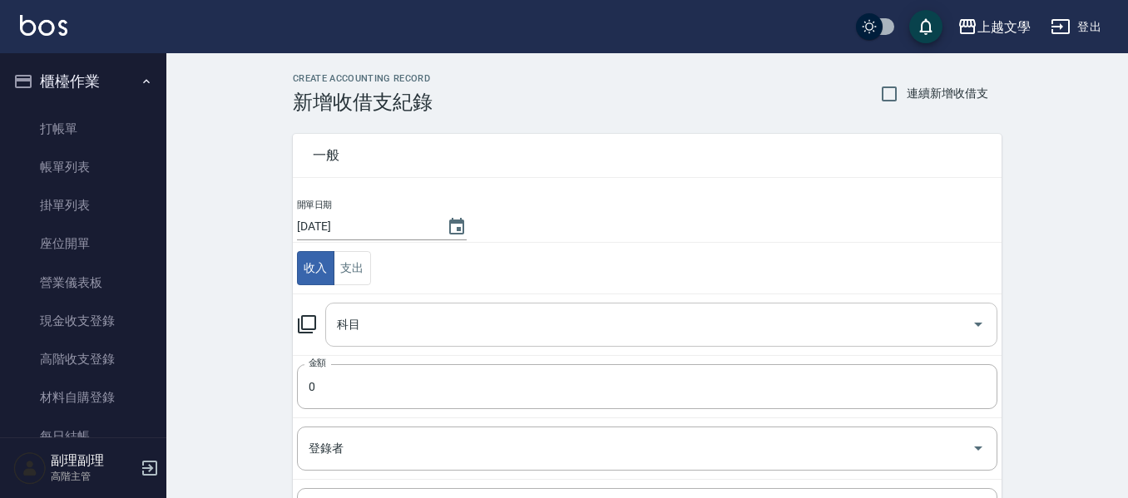
drag, startPoint x: 363, startPoint y: 323, endPoint x: 368, endPoint y: 307, distance: 16.6
click at [363, 324] on input "科目" at bounding box center [649, 324] width 632 height 29
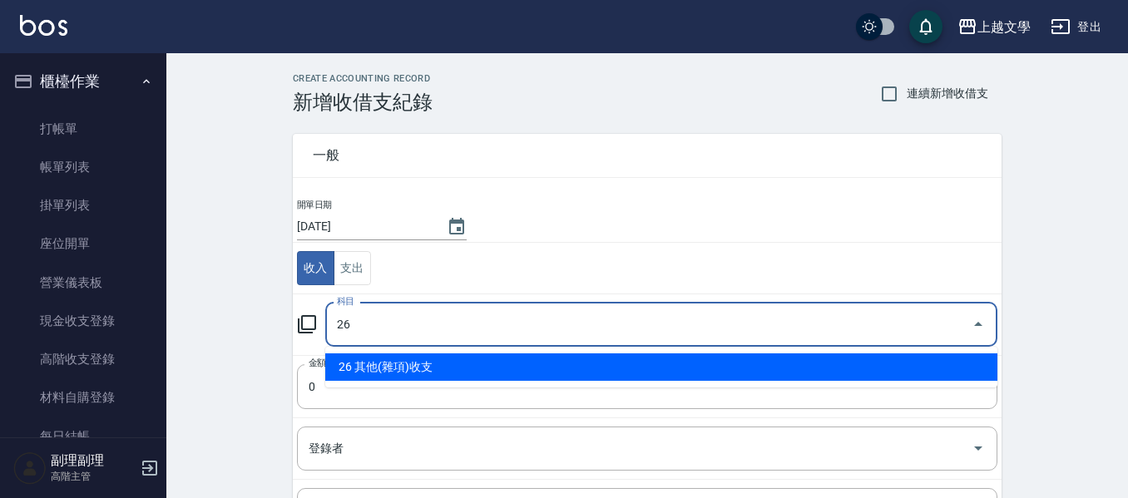
click at [422, 366] on li "26 其他(雜項)收支" at bounding box center [661, 366] width 672 height 27
type input "26 其他(雜項)收支"
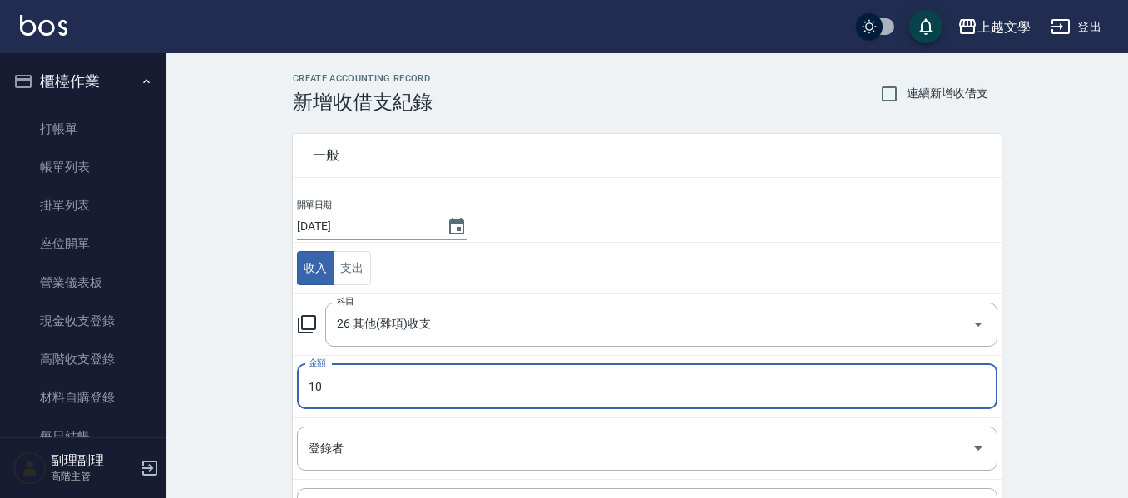
scroll to position [236, 0]
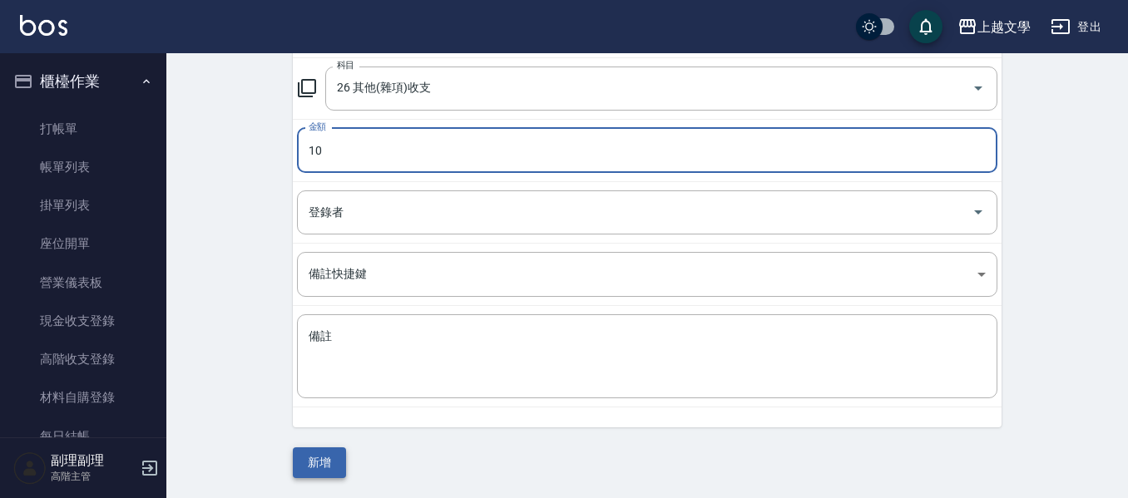
type input "10"
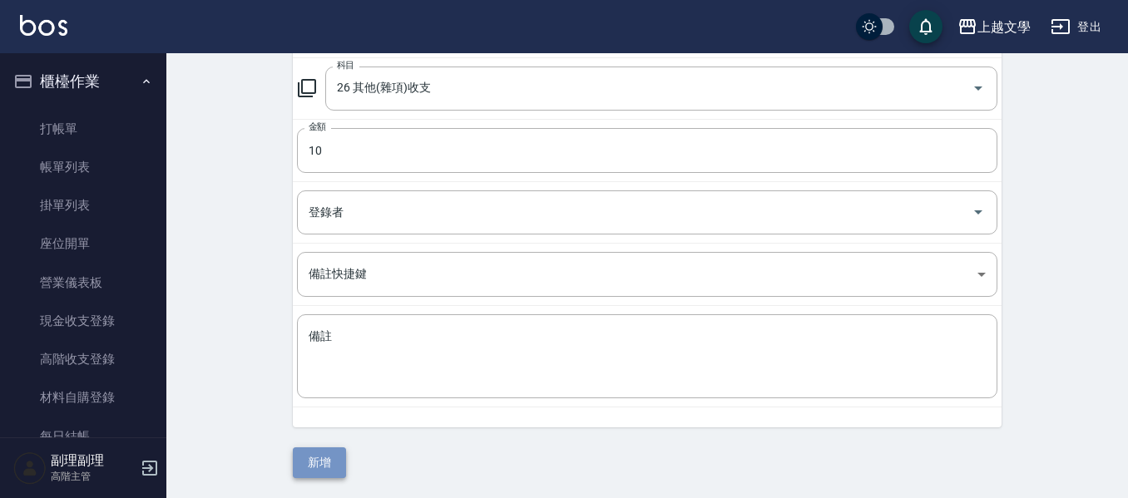
click at [328, 467] on button "新增" at bounding box center [319, 462] width 53 height 31
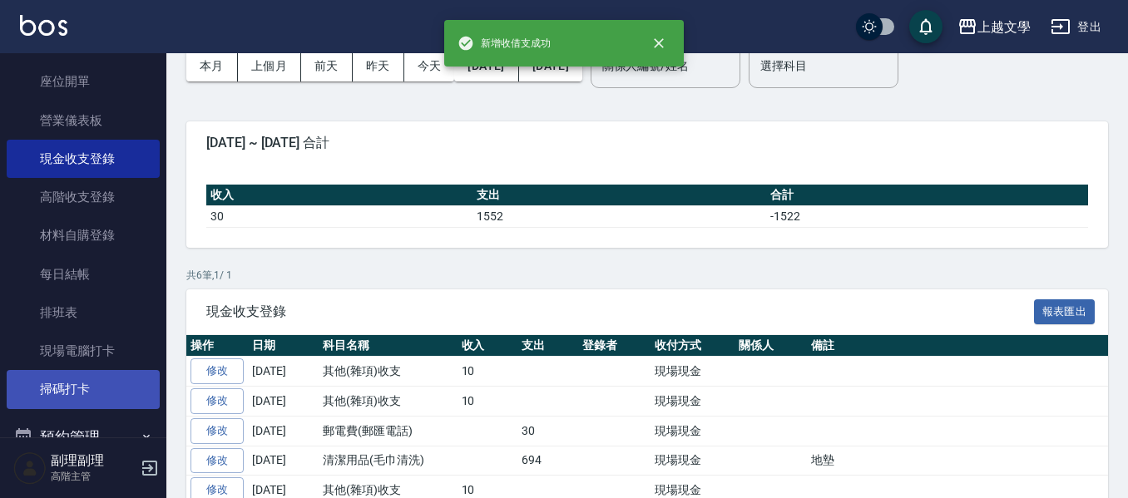
scroll to position [166, 0]
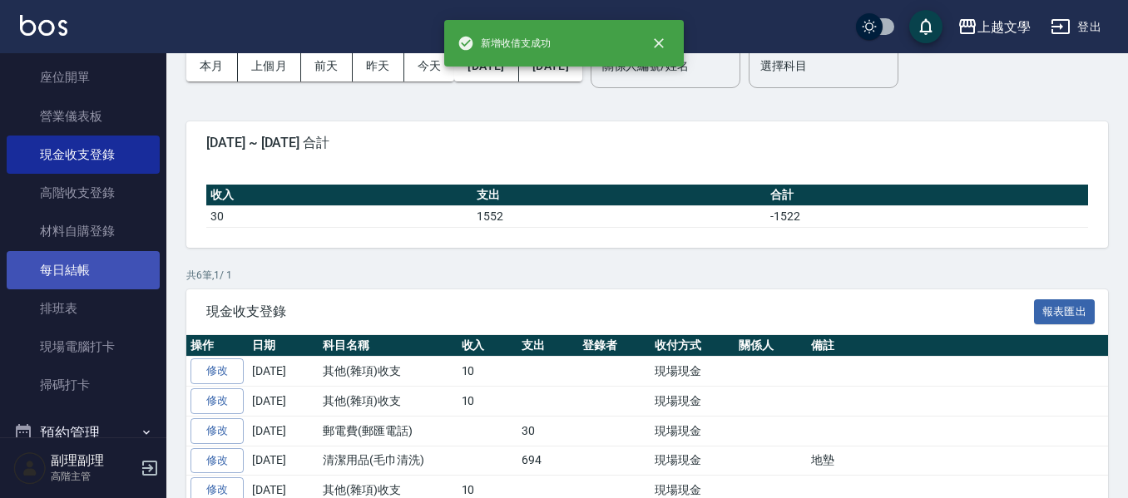
click at [91, 271] on link "每日結帳" at bounding box center [83, 270] width 153 height 38
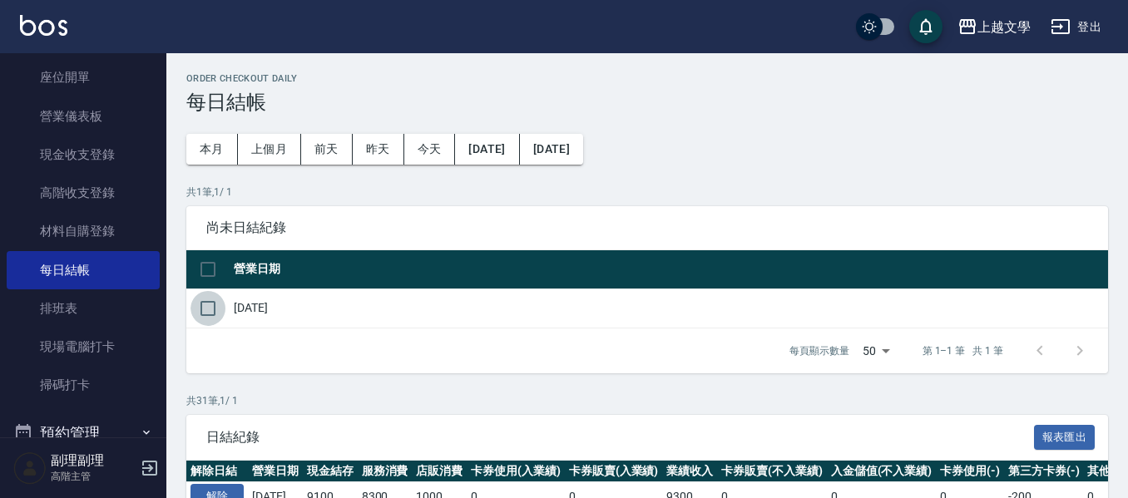
drag, startPoint x: 209, startPoint y: 300, endPoint x: 459, endPoint y: 349, distance: 255.1
click at [209, 302] on input "checkbox" at bounding box center [207, 308] width 35 height 35
checkbox input "true"
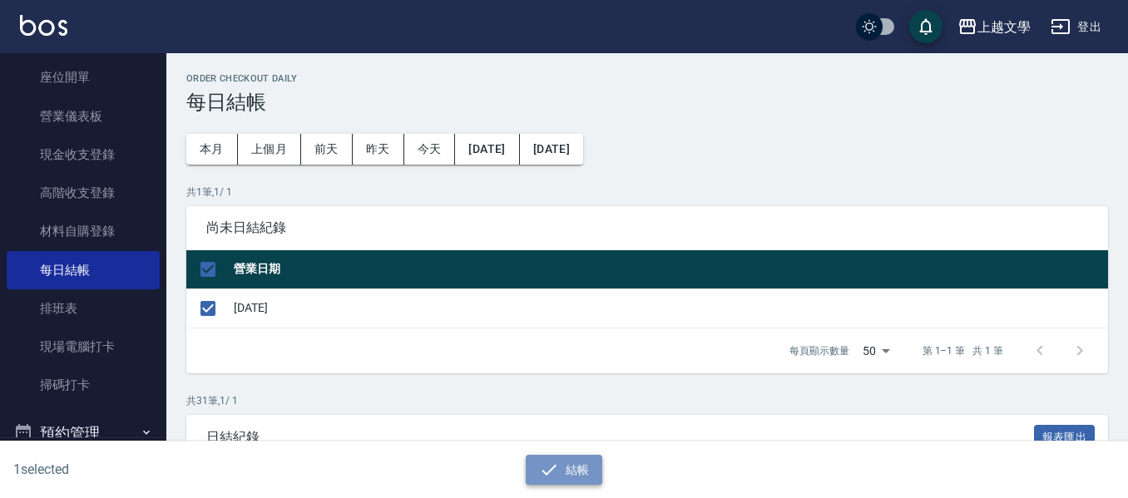
click at [584, 467] on button "結帳" at bounding box center [564, 470] width 77 height 31
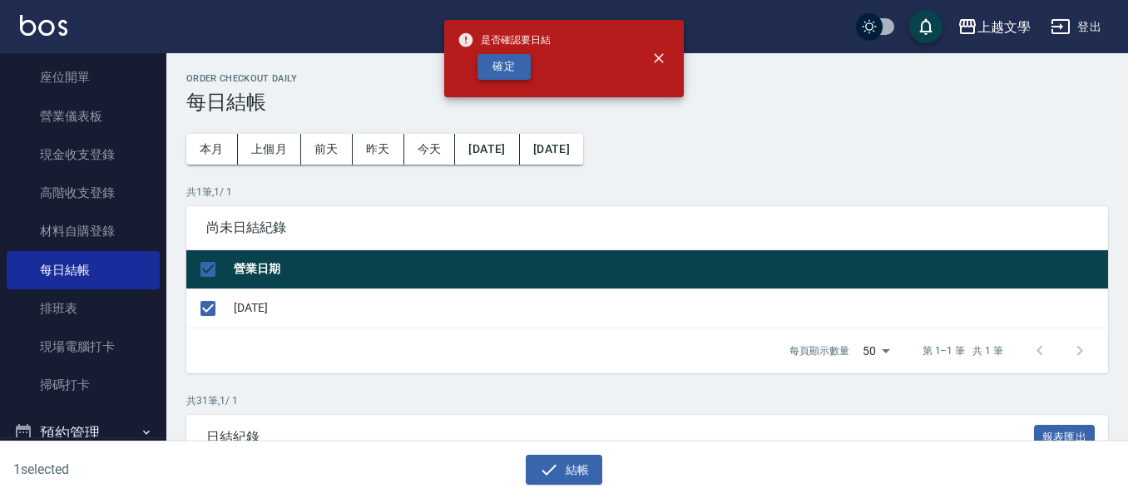
click at [502, 72] on button "確定" at bounding box center [503, 67] width 53 height 26
checkbox input "false"
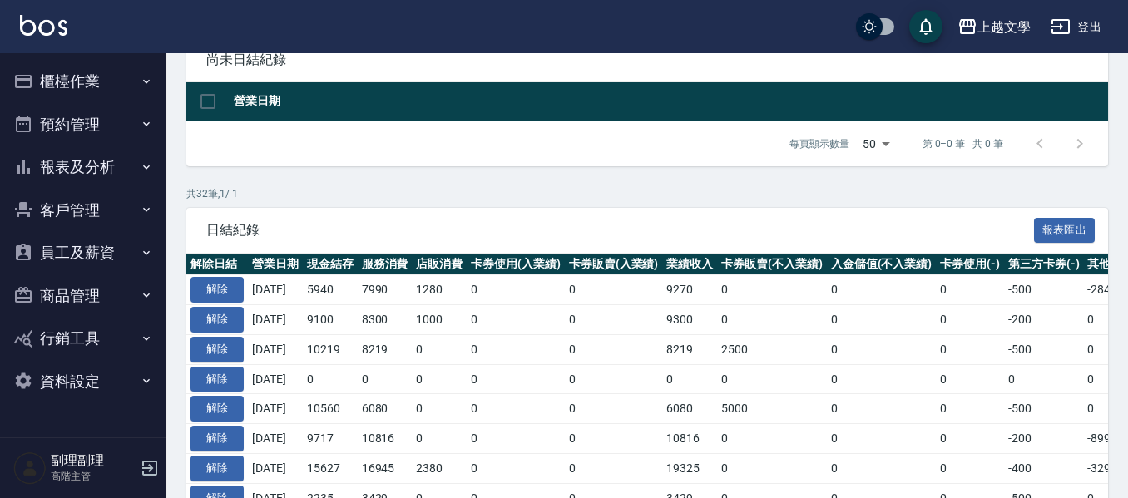
scroll to position [166, 0]
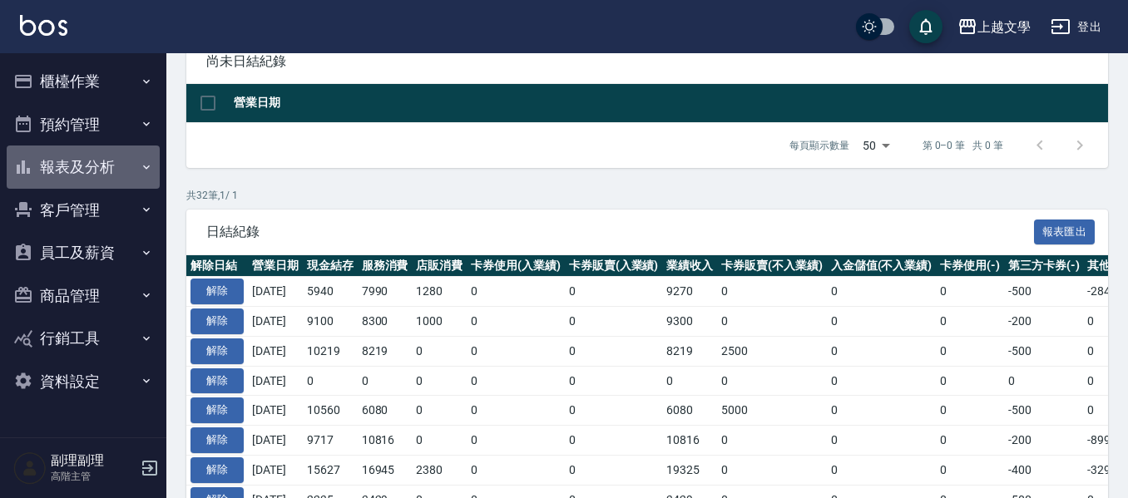
click at [79, 157] on button "報表及分析" at bounding box center [83, 167] width 153 height 43
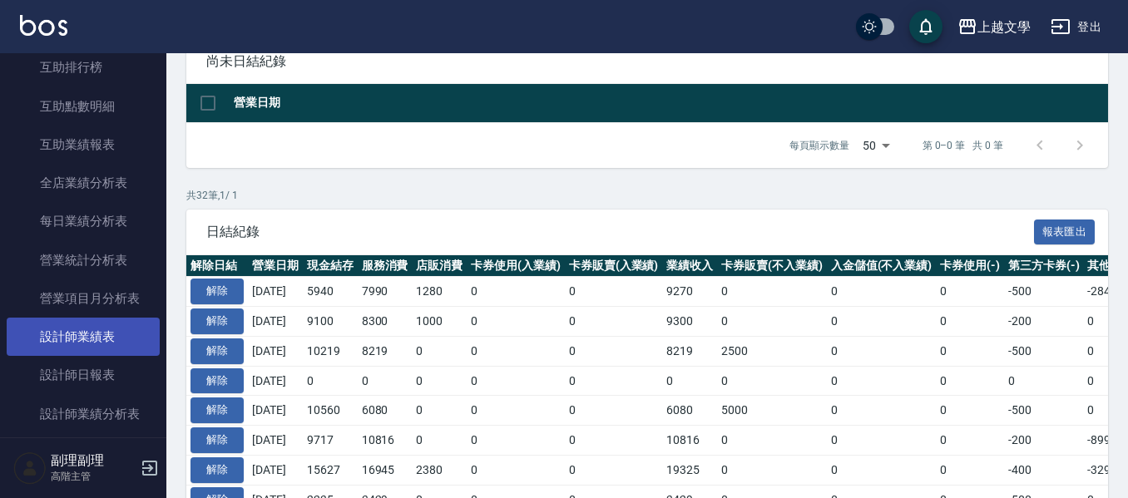
scroll to position [499, 0]
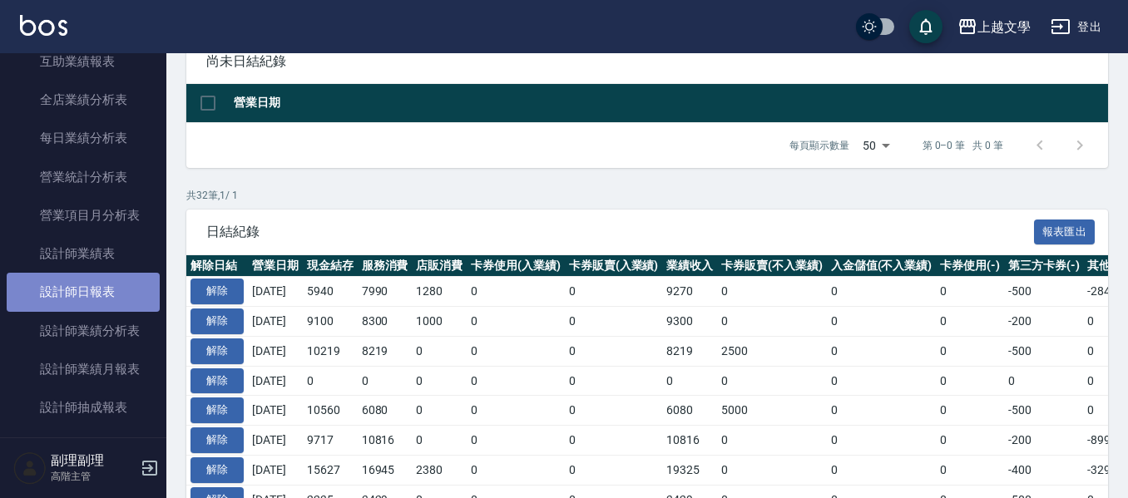
click at [88, 284] on link "設計師日報表" at bounding box center [83, 292] width 153 height 38
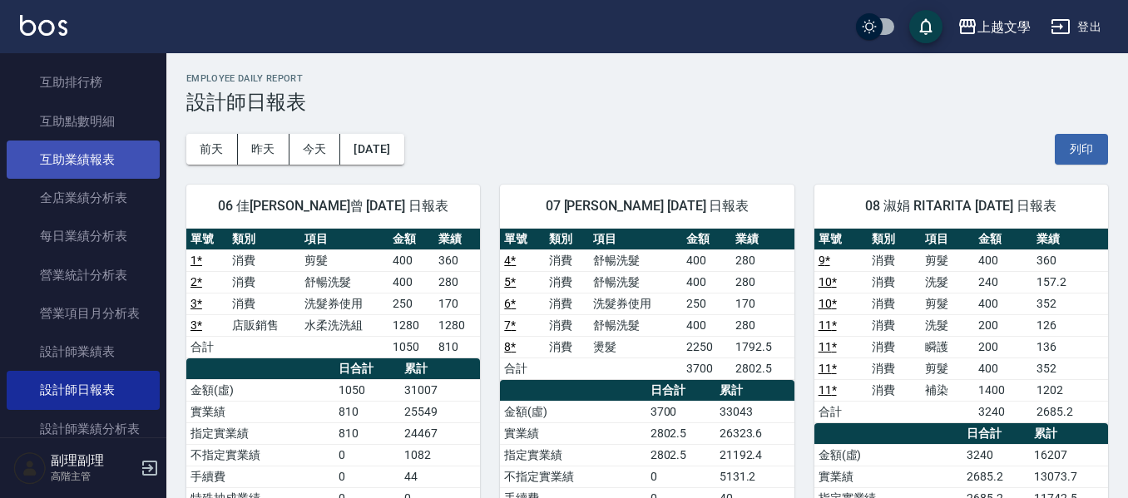
scroll to position [249, 0]
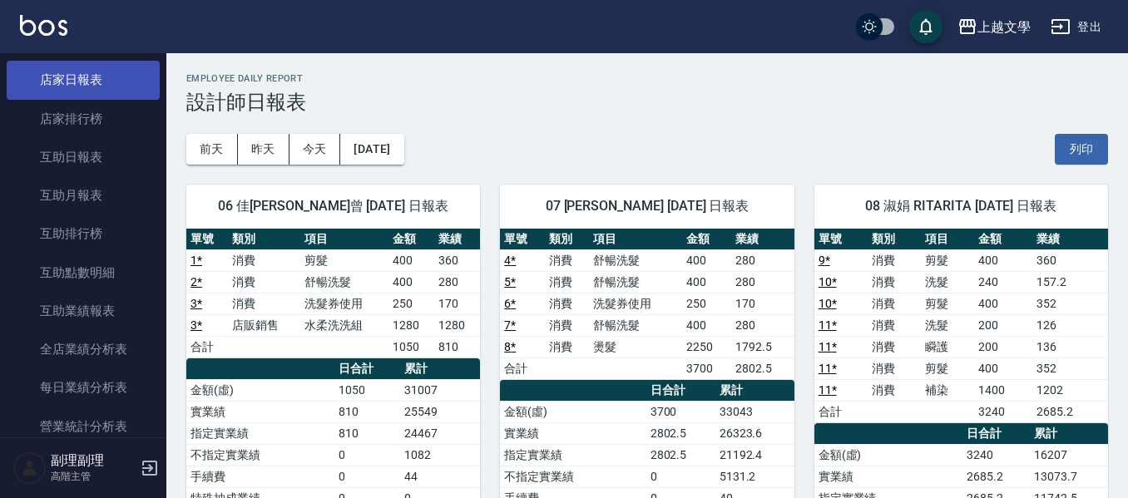
click at [76, 85] on link "店家日報表" at bounding box center [83, 80] width 153 height 38
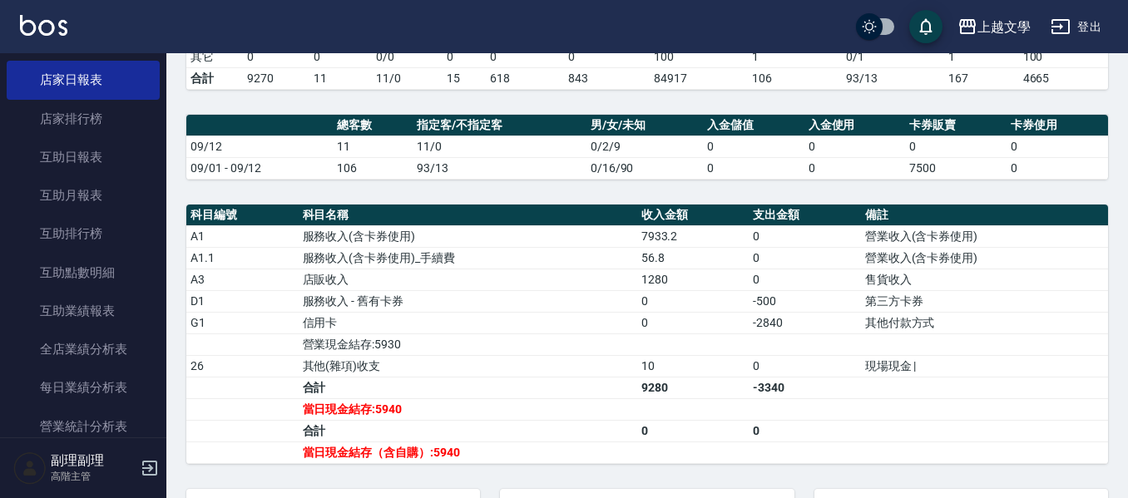
scroll to position [549, 0]
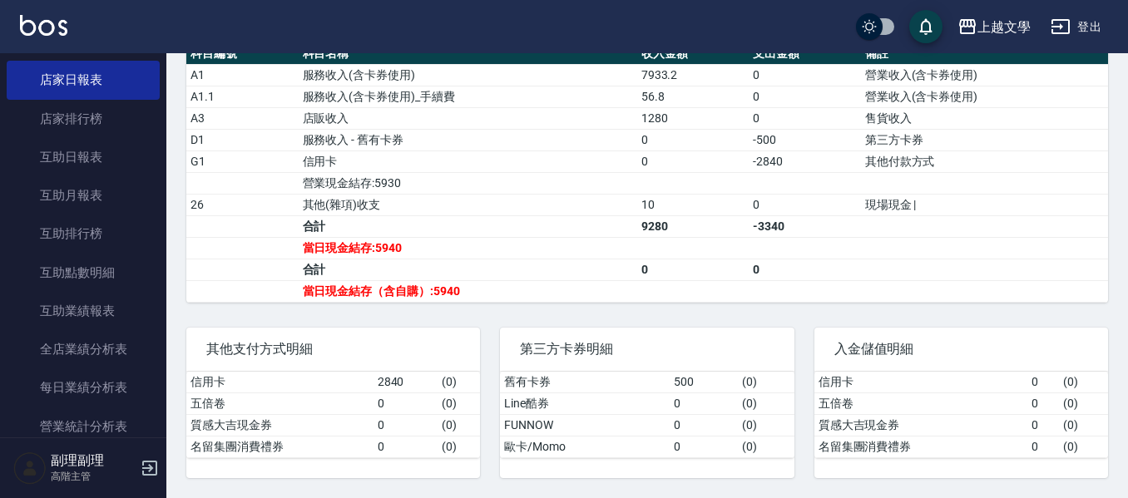
click at [1079, 22] on button "登出" at bounding box center [1076, 27] width 64 height 31
